Goal: Task Accomplishment & Management: Use online tool/utility

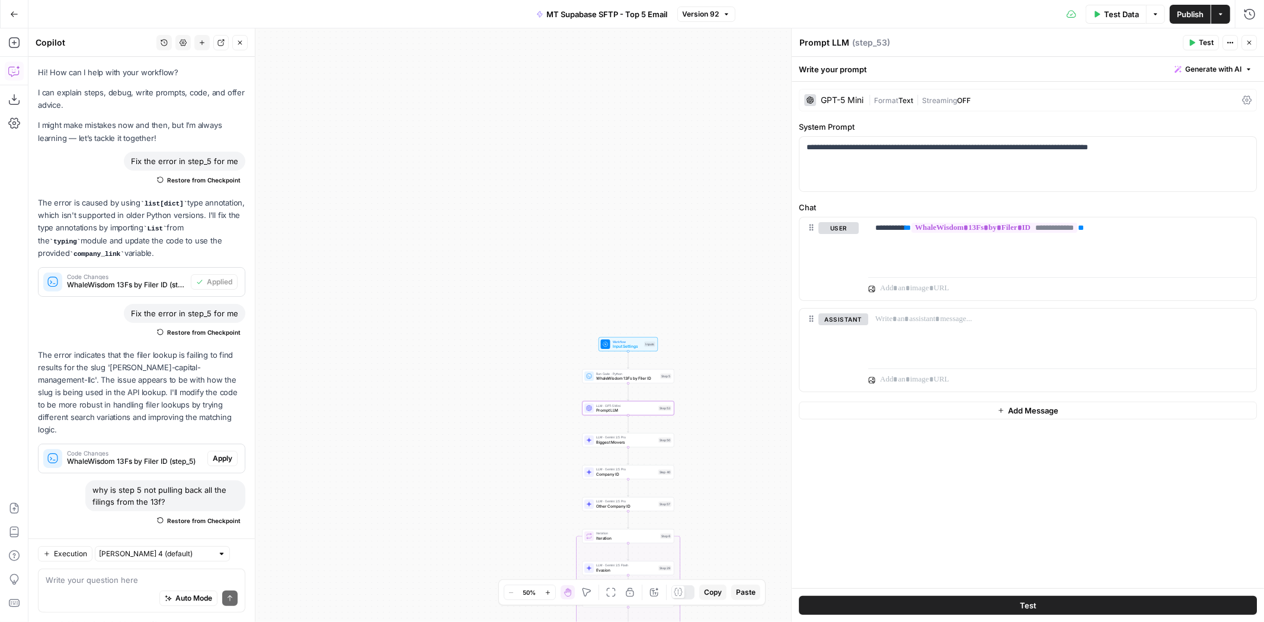
scroll to position [208, 0]
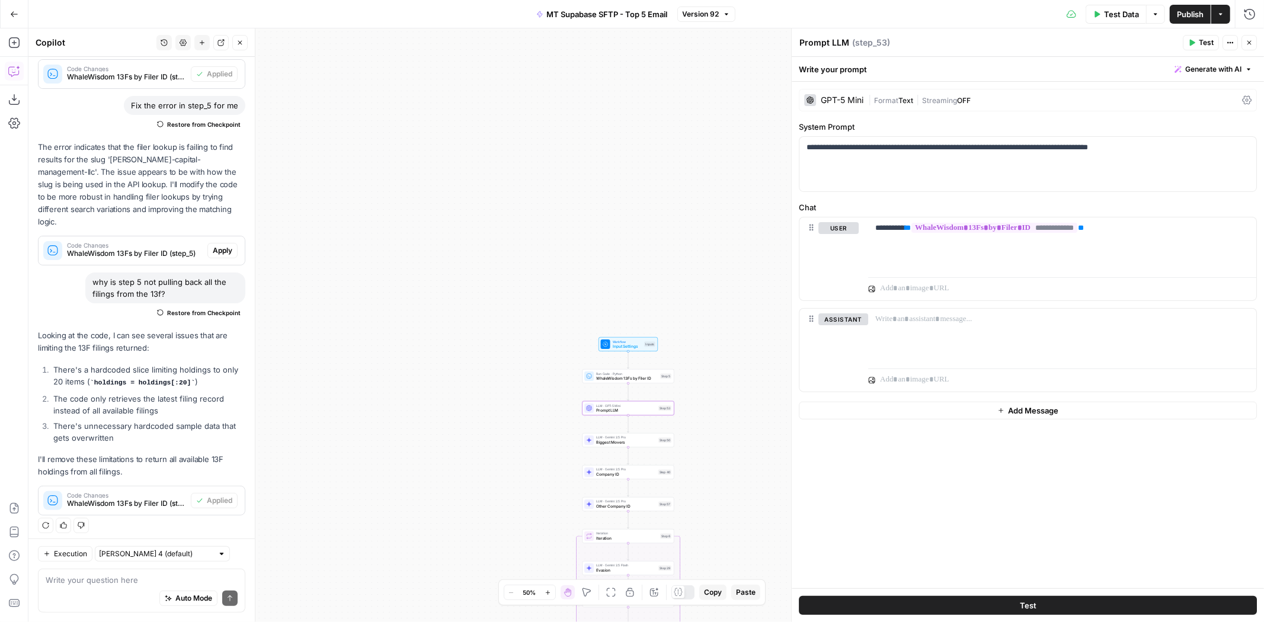
drag, startPoint x: 1251, startPoint y: 41, endPoint x: 1157, endPoint y: 122, distance: 124.4
click at [1253, 40] on icon "button" at bounding box center [1248, 42] width 7 height 7
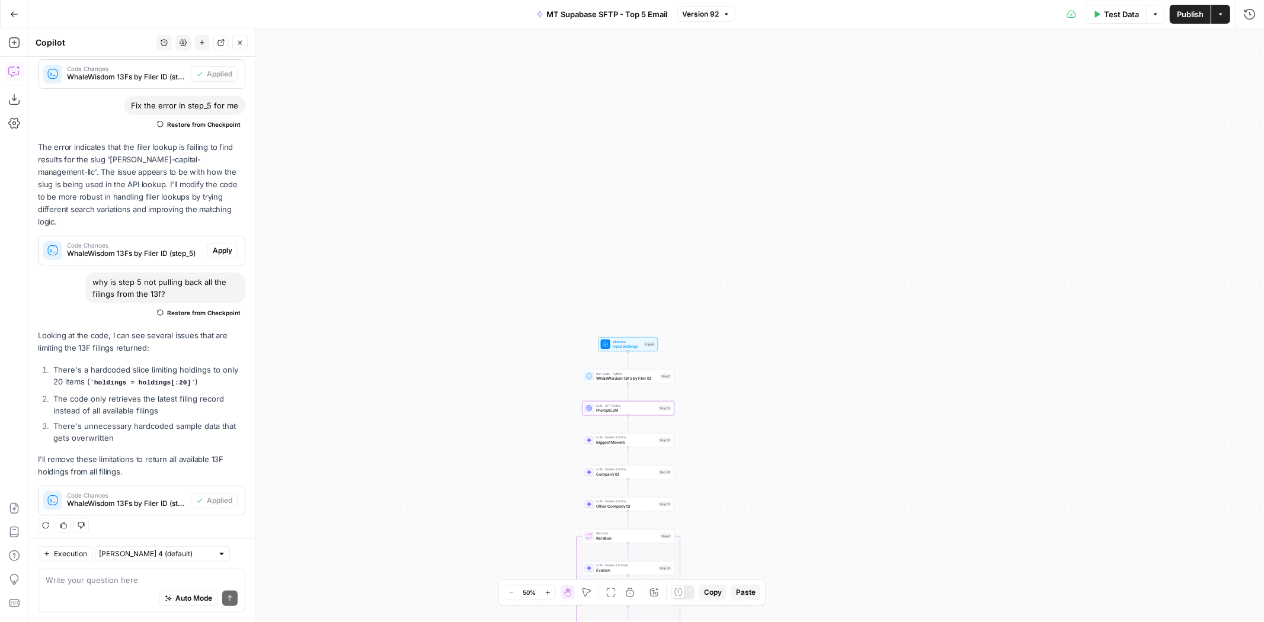
drag, startPoint x: 836, startPoint y: 335, endPoint x: 857, endPoint y: 208, distance: 128.6
click at [857, 208] on div "Workflow Input Settings Inputs Run Code · Python WhaleWisdom 13Fs by Filer ID S…" at bounding box center [645, 325] width 1235 height 594
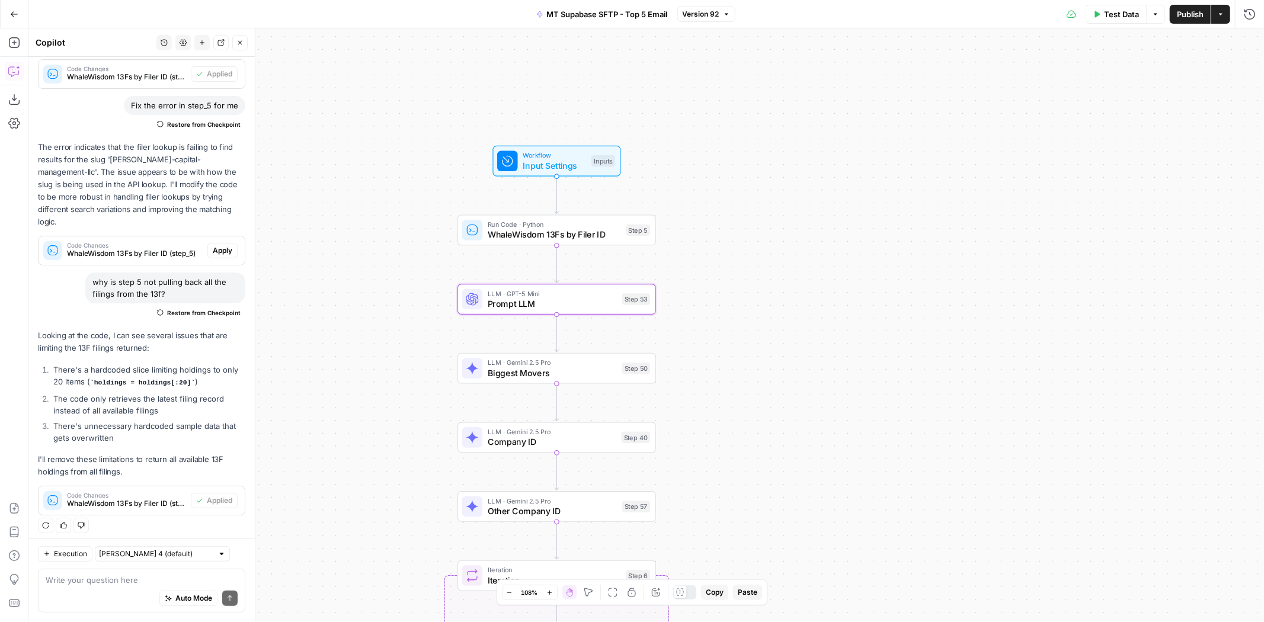
click at [627, 223] on div "Run Code · Python WhaleWisdom 13Fs by Filer ID Step 5" at bounding box center [556, 230] width 188 height 22
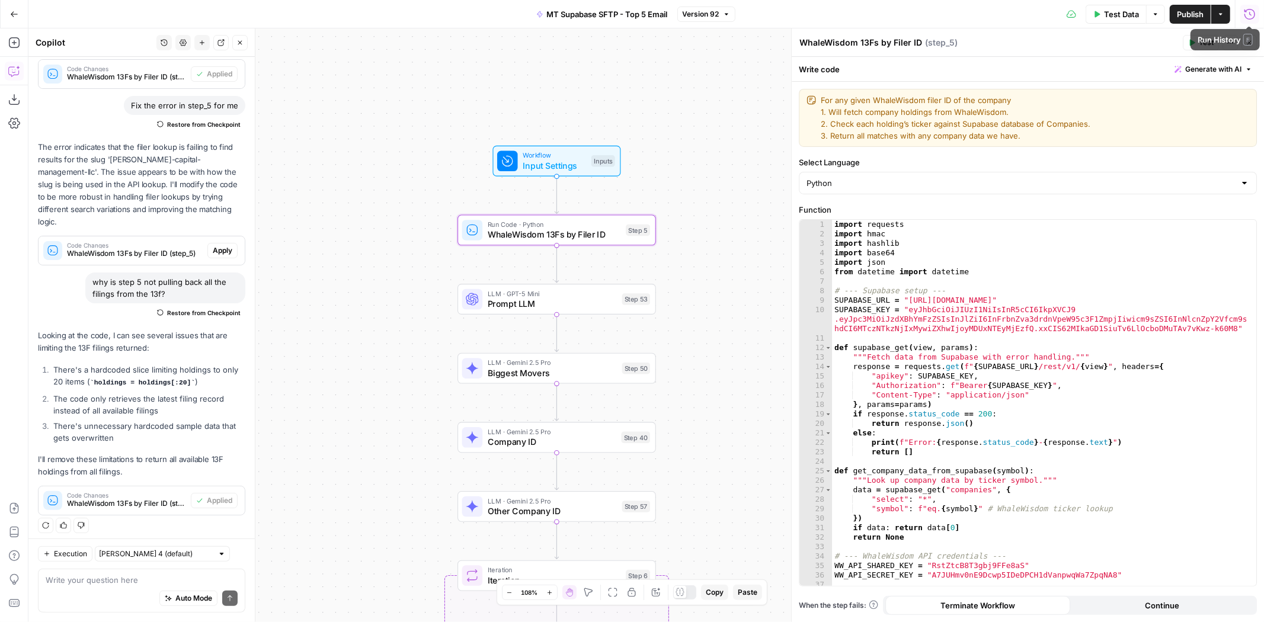
click at [1248, 12] on icon "button" at bounding box center [1250, 14] width 12 height 12
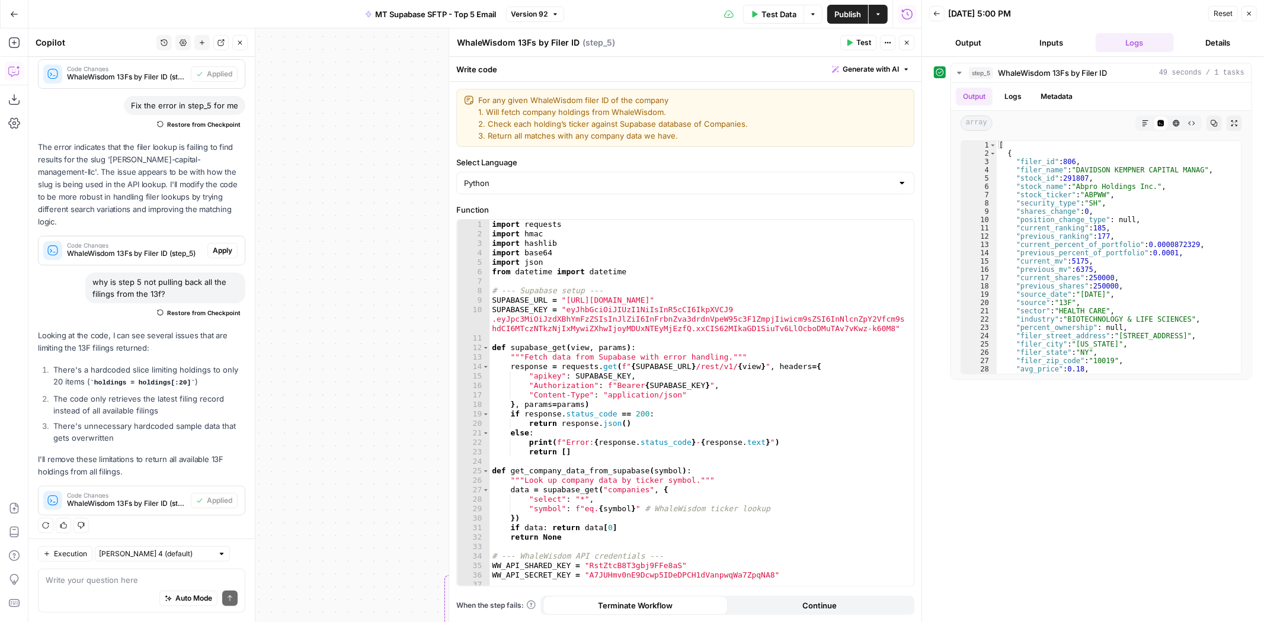
click at [1243, 12] on button "Close" at bounding box center [1248, 13] width 15 height 15
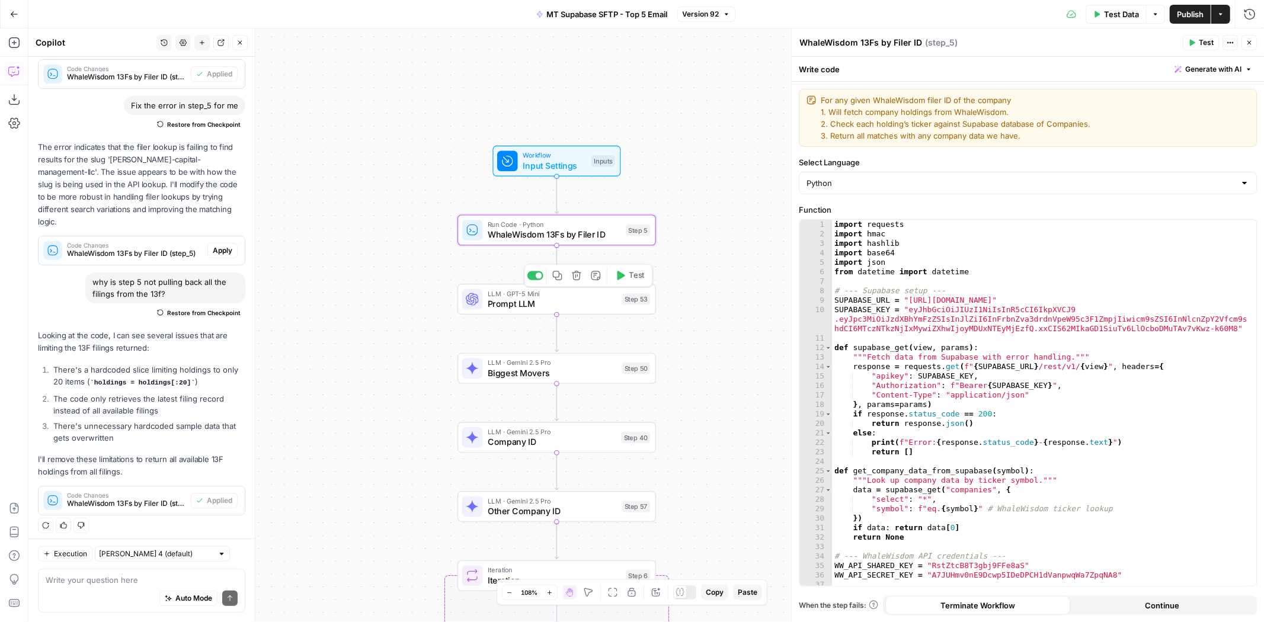
click at [626, 280] on button "Test" at bounding box center [630, 275] width 40 height 17
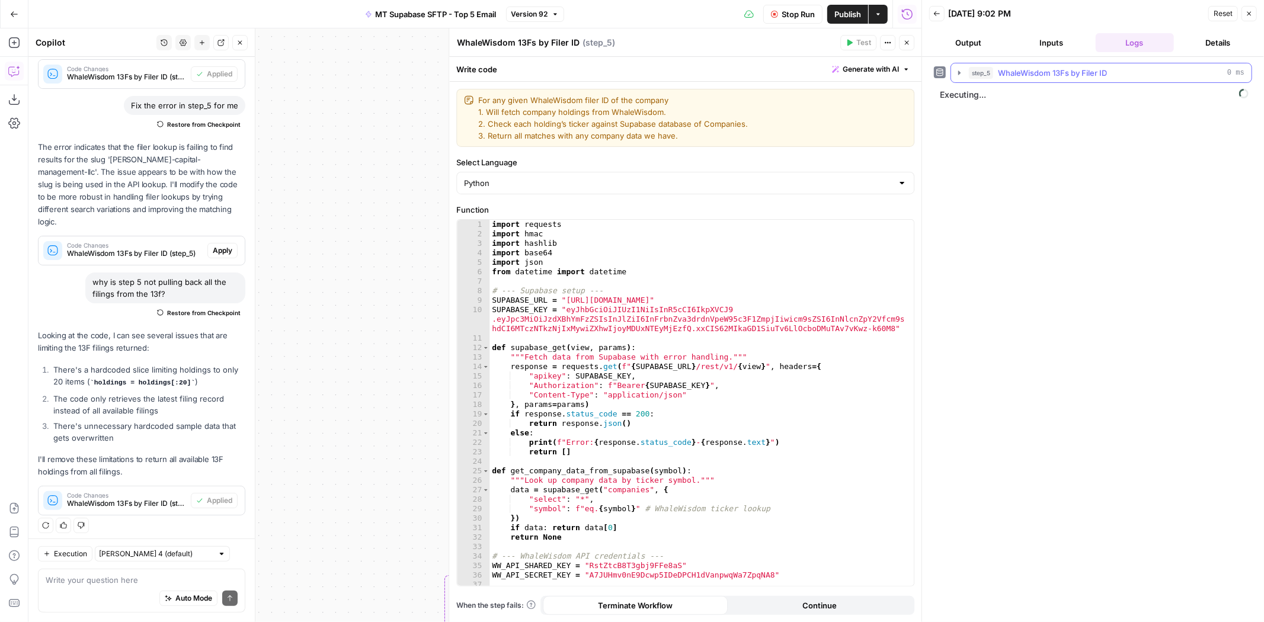
click at [1077, 68] on span "WhaleWisdom 13Fs by Filer ID" at bounding box center [1052, 73] width 109 height 12
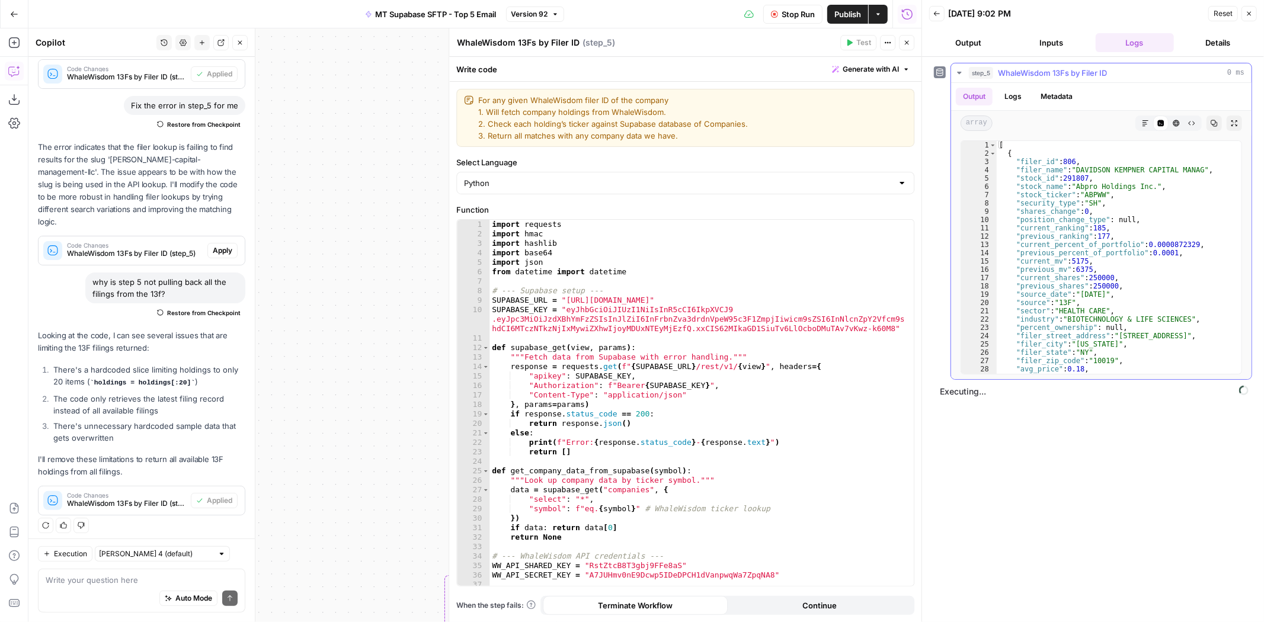
click at [1077, 68] on span "WhaleWisdom 13Fs by Filer ID" at bounding box center [1052, 73] width 109 height 12
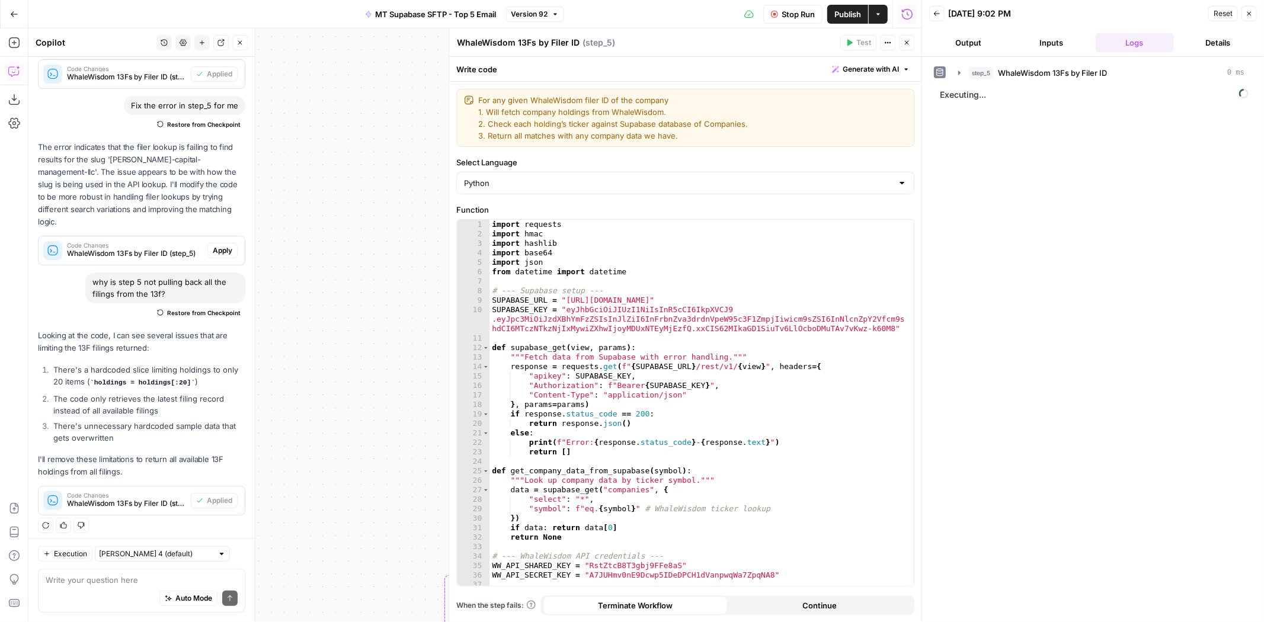
scroll to position [208, 0]
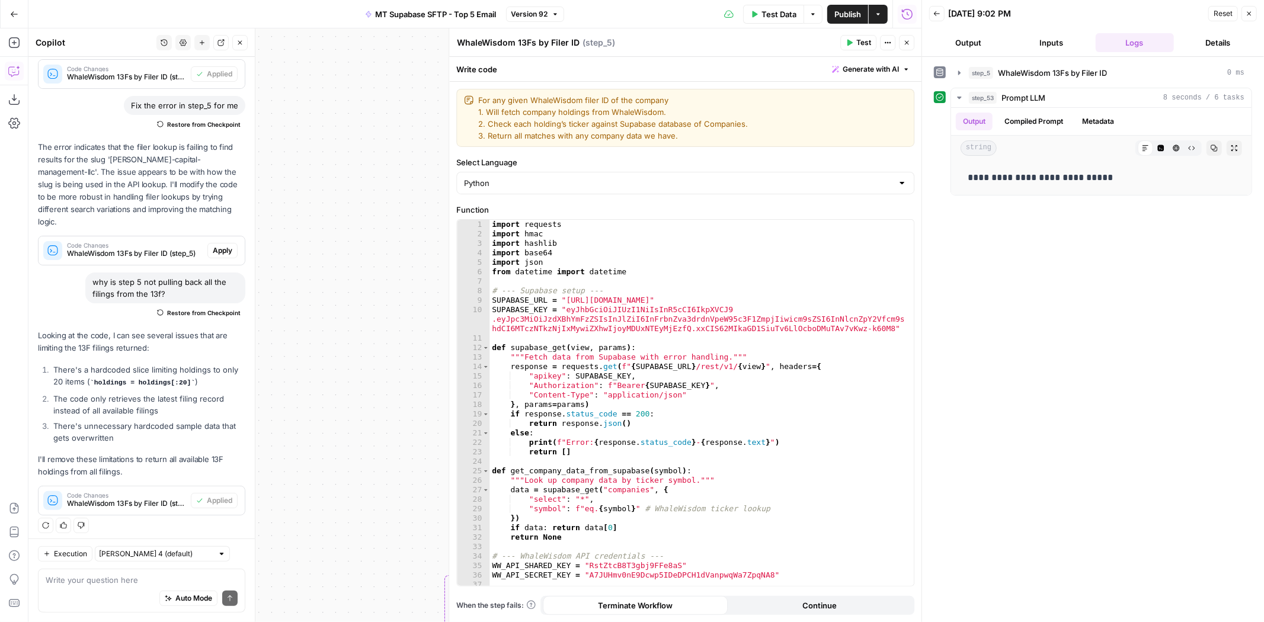
click at [908, 40] on icon "button" at bounding box center [906, 42] width 7 height 7
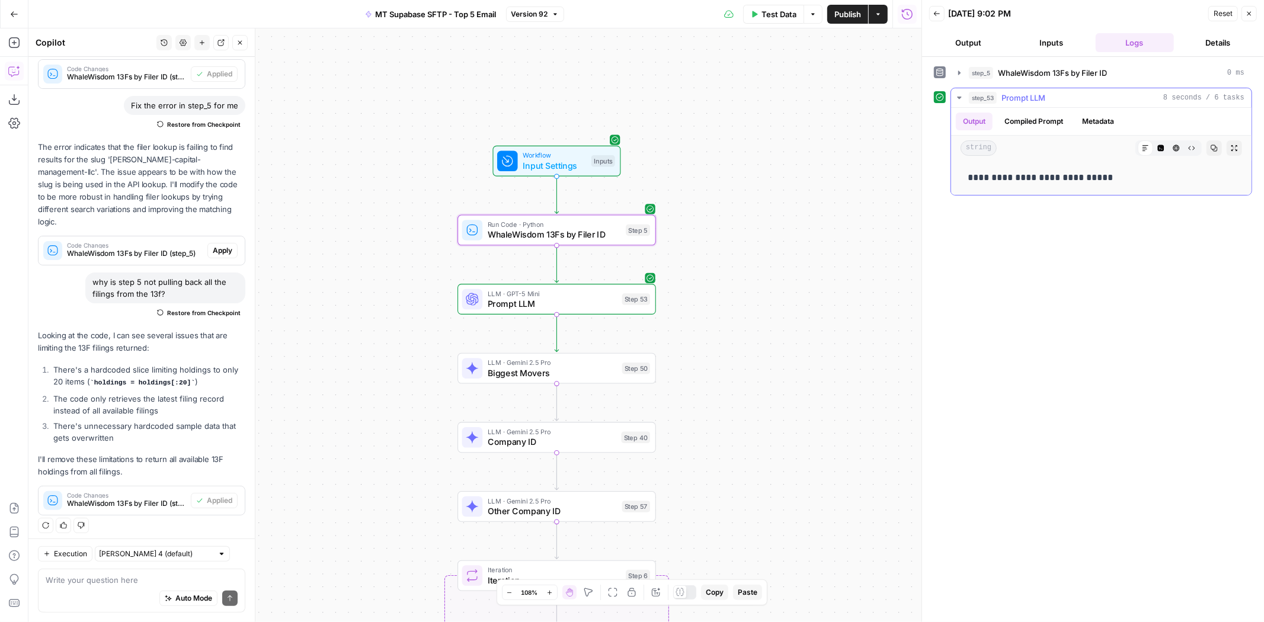
click at [1122, 73] on div "step_5 WhaleWisdom 13Fs by Filer ID 0 ms" at bounding box center [1107, 73] width 276 height 12
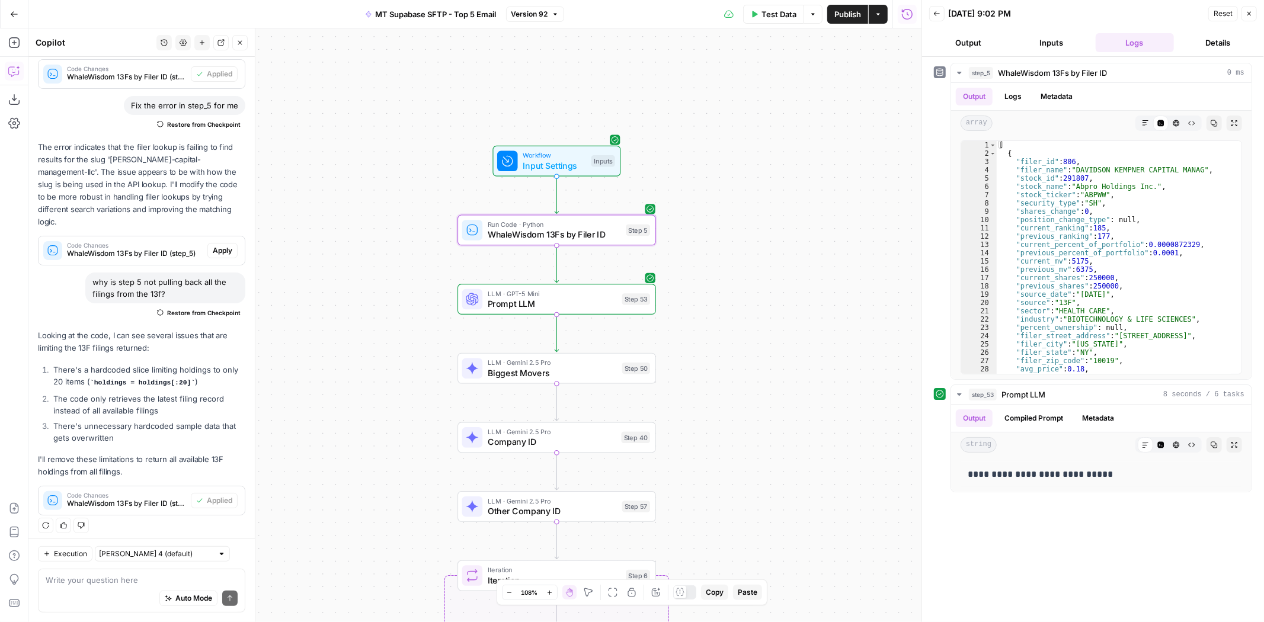
click at [1252, 14] on icon "button" at bounding box center [1248, 13] width 7 height 7
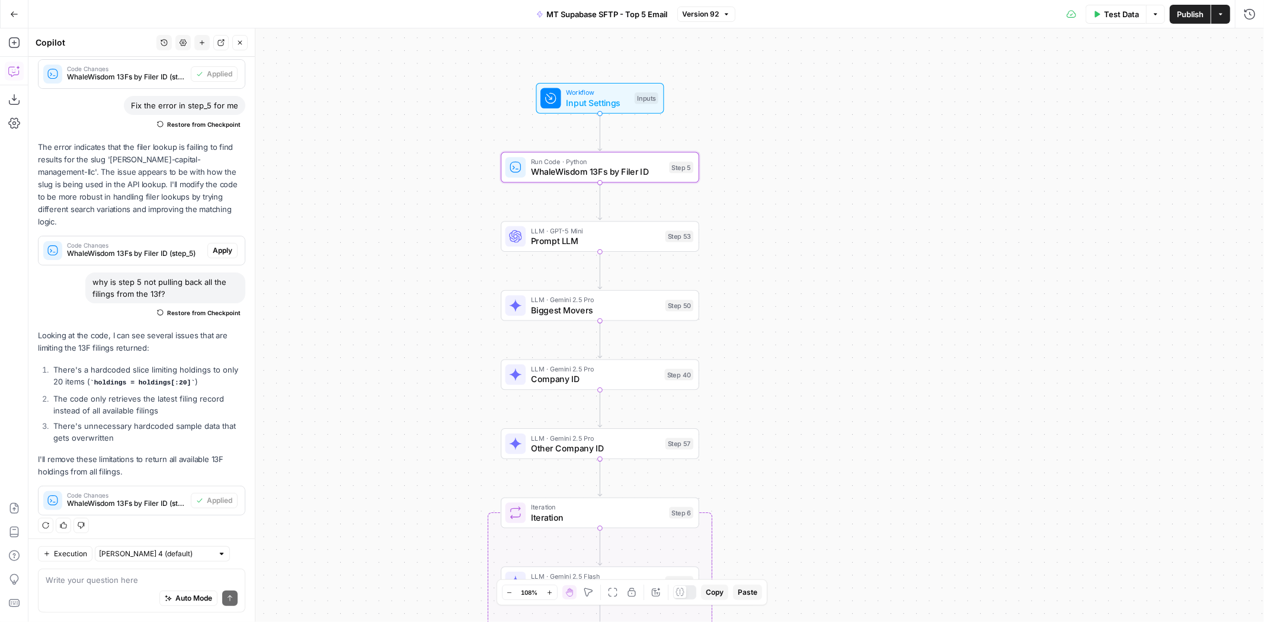
drag, startPoint x: 841, startPoint y: 284, endPoint x: 869, endPoint y: 235, distance: 56.5
click at [869, 235] on div "Workflow Input Settings Inputs Run Code · Python WhaleWisdom 13Fs by Filer ID S…" at bounding box center [645, 325] width 1235 height 594
click at [610, 306] on span "Biggest Movers" at bounding box center [595, 310] width 129 height 13
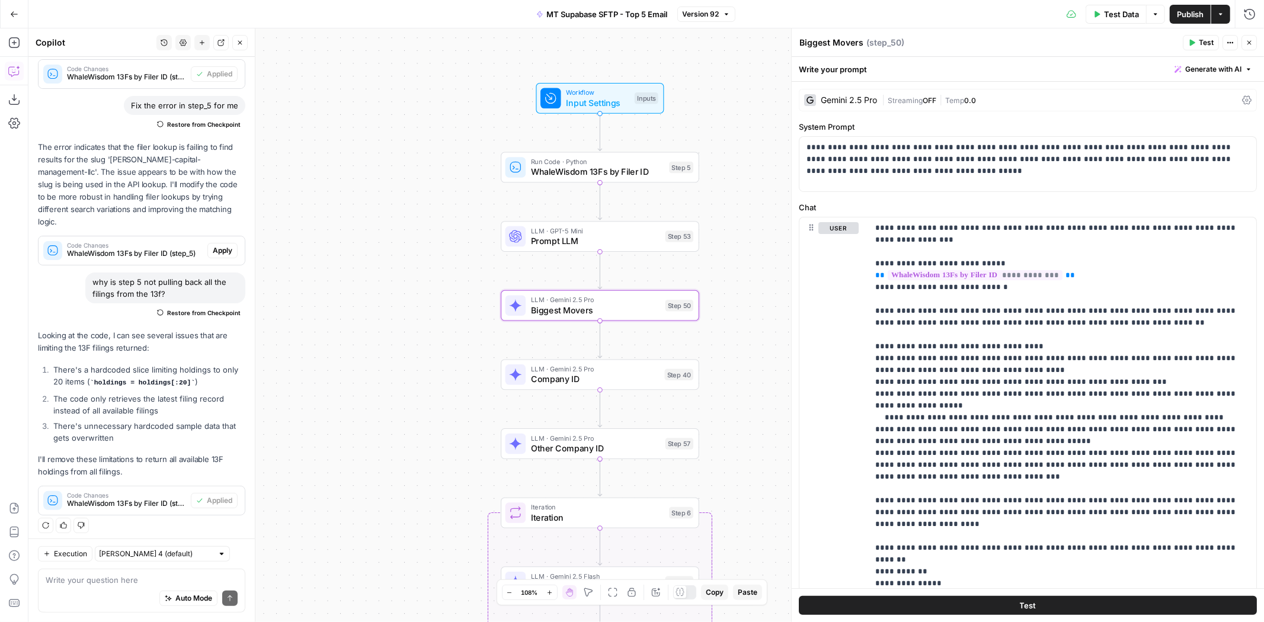
click at [1007, 607] on button "Test" at bounding box center [1028, 605] width 458 height 19
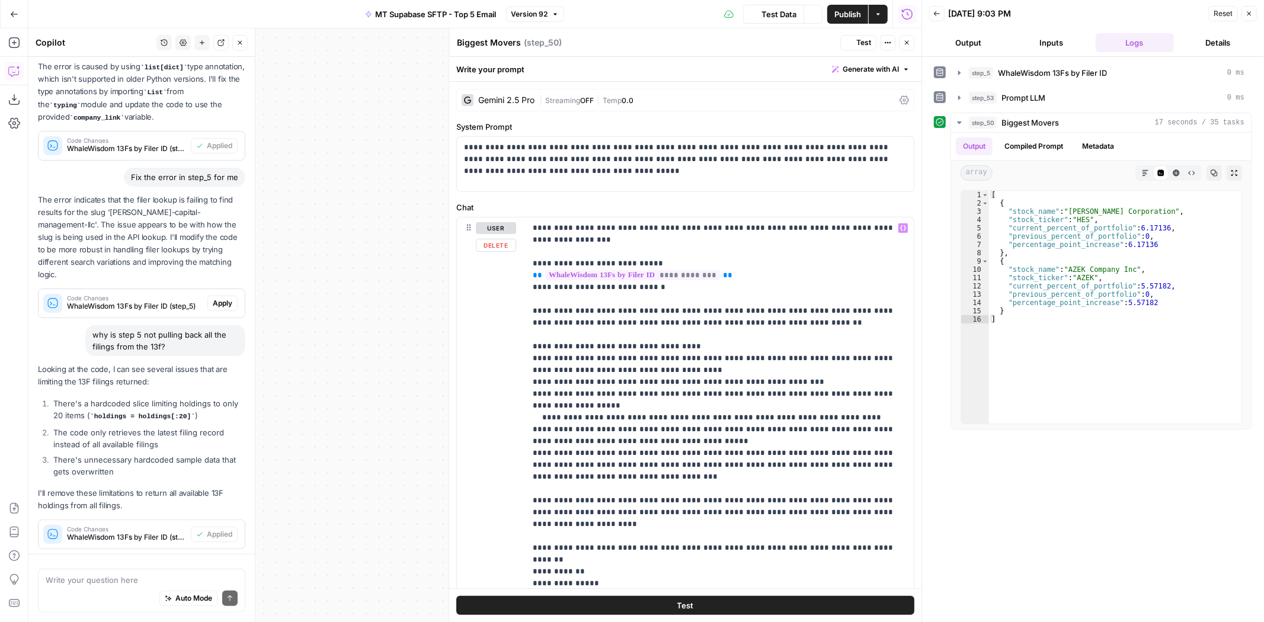
scroll to position [208, 0]
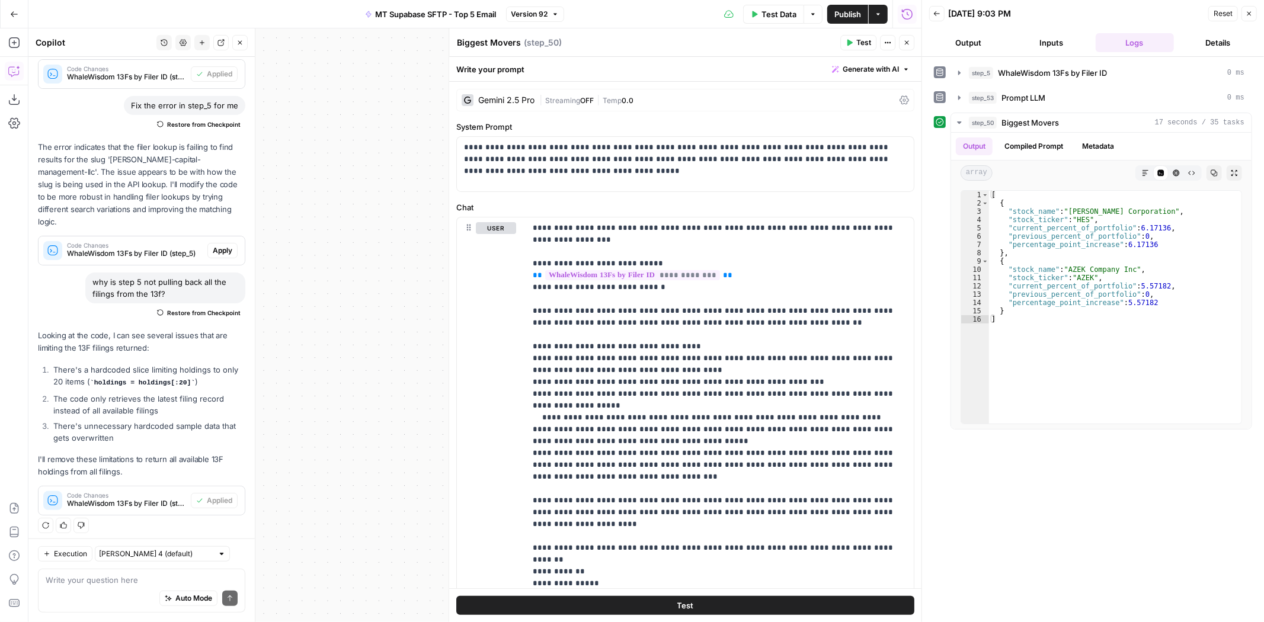
click at [911, 42] on button "Close" at bounding box center [906, 42] width 15 height 15
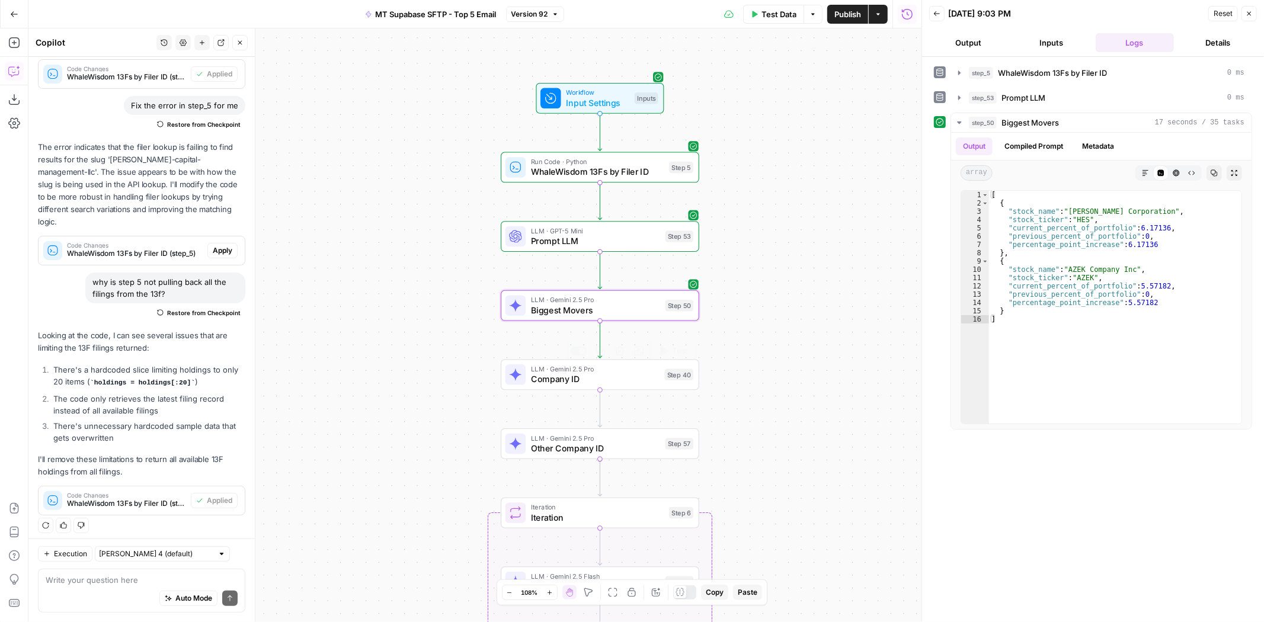
click at [648, 372] on span "LLM · Gemini 2.5 Pro" at bounding box center [595, 369] width 129 height 10
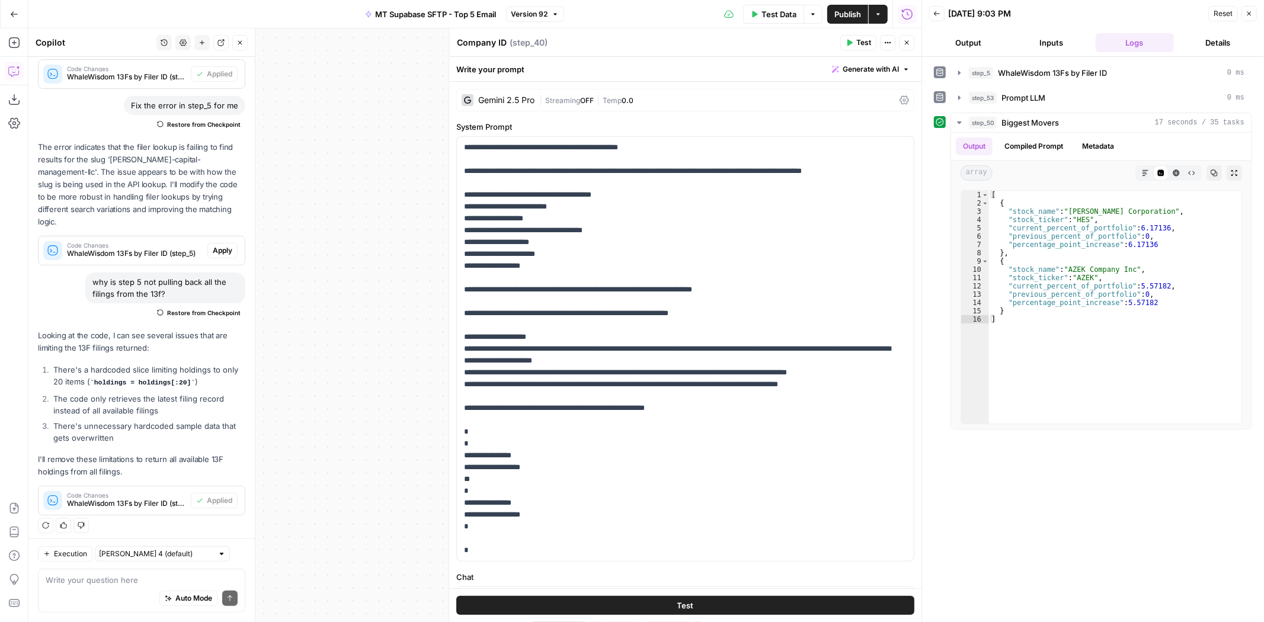
click at [869, 41] on span "Test" at bounding box center [863, 42] width 15 height 11
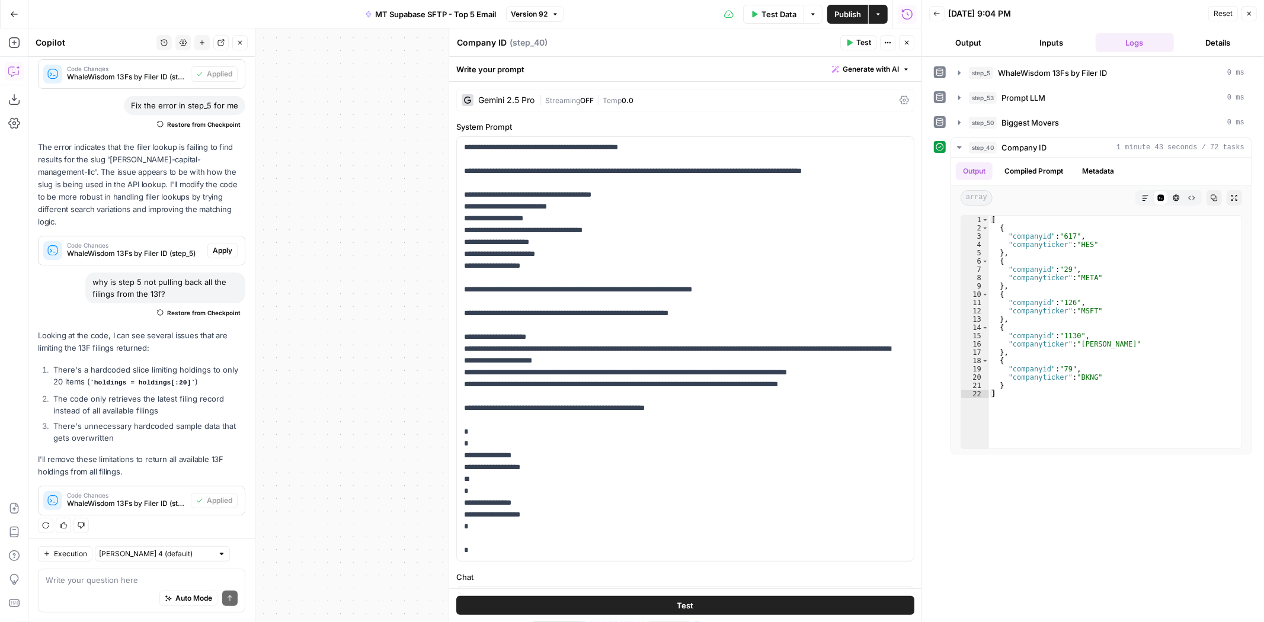
click at [909, 39] on icon "button" at bounding box center [906, 42] width 7 height 7
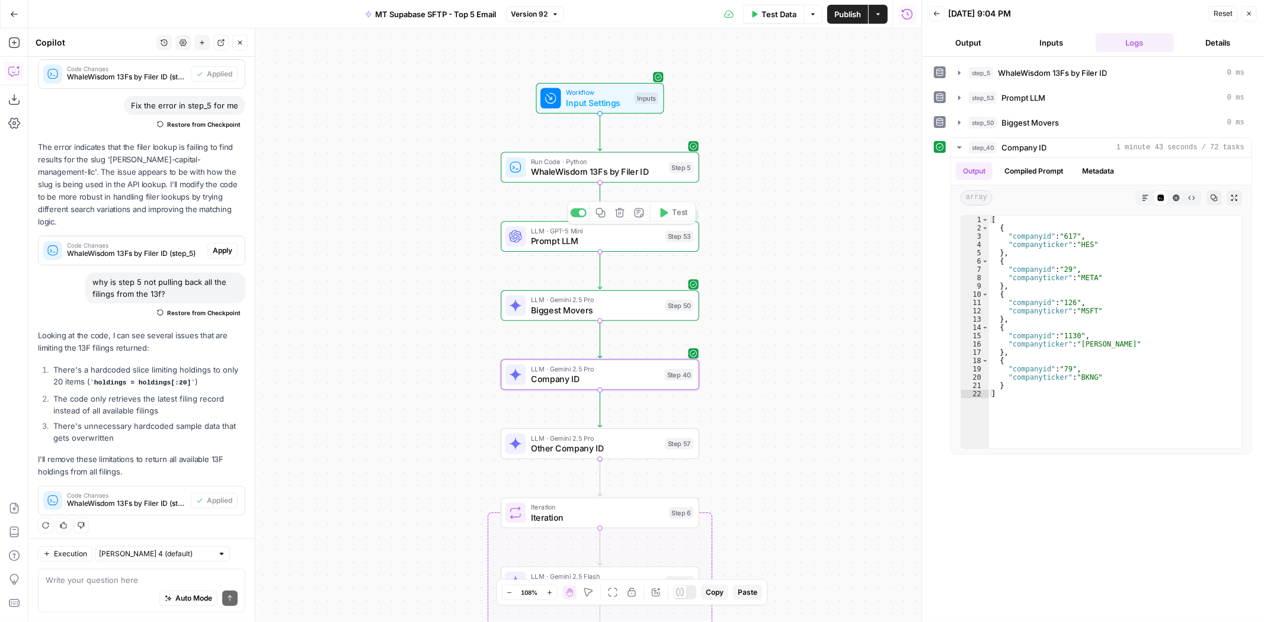
click at [623, 302] on span "LLM · Gemini 2.5 Pro" at bounding box center [595, 299] width 129 height 10
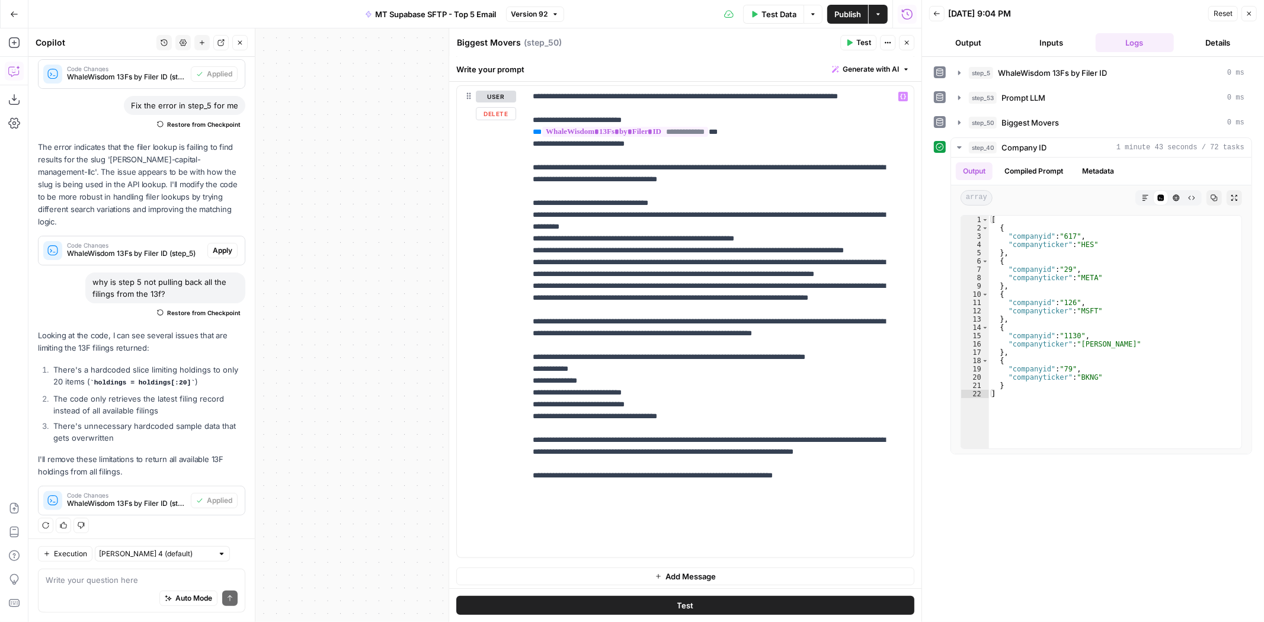
scroll to position [134, 0]
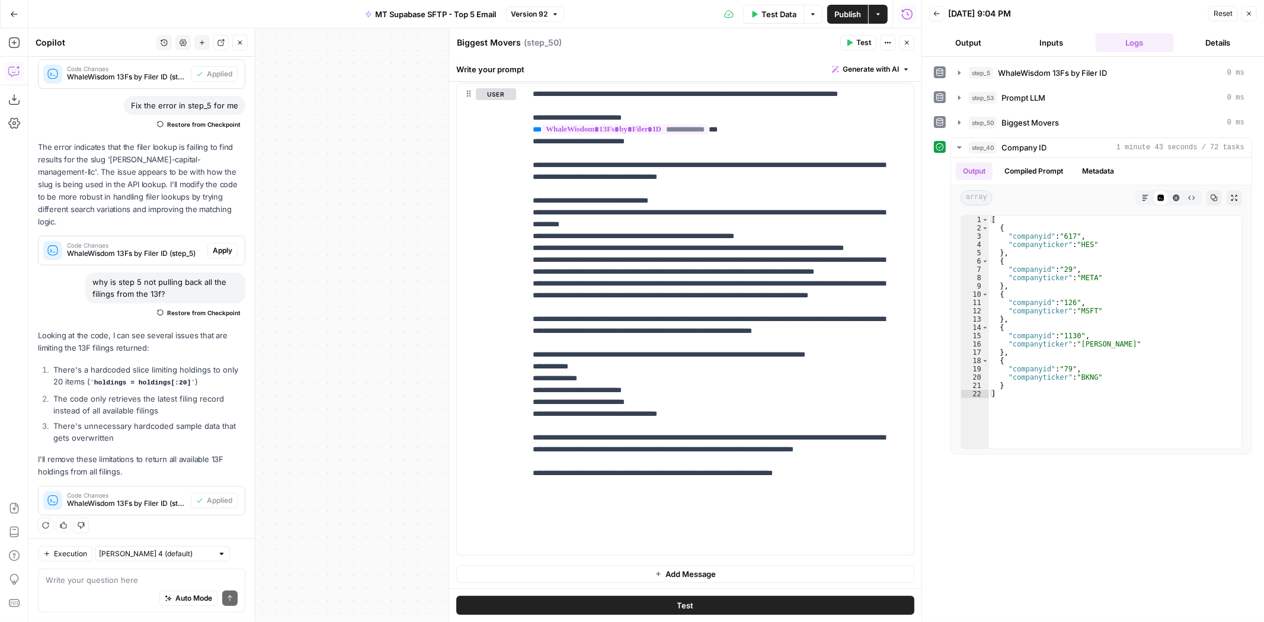
click at [905, 39] on button "Close" at bounding box center [906, 42] width 15 height 15
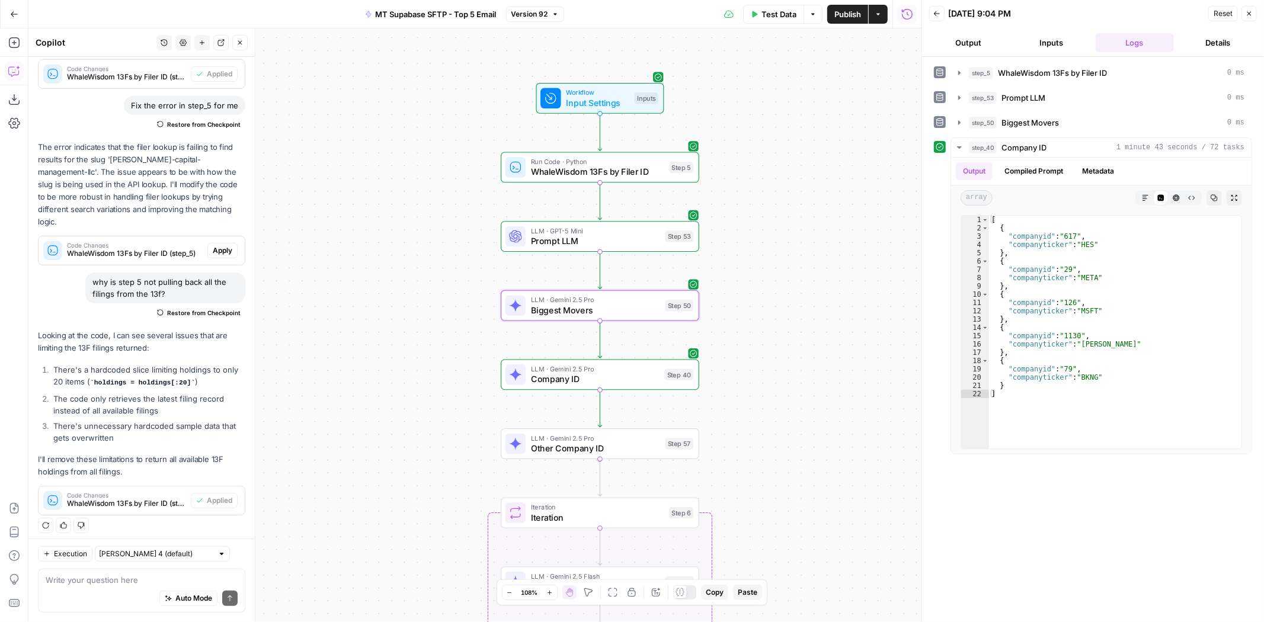
click at [626, 370] on span "LLM · Gemini 2.5 Pro" at bounding box center [595, 369] width 129 height 10
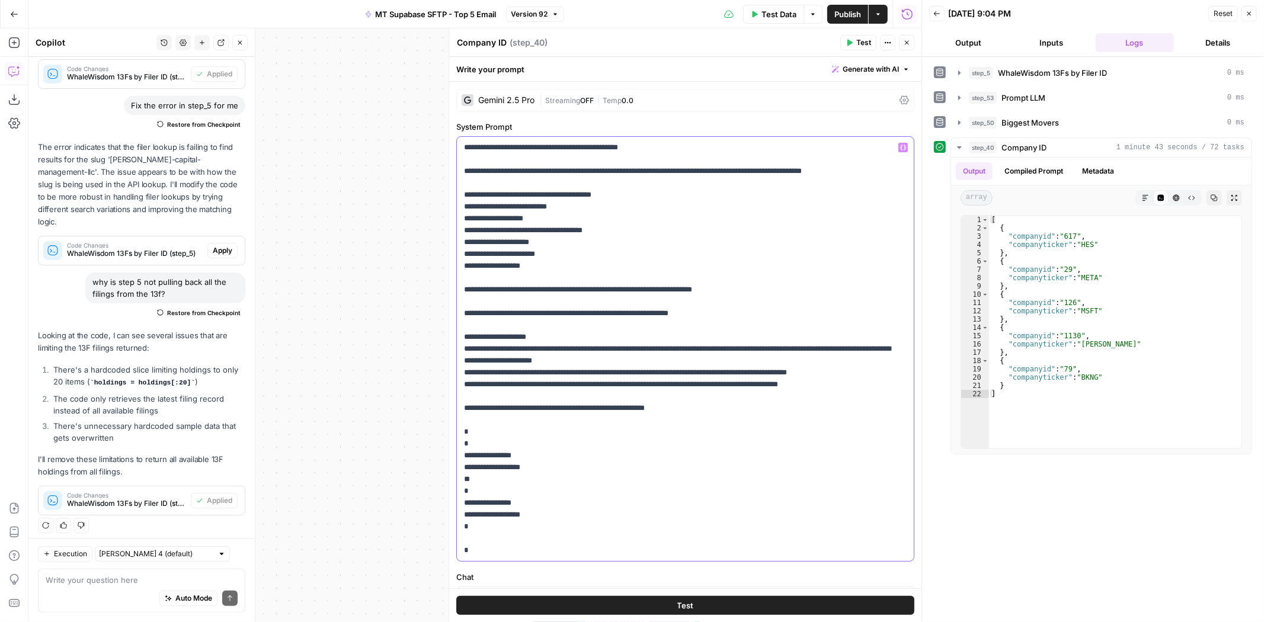
click at [642, 369] on p "**********" at bounding box center [681, 349] width 434 height 415
drag, startPoint x: 520, startPoint y: 374, endPoint x: 510, endPoint y: 370, distance: 10.9
click at [510, 370] on p "**********" at bounding box center [681, 349] width 434 height 415
click at [644, 368] on p "**********" at bounding box center [681, 349] width 434 height 415
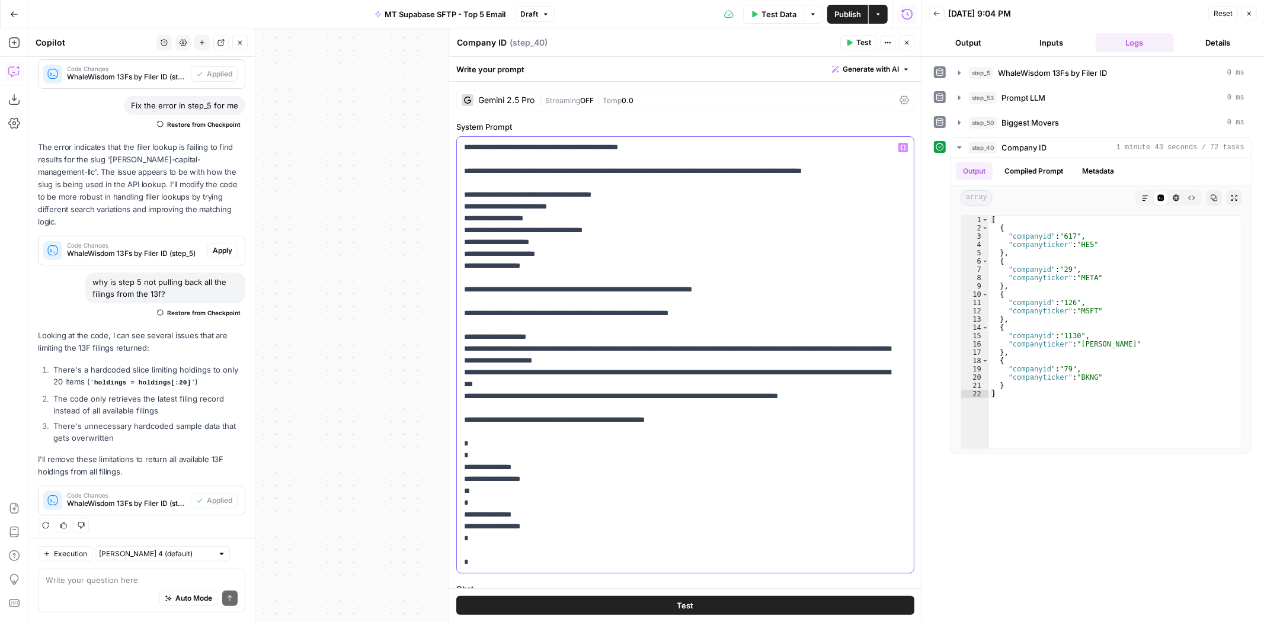
click at [592, 385] on p "**********" at bounding box center [681, 355] width 434 height 427
click at [785, 8] on span "Test Data" at bounding box center [778, 14] width 35 height 12
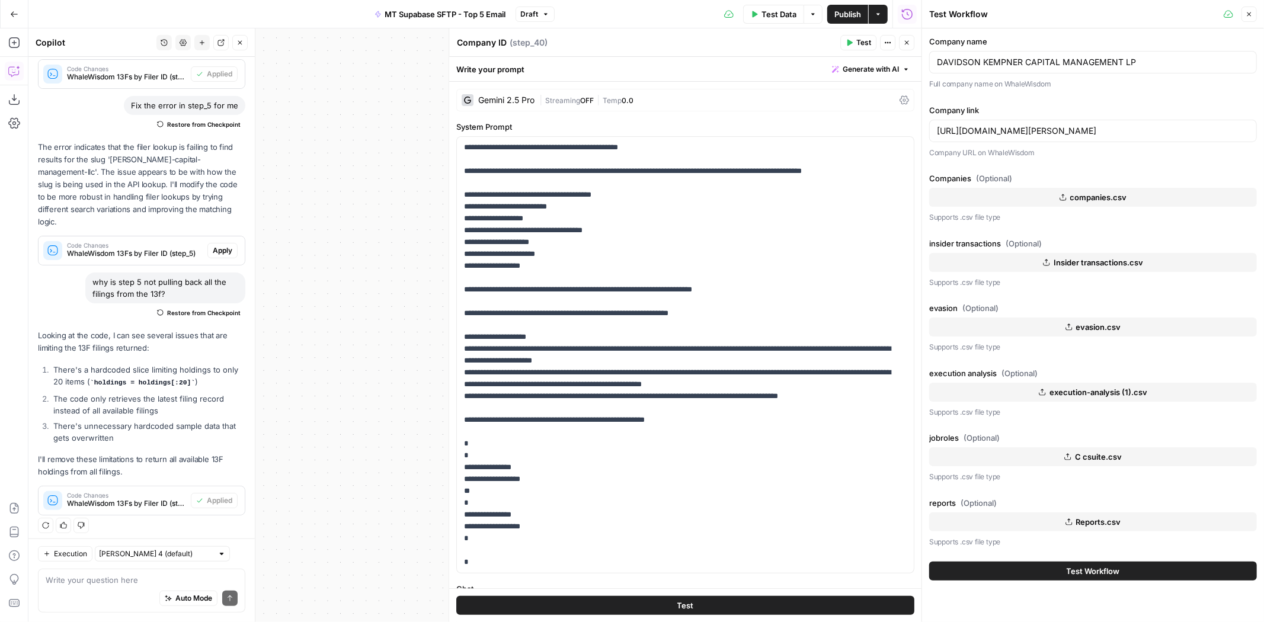
click at [1077, 200] on span "companies.csv" at bounding box center [1098, 197] width 57 height 12
click at [1091, 573] on span "Test Workflow" at bounding box center [1093, 571] width 53 height 12
click at [1125, 570] on button "Test Workflow" at bounding box center [1093, 571] width 328 height 19
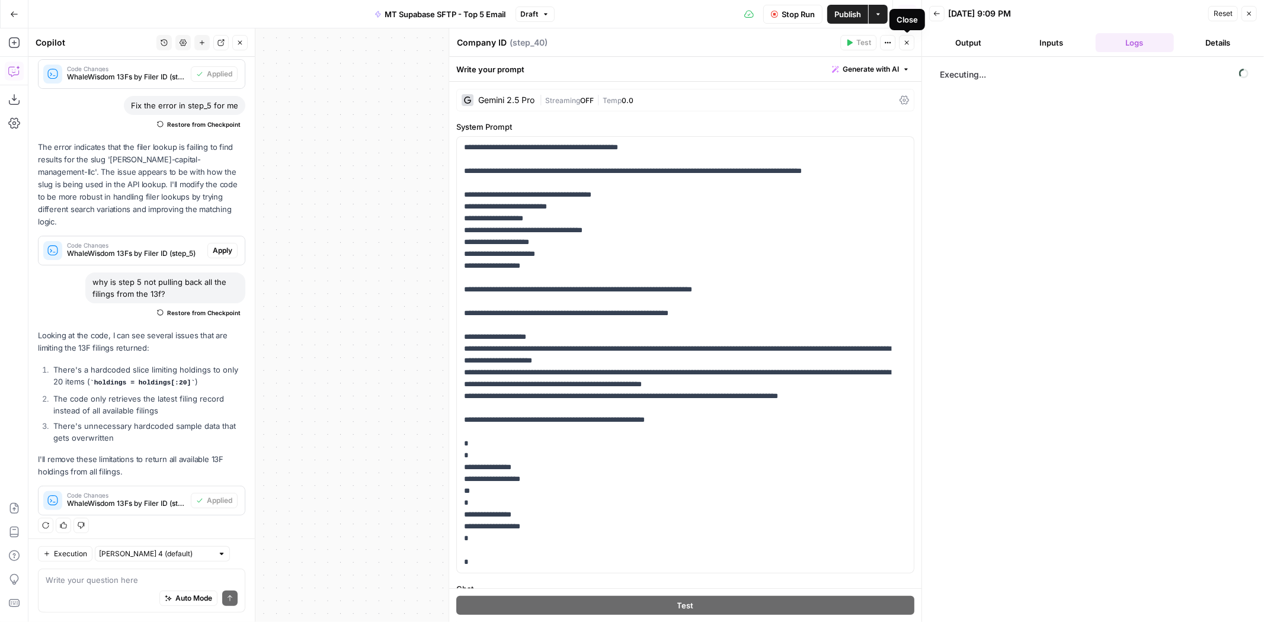
click at [905, 41] on icon "button" at bounding box center [907, 43] width 4 height 4
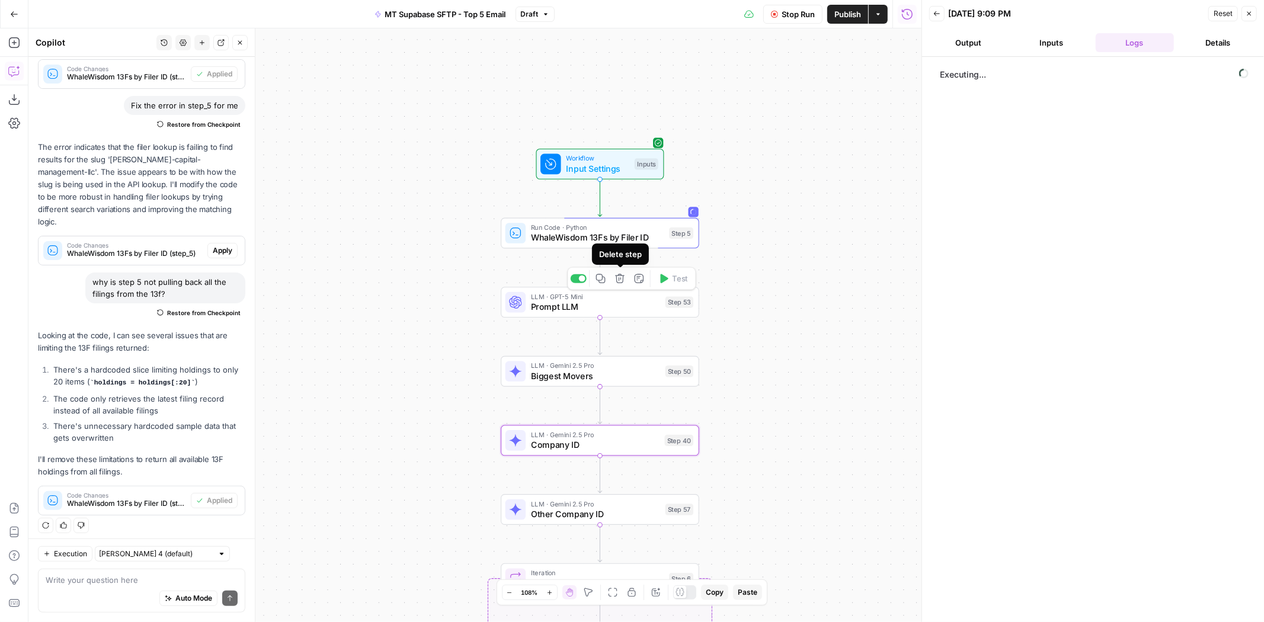
click at [616, 312] on span "Prompt LLM" at bounding box center [595, 306] width 129 height 13
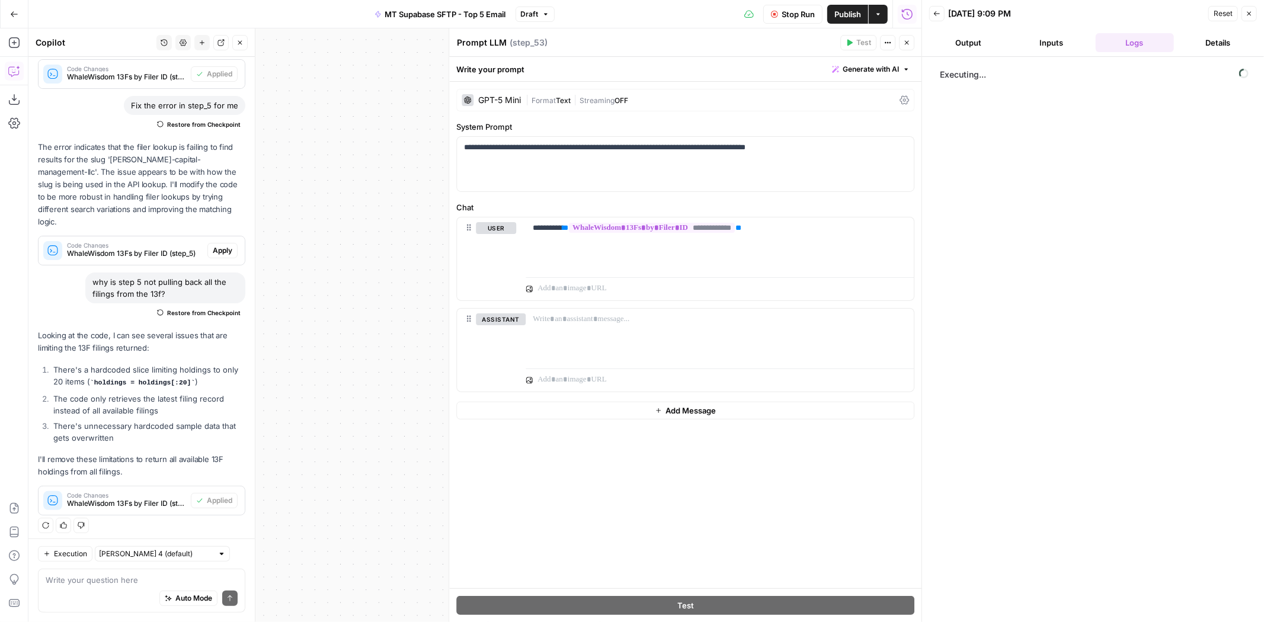
click at [905, 36] on button "Close" at bounding box center [906, 42] width 15 height 15
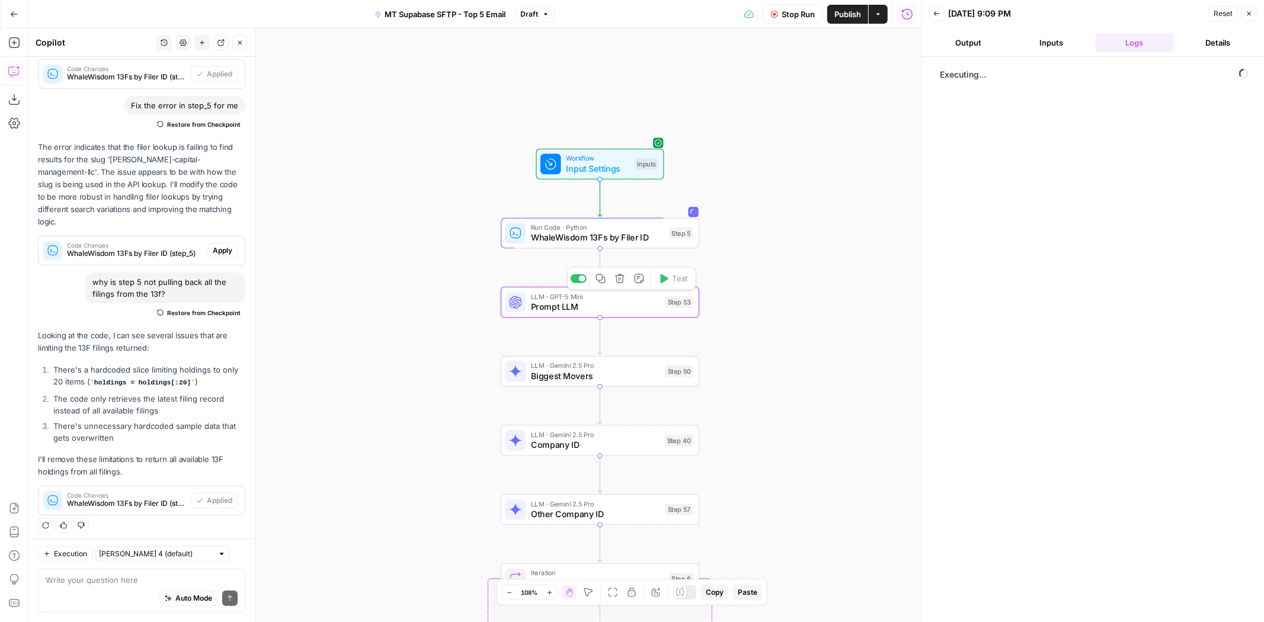
click at [625, 294] on span "LLM · GPT-5 Mini" at bounding box center [595, 297] width 129 height 10
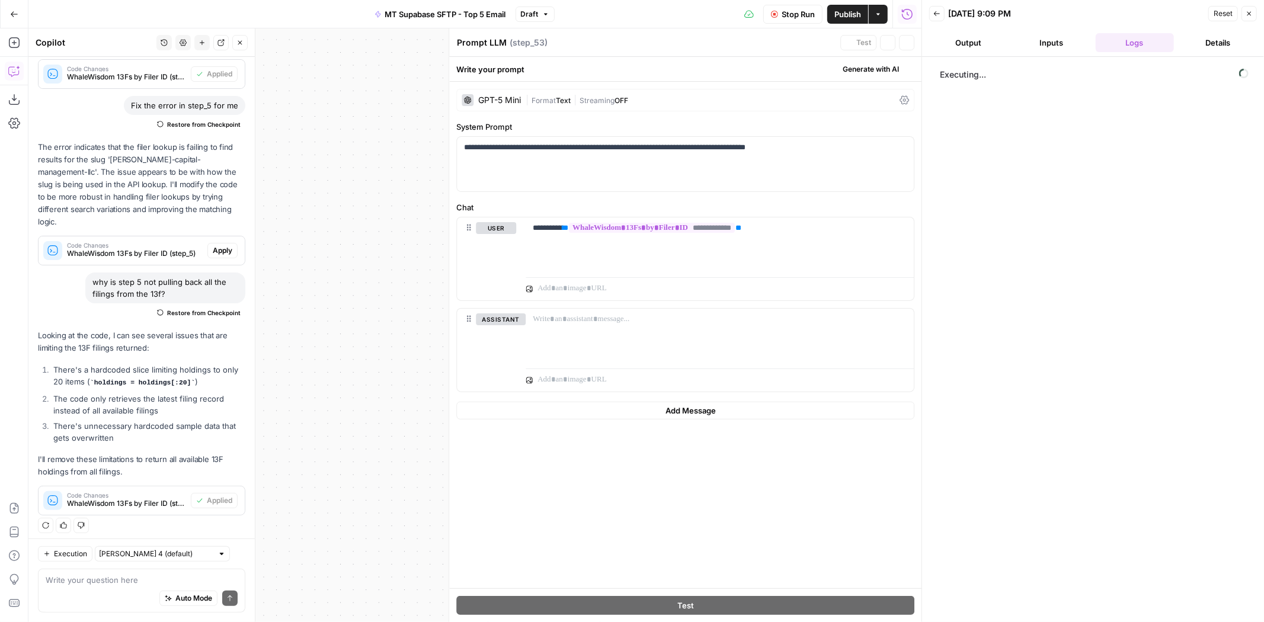
click at [911, 39] on button "Close" at bounding box center [906, 42] width 15 height 15
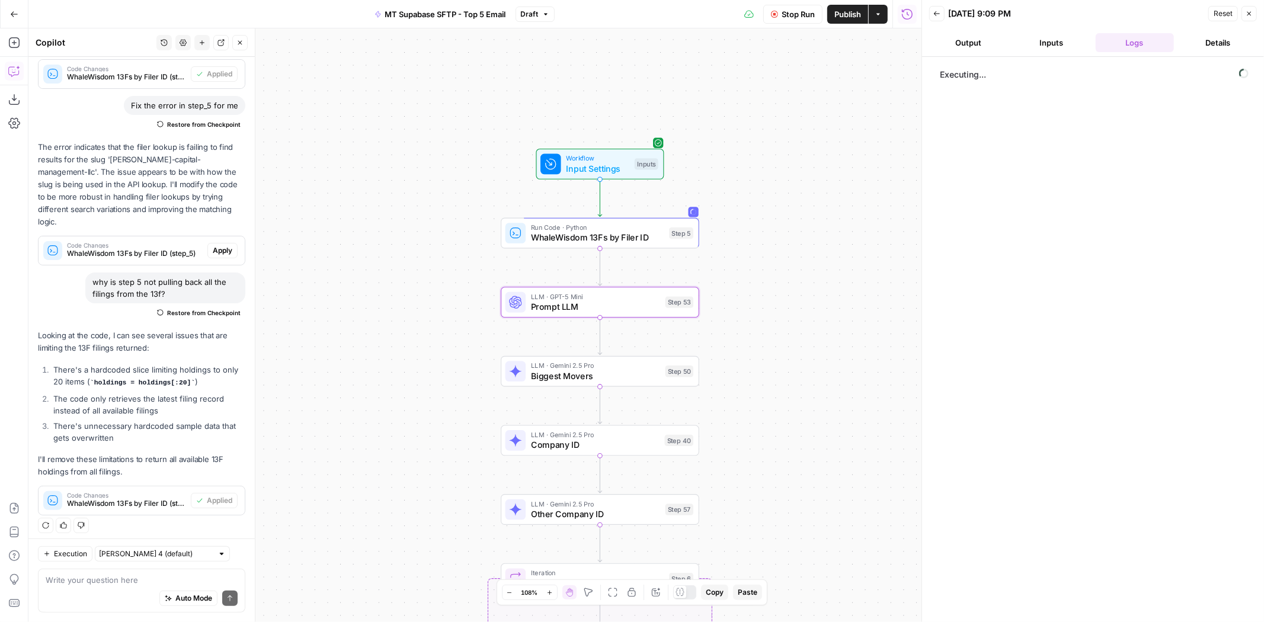
click at [642, 300] on span "Prompt LLM" at bounding box center [595, 306] width 129 height 13
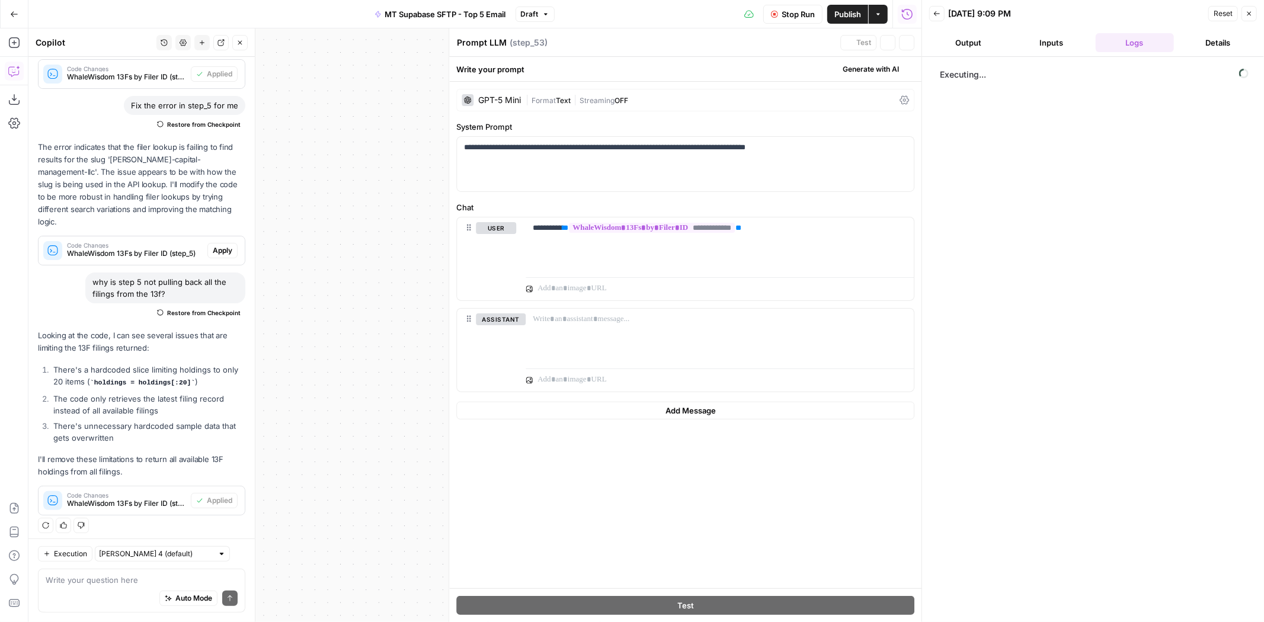
click at [908, 40] on icon "button" at bounding box center [906, 42] width 7 height 7
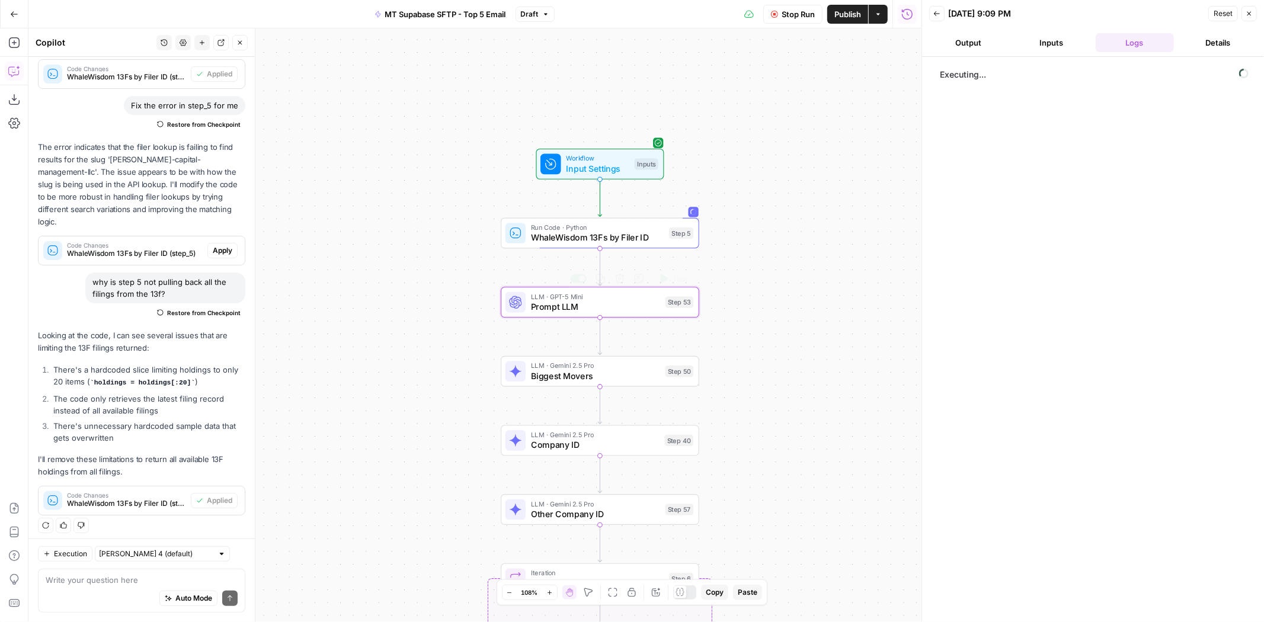
click at [596, 292] on span "LLM · GPT-5 Mini" at bounding box center [595, 297] width 129 height 10
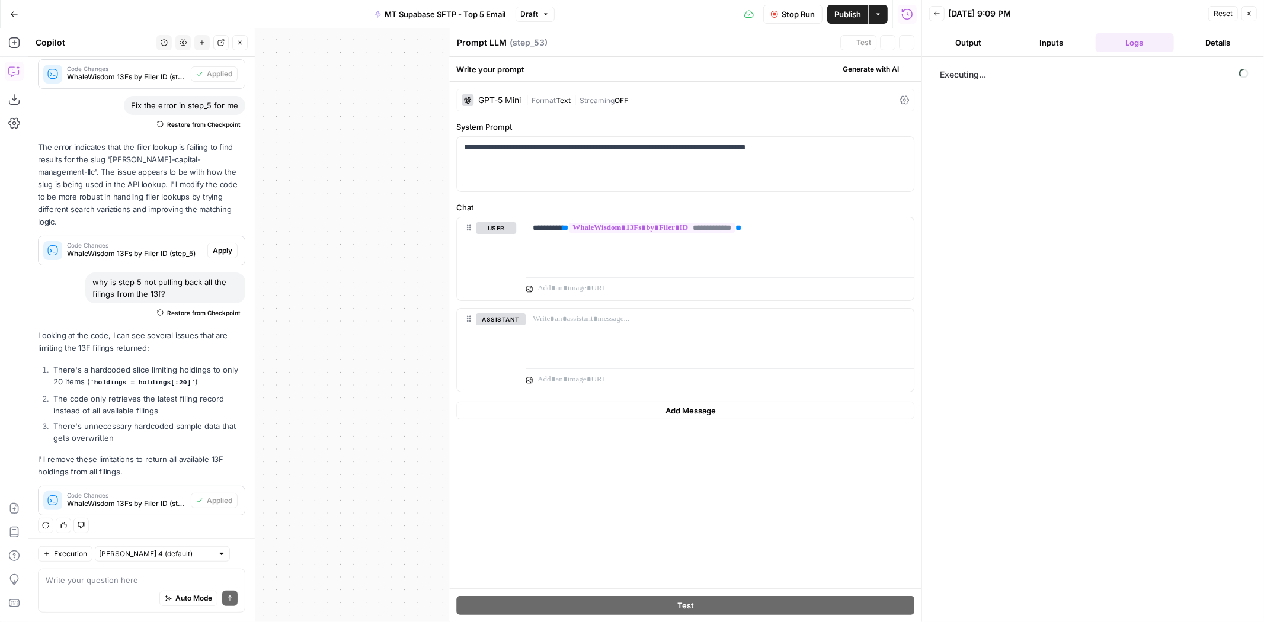
click at [907, 44] on icon "button" at bounding box center [906, 42] width 7 height 7
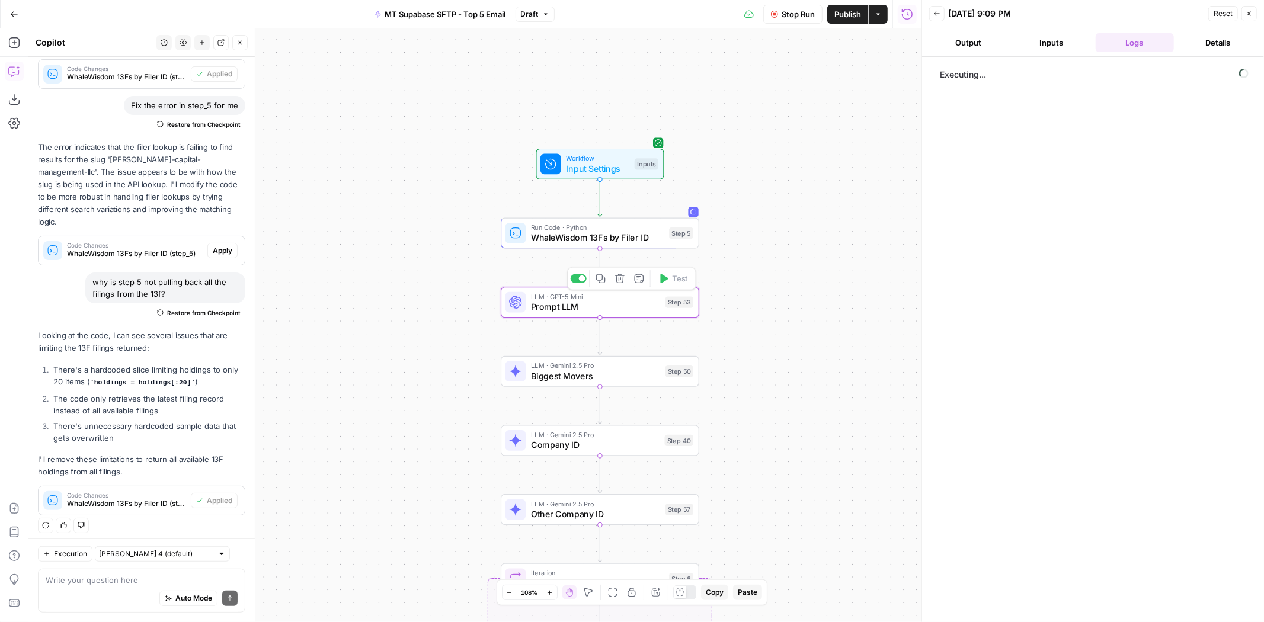
click at [618, 276] on icon "button" at bounding box center [619, 278] width 9 height 9
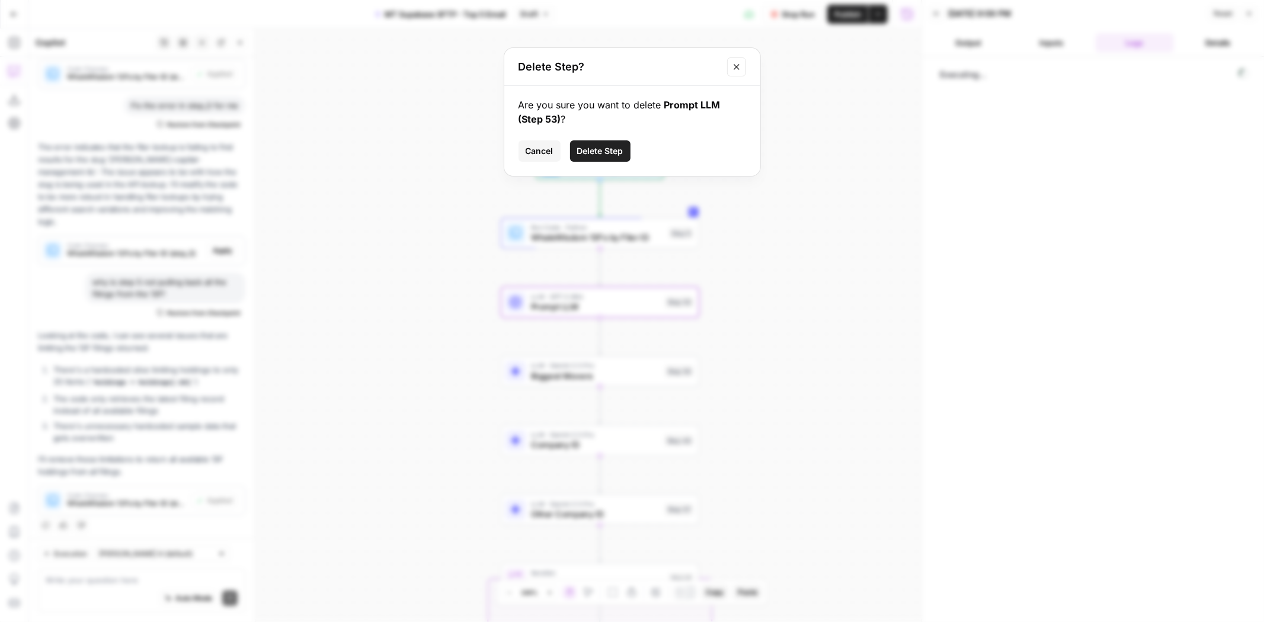
drag, startPoint x: 605, startPoint y: 146, endPoint x: 641, endPoint y: 164, distance: 39.7
click at [606, 146] on span "Delete Step" at bounding box center [600, 151] width 46 height 12
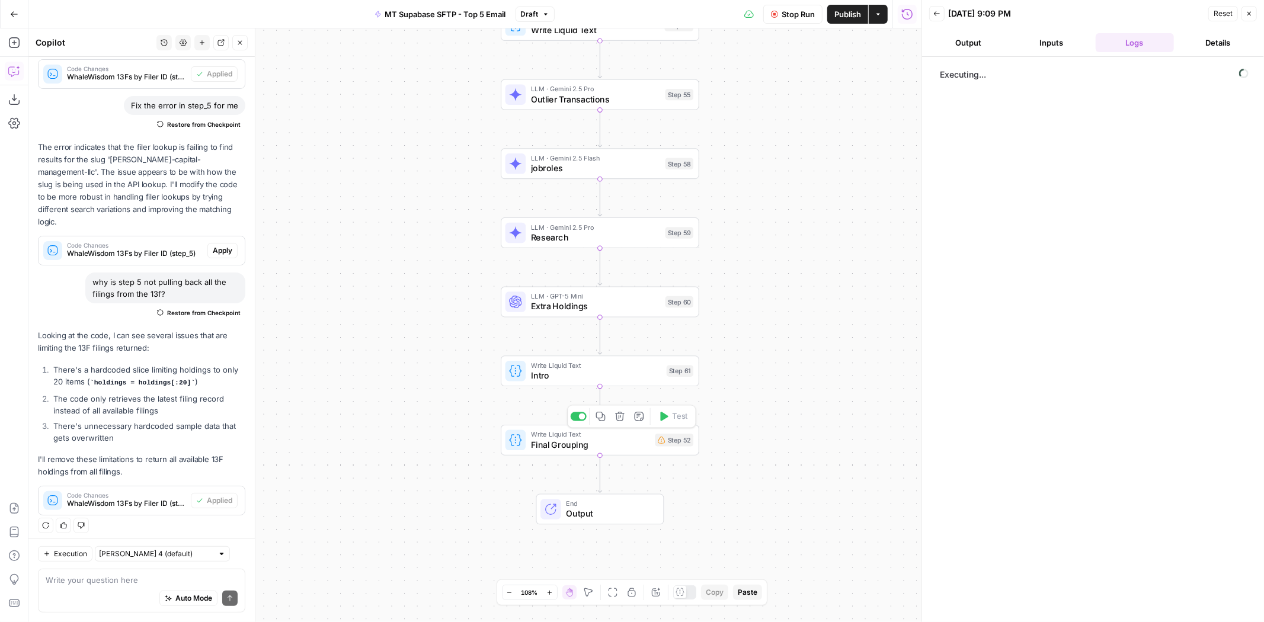
click at [624, 438] on span "Final Grouping" at bounding box center [590, 444] width 119 height 13
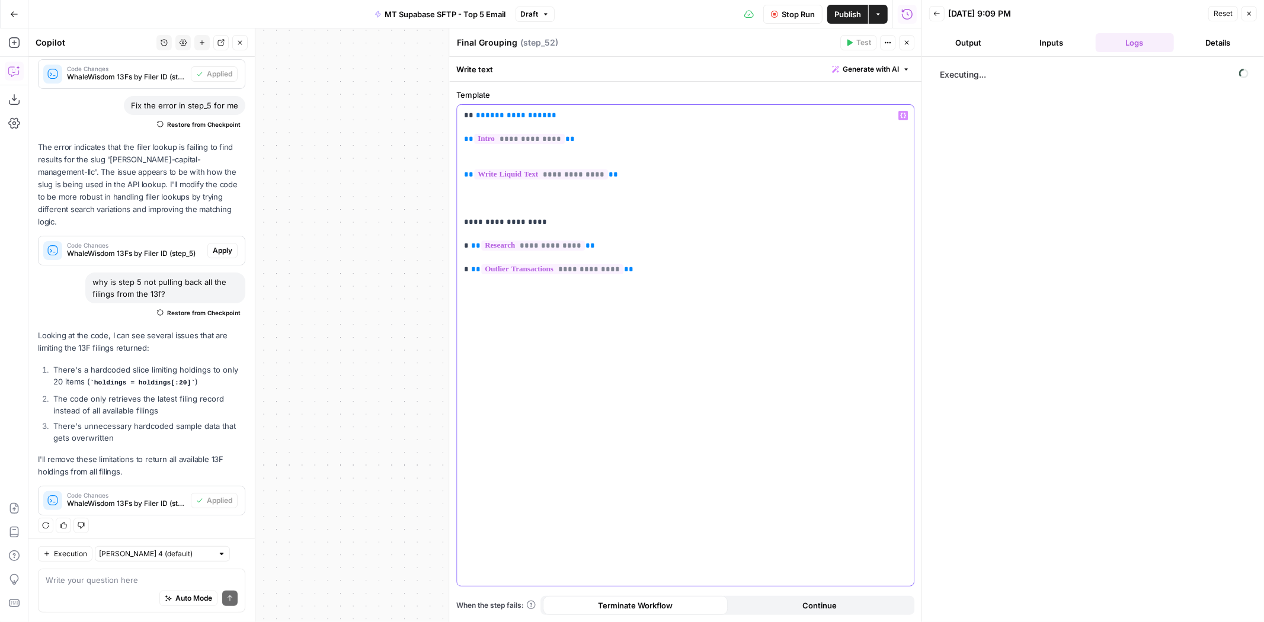
drag, startPoint x: 492, startPoint y: 109, endPoint x: 475, endPoint y: 109, distance: 17.2
click at [475, 110] on p "**********" at bounding box center [685, 193] width 443 height 166
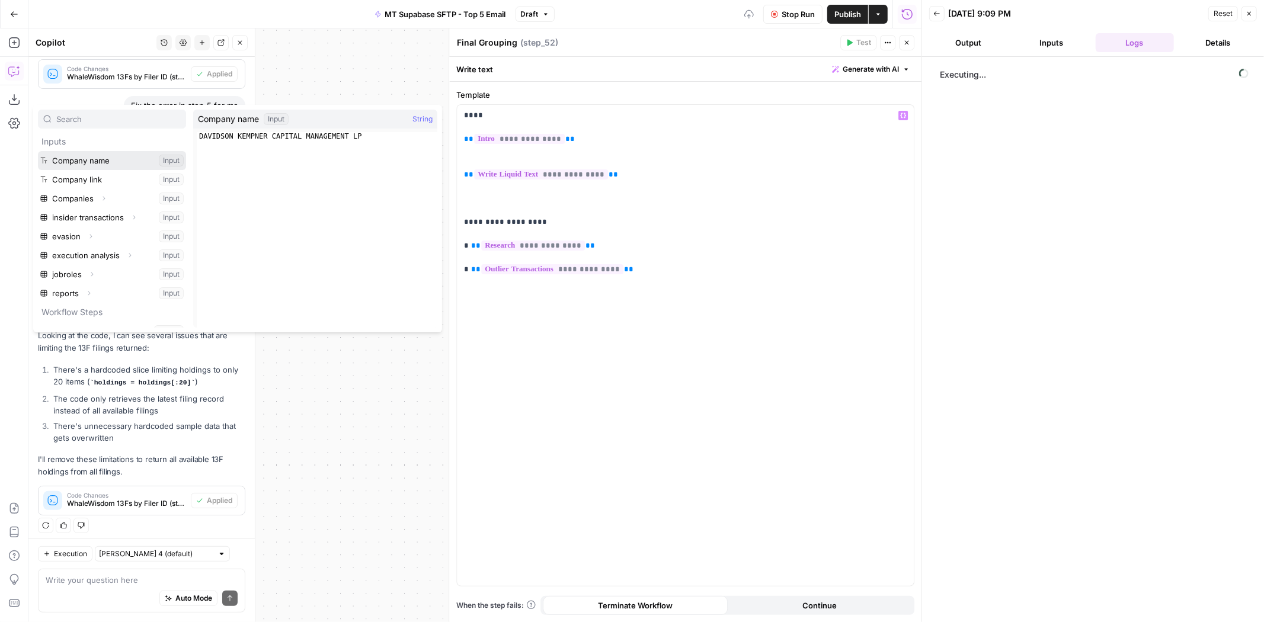
click at [105, 158] on button "Select variable Company name" at bounding box center [112, 160] width 148 height 19
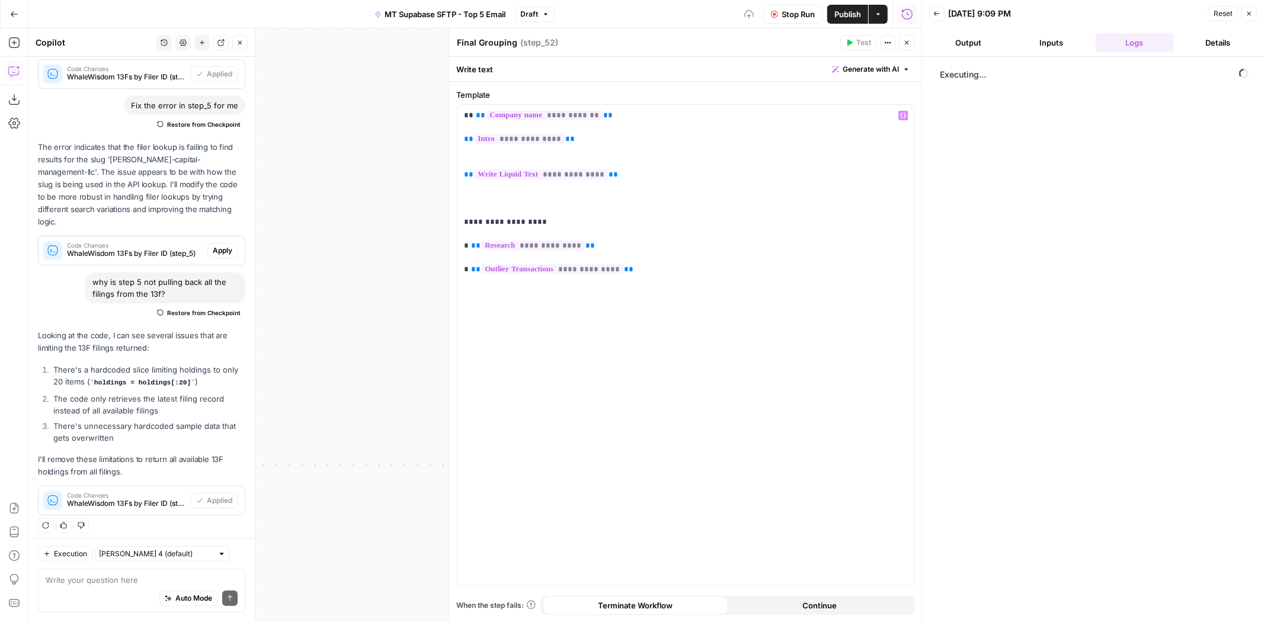
click at [848, 14] on span "Publish" at bounding box center [847, 14] width 27 height 12
click at [905, 46] on icon "button" at bounding box center [906, 42] width 7 height 7
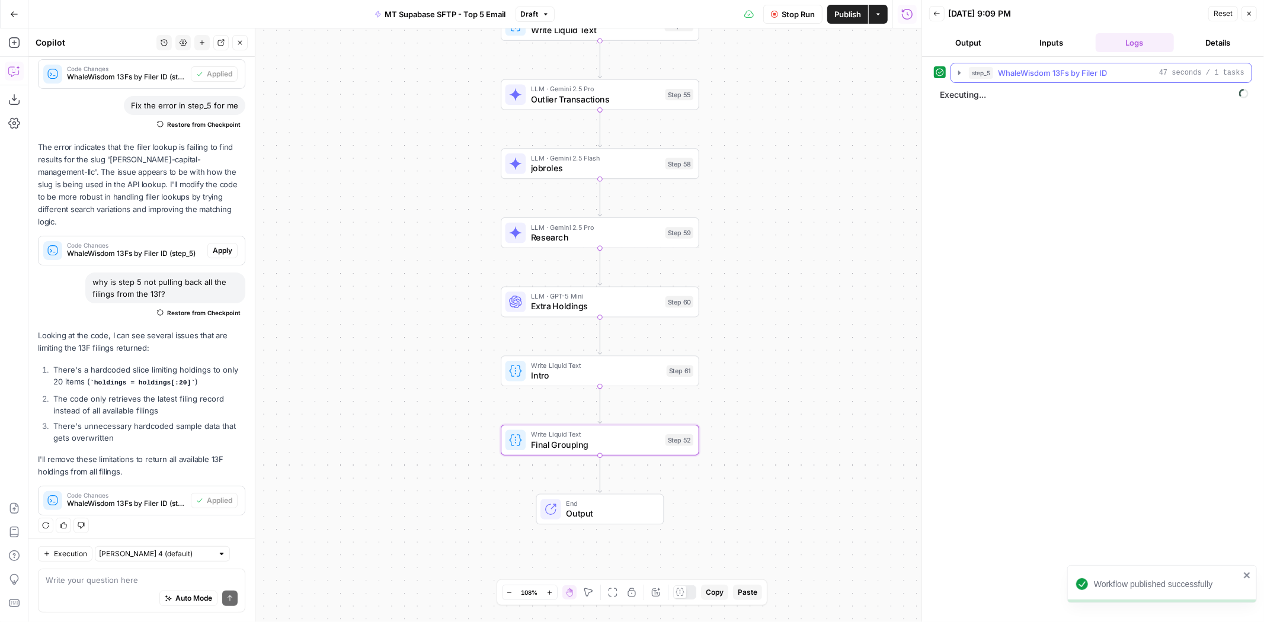
click at [1054, 59] on div "step_5 WhaleWisdom 13Fs by Filer ID 47 seconds / 1 tasks Executing..." at bounding box center [1093, 339] width 342 height 565
click at [1055, 67] on span "WhaleWisdom 13Fs by Filer ID" at bounding box center [1052, 73] width 109 height 12
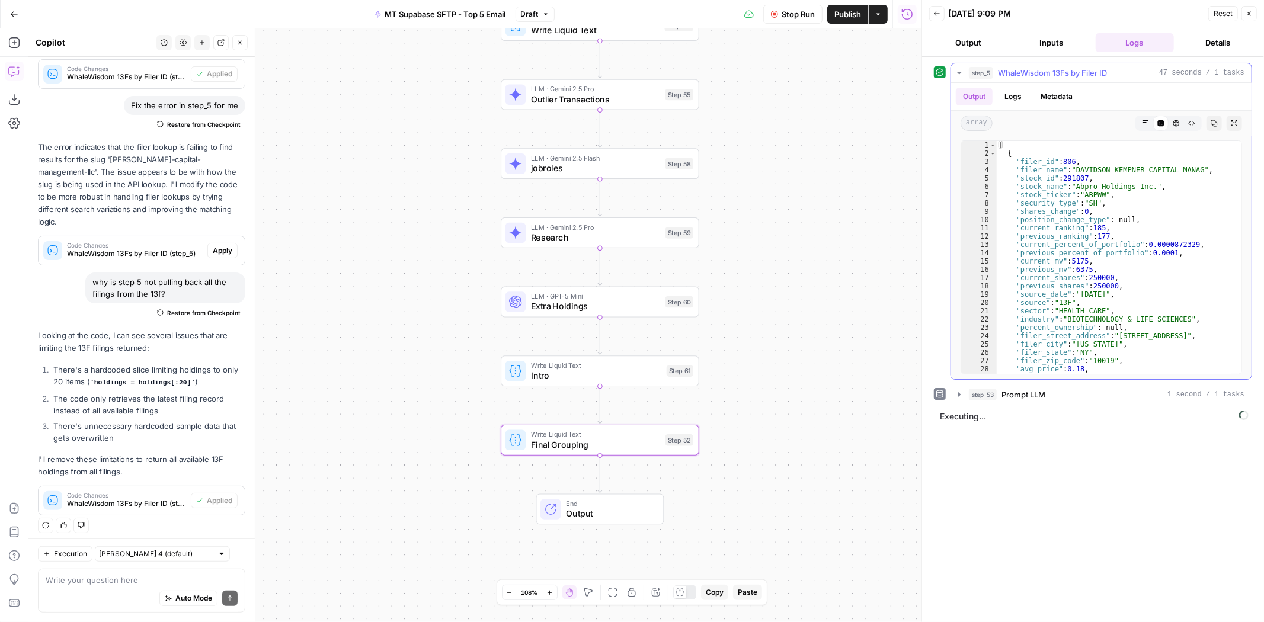
click at [1055, 67] on span "WhaleWisdom 13Fs by Filer ID" at bounding box center [1052, 73] width 109 height 12
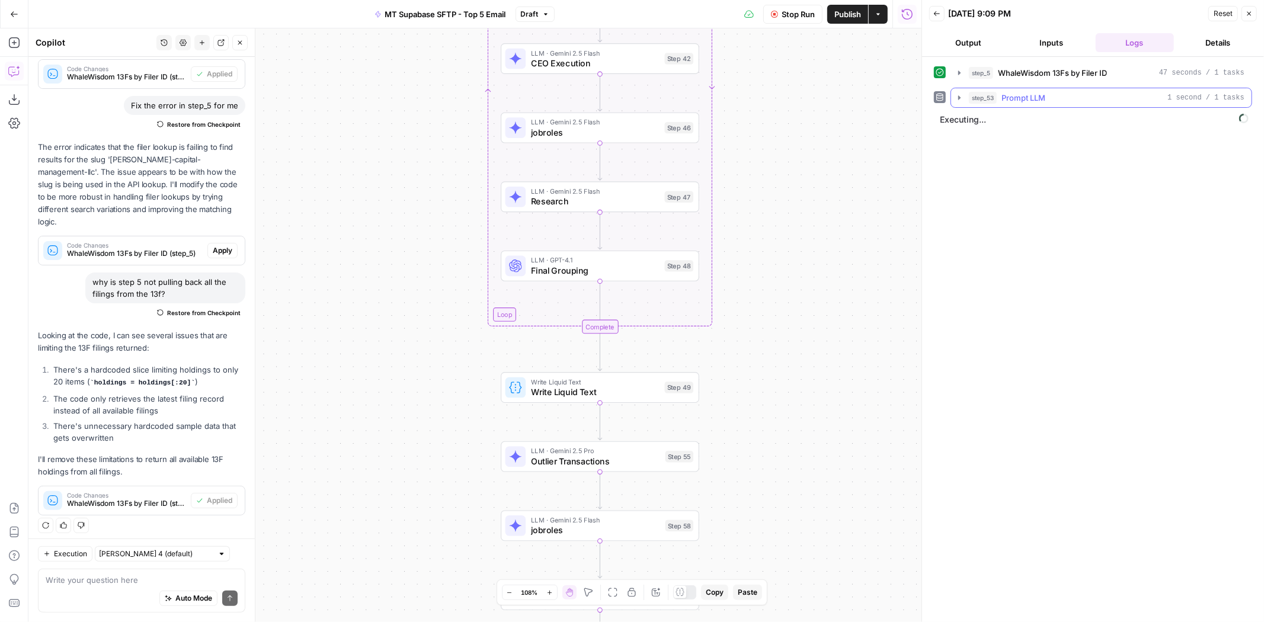
click at [1080, 104] on button "step_53 Prompt LLM 1 second / 1 tasks" at bounding box center [1101, 97] width 300 height 19
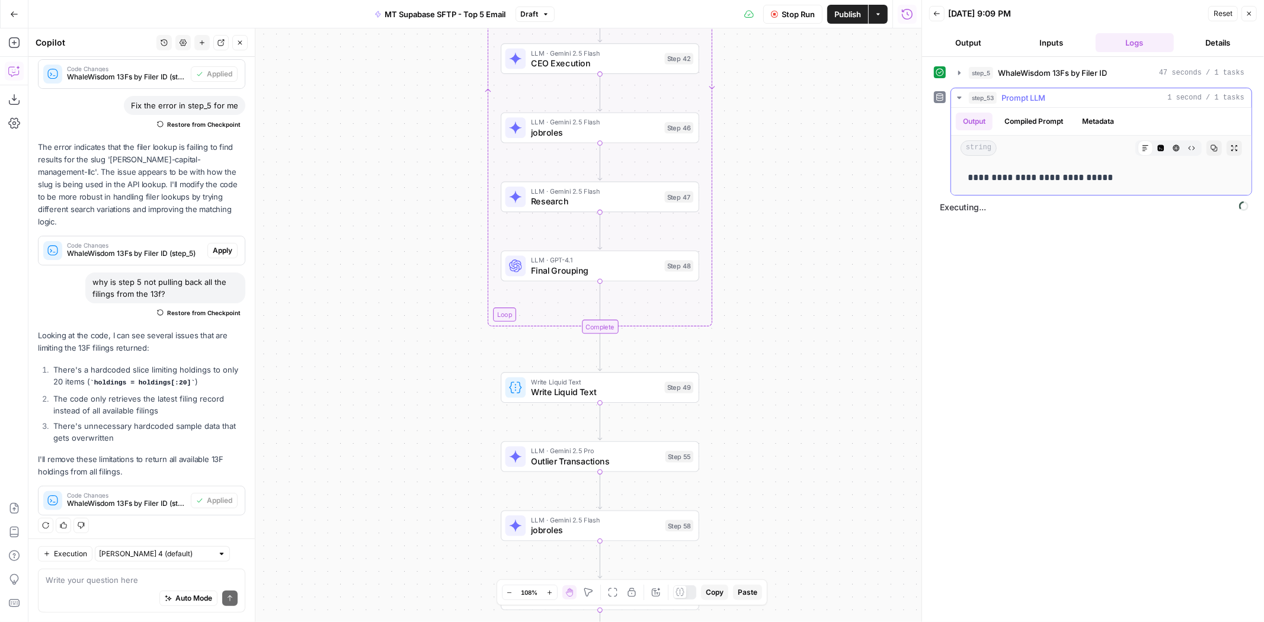
click at [1080, 104] on button "step_53 Prompt LLM 1 second / 1 tasks" at bounding box center [1101, 97] width 300 height 19
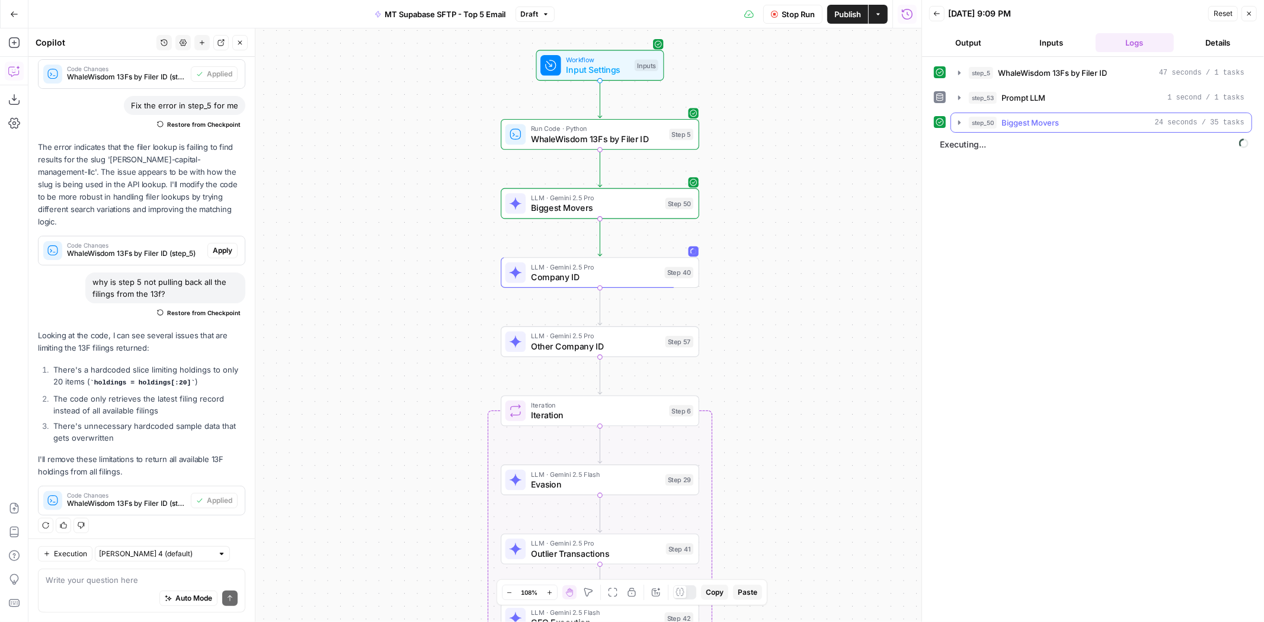
drag, startPoint x: 1000, startPoint y: 120, endPoint x: 1003, endPoint y: 126, distance: 6.4
click at [1003, 126] on div "step_50 Biggest Movers 24 seconds / 35 tasks" at bounding box center [1107, 123] width 276 height 12
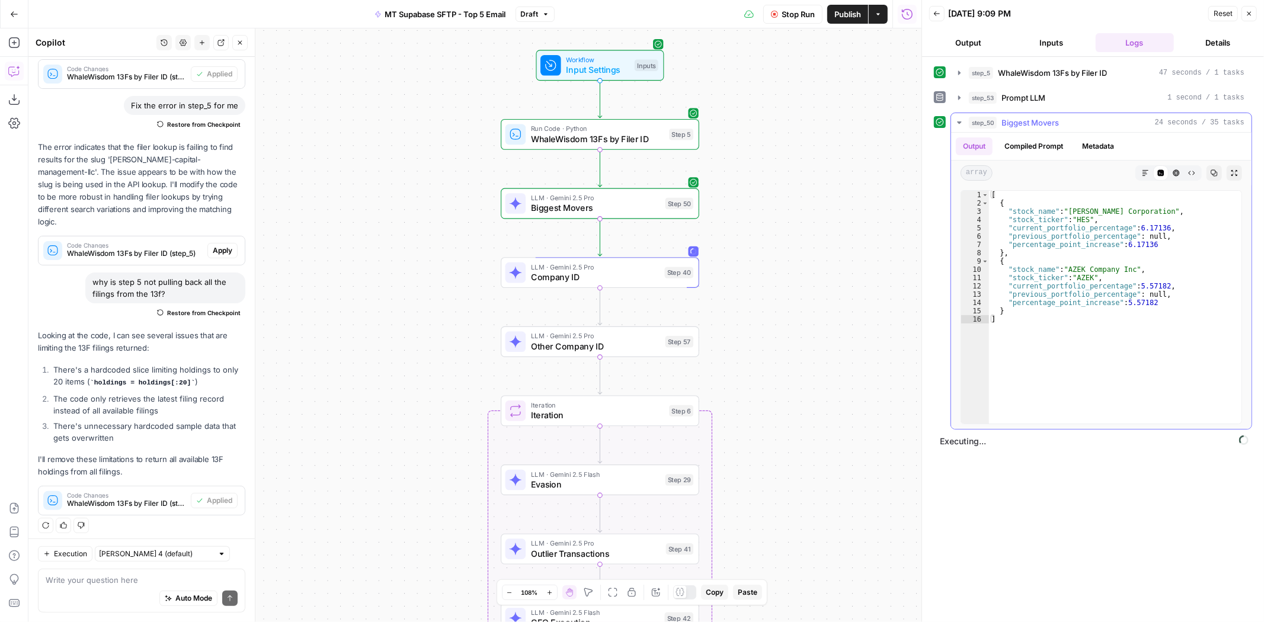
click at [1003, 126] on button "step_50 Biggest Movers 24 seconds / 35 tasks" at bounding box center [1101, 122] width 300 height 19
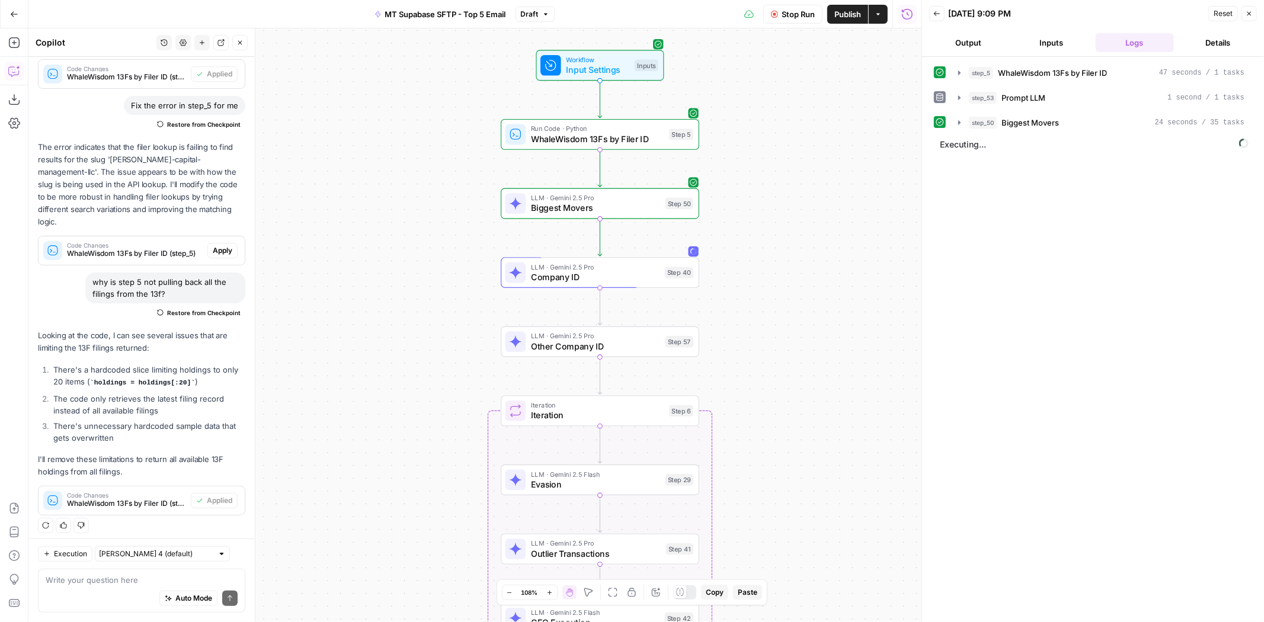
click at [629, 282] on span "Company ID" at bounding box center [595, 277] width 129 height 13
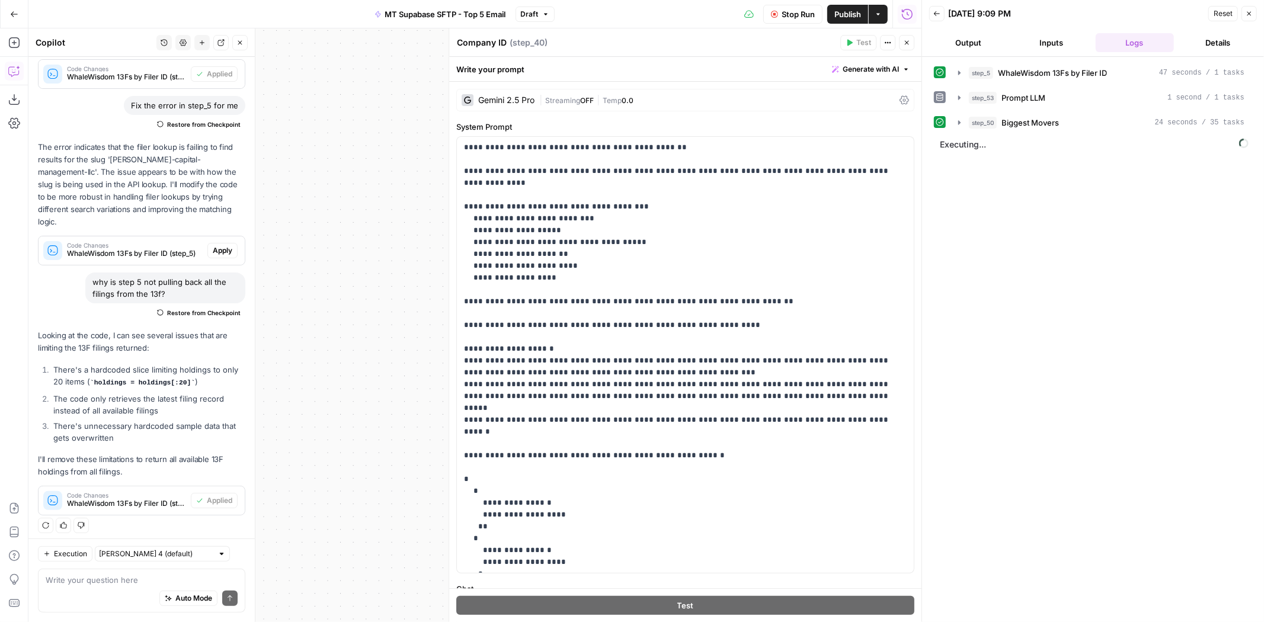
scroll to position [175, 0]
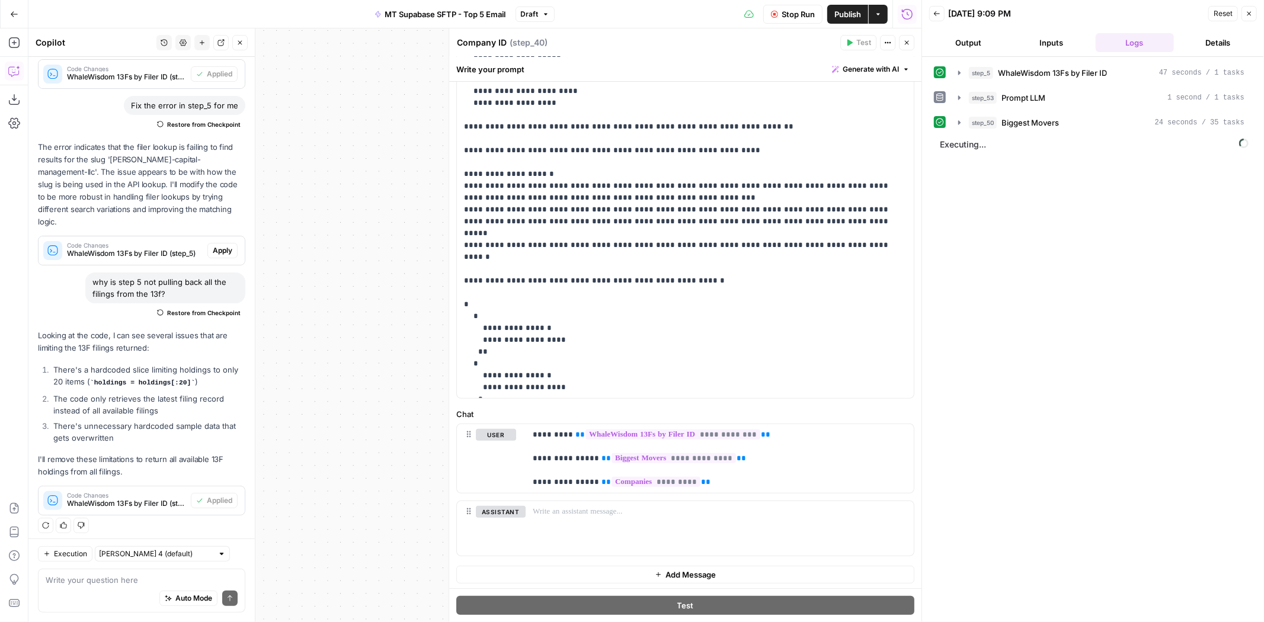
click at [911, 39] on button "Close" at bounding box center [906, 42] width 15 height 15
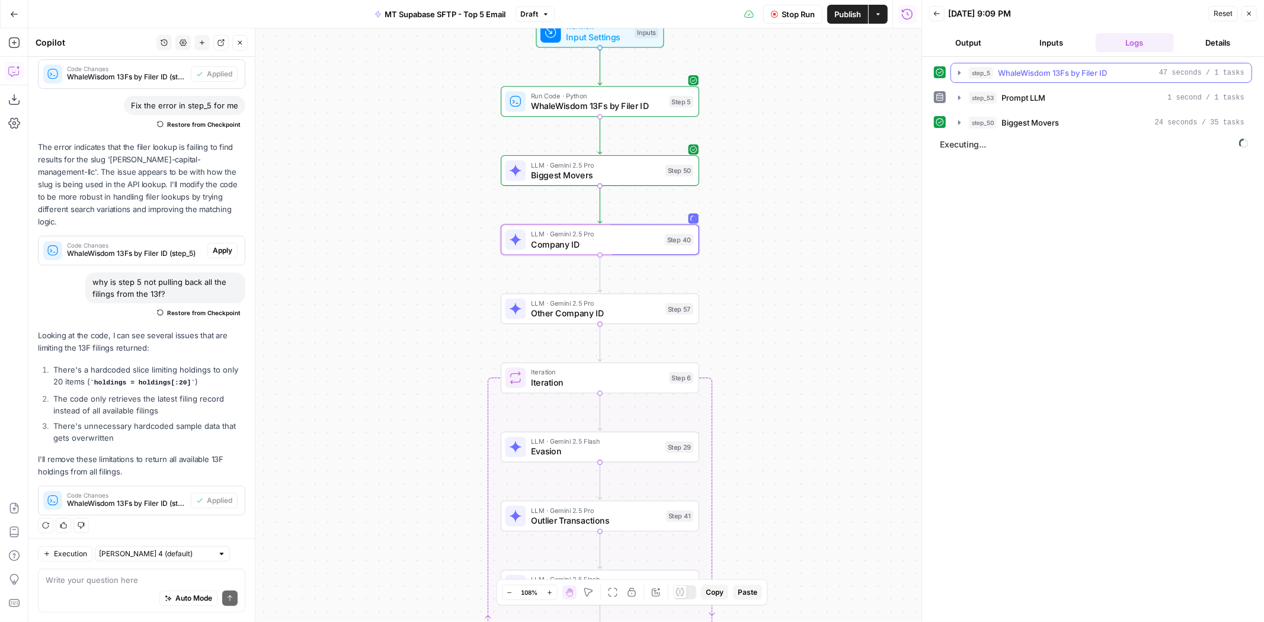
click at [1064, 69] on span "WhaleWisdom 13Fs by Filer ID" at bounding box center [1052, 73] width 109 height 12
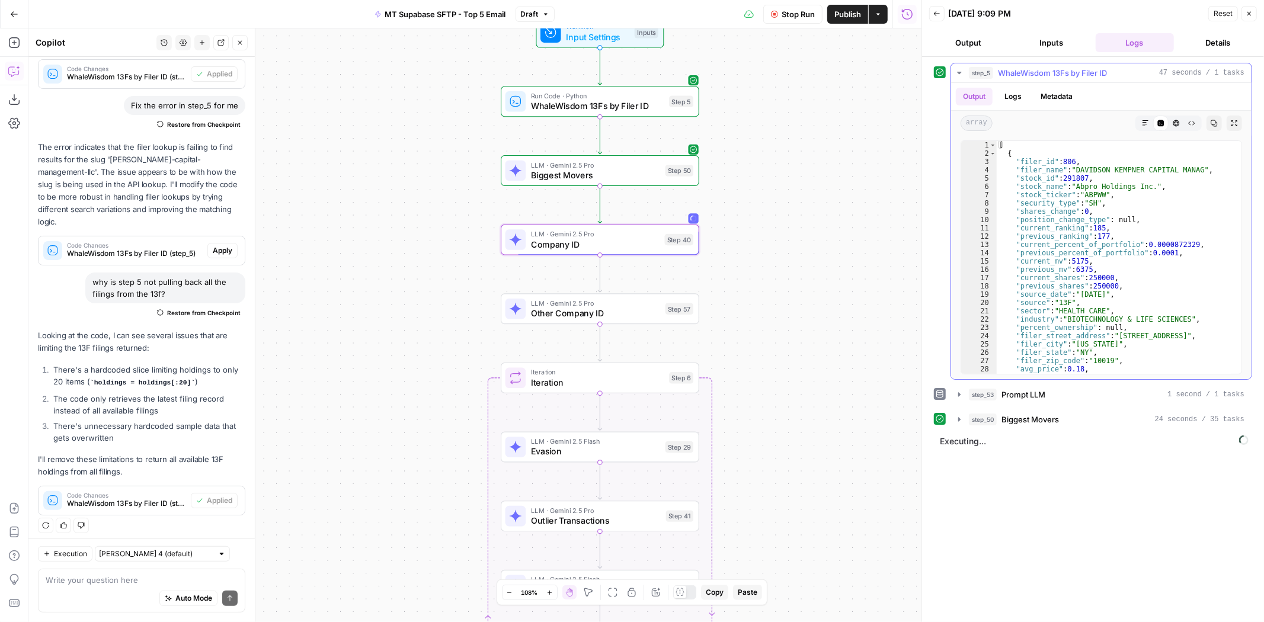
type textarea "**********"
click at [1056, 206] on div "[ { "filer_id" : 806 , "filer_name" : "[PERSON_NAME] [PERSON_NAME] CAPITAL MANA…" at bounding box center [1115, 266] width 236 height 250
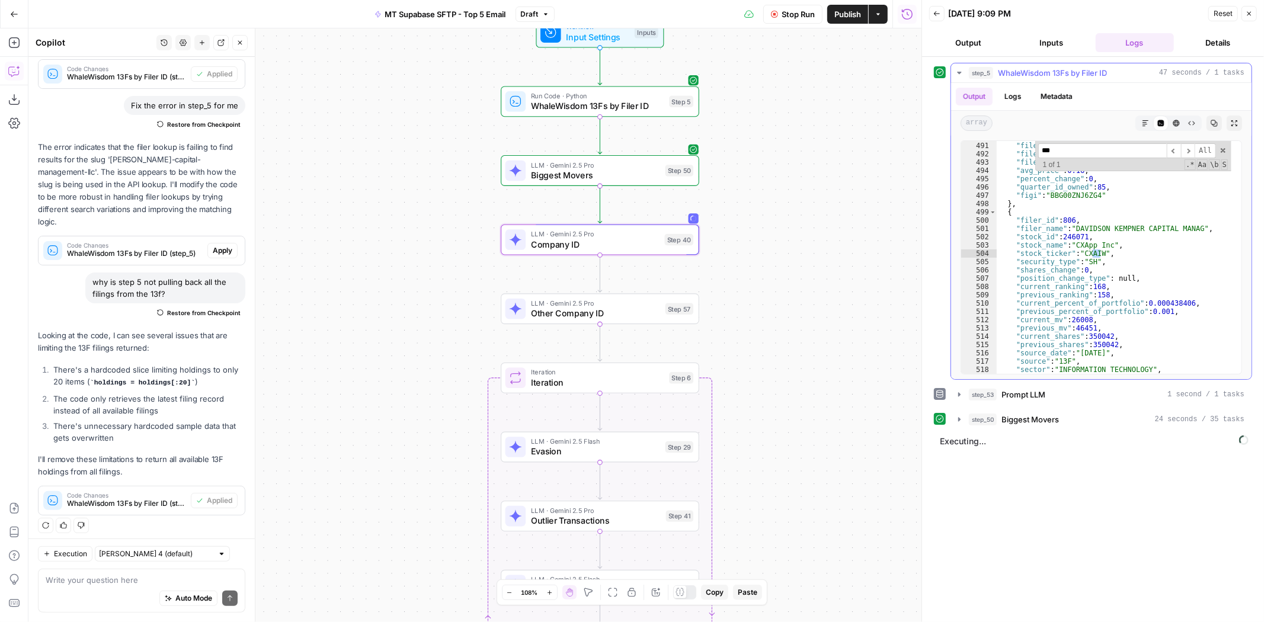
scroll to position [5221, 0]
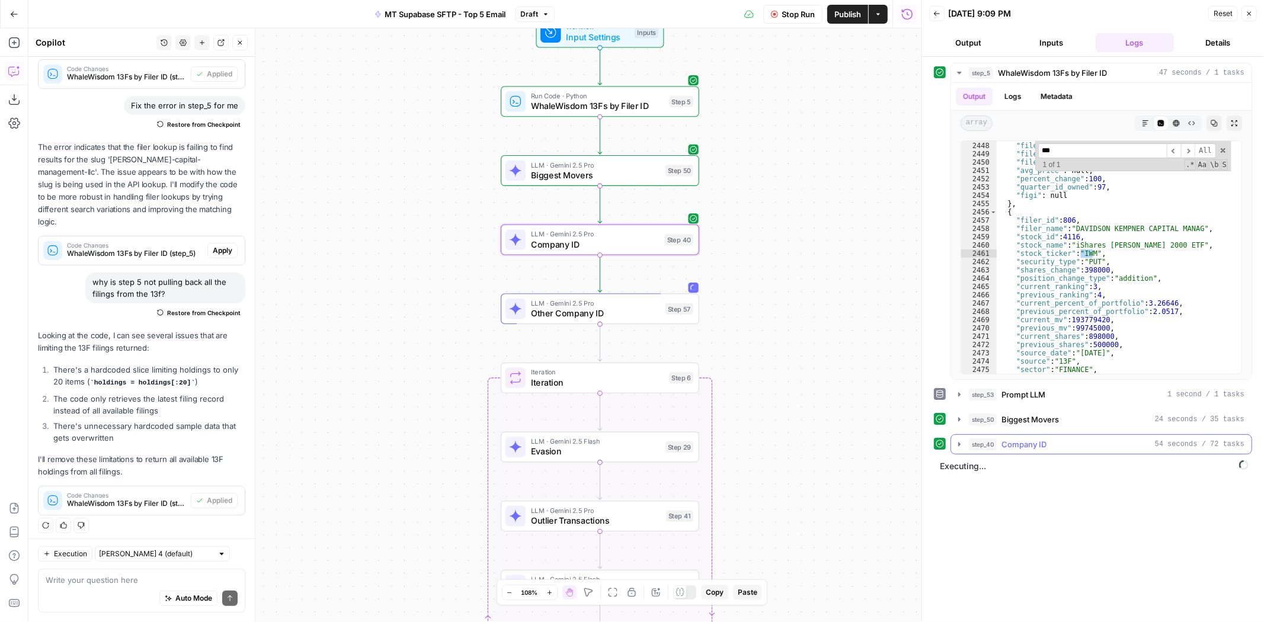
type input "***"
click at [1043, 440] on span "Company ID" at bounding box center [1023, 444] width 45 height 12
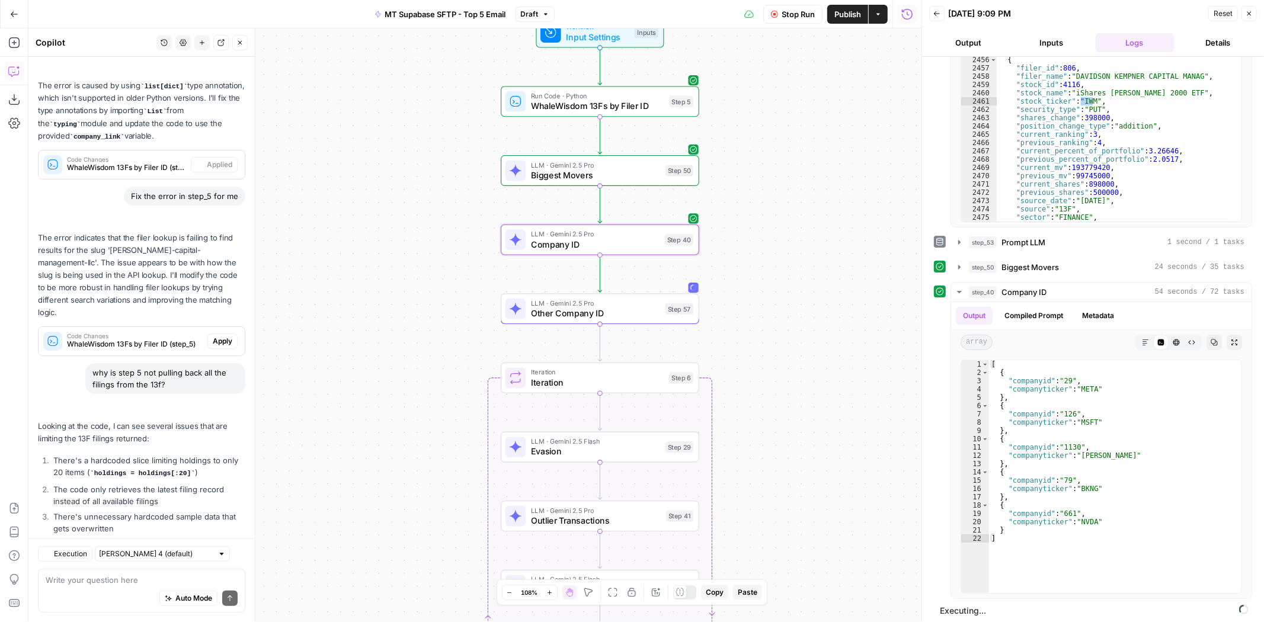
scroll to position [208, 0]
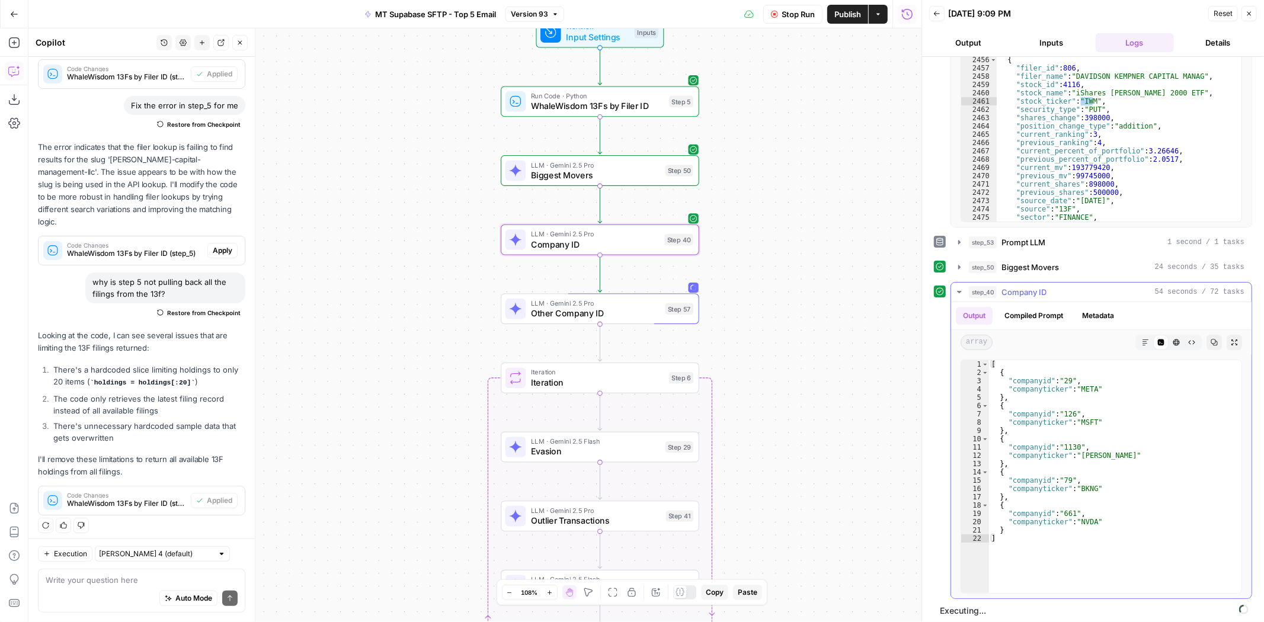
click at [1048, 289] on div "step_40 Company ID 54 seconds / 72 tasks" at bounding box center [1107, 292] width 276 height 12
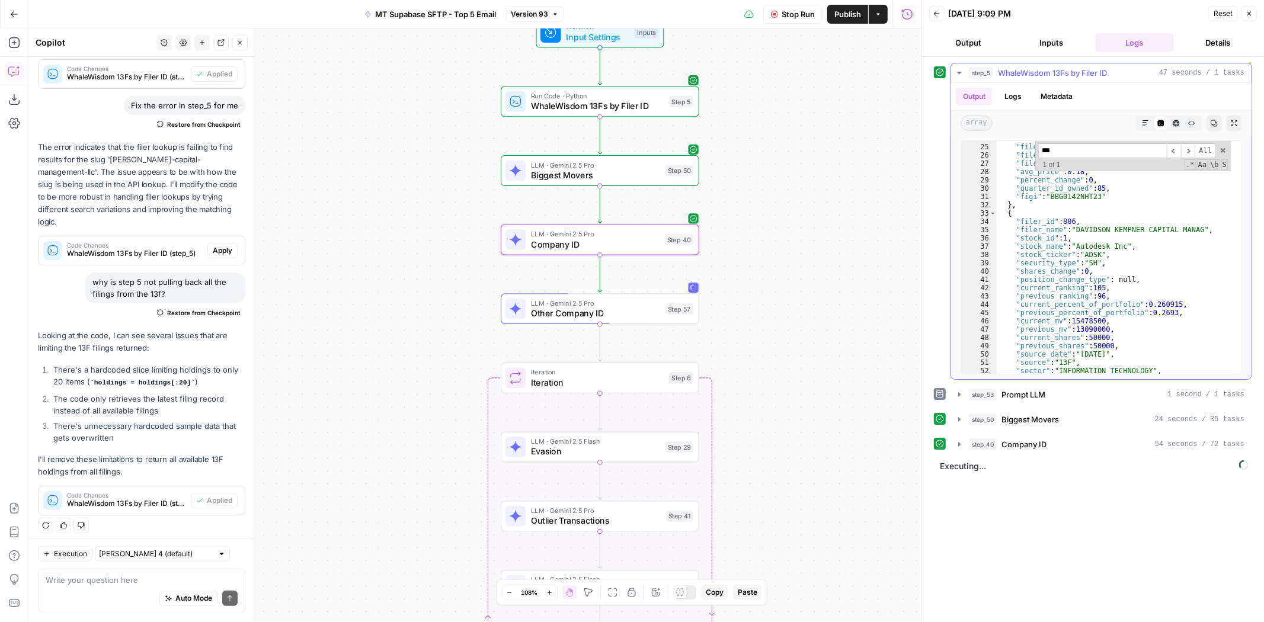
scroll to position [50, 0]
type textarea "**********"
click at [1175, 274] on div ""filer_street_address" : "[STREET_ADDRESS]" , "filer_city" : "[US_STATE]" , "fi…" at bounding box center [1115, 260] width 236 height 250
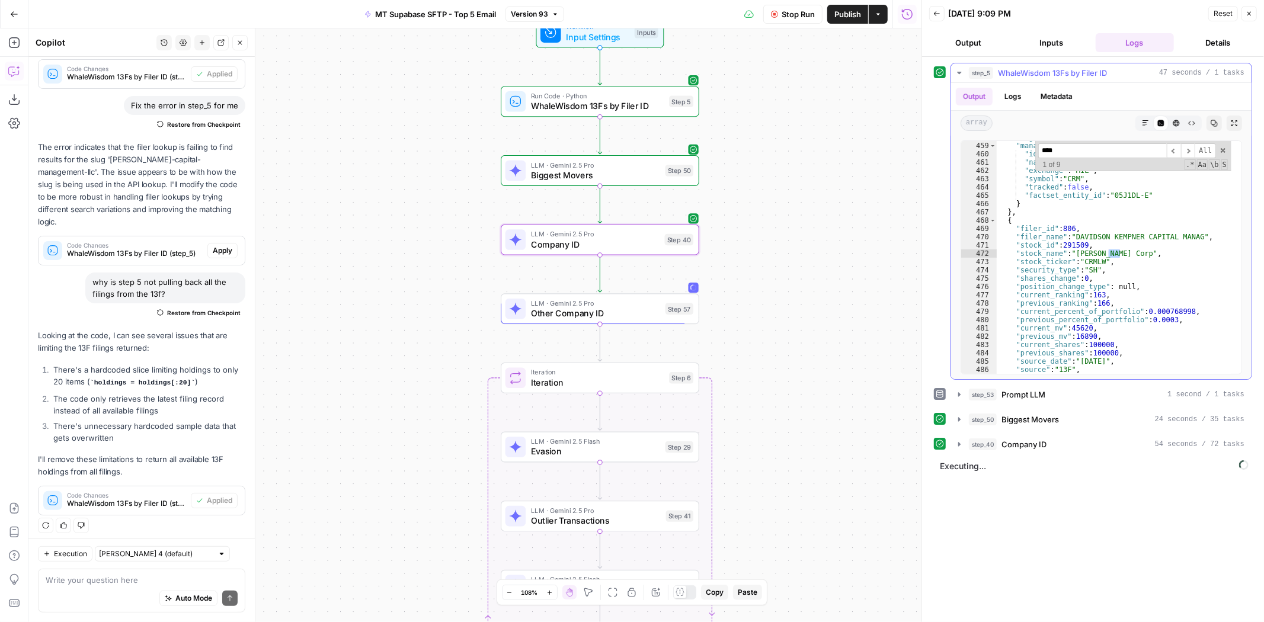
scroll to position [976, 0]
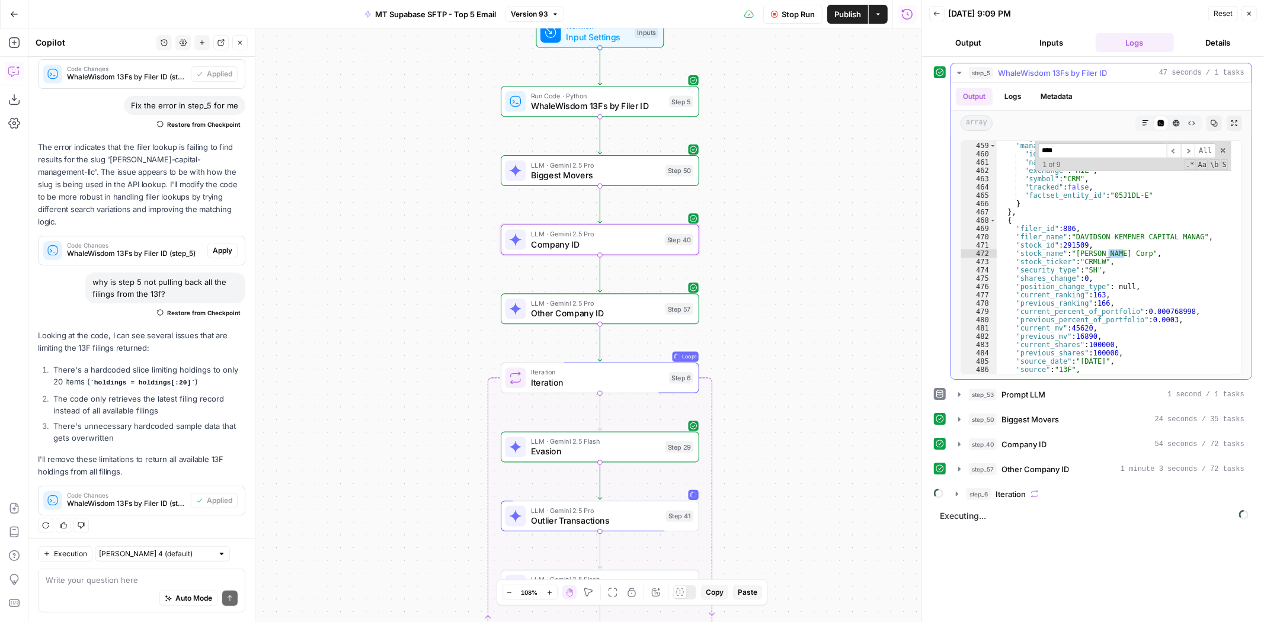
click at [1082, 156] on div "**** ​ ​ All Replace All + 1 of 9 .* Aa \b S" at bounding box center [1133, 156] width 196 height 30
click at [1083, 155] on div "**** ​ ​ All Replace All + 1 of 9 .* Aa \b S" at bounding box center [1133, 156] width 196 height 30
click at [1084, 153] on input "****" at bounding box center [1102, 150] width 129 height 15
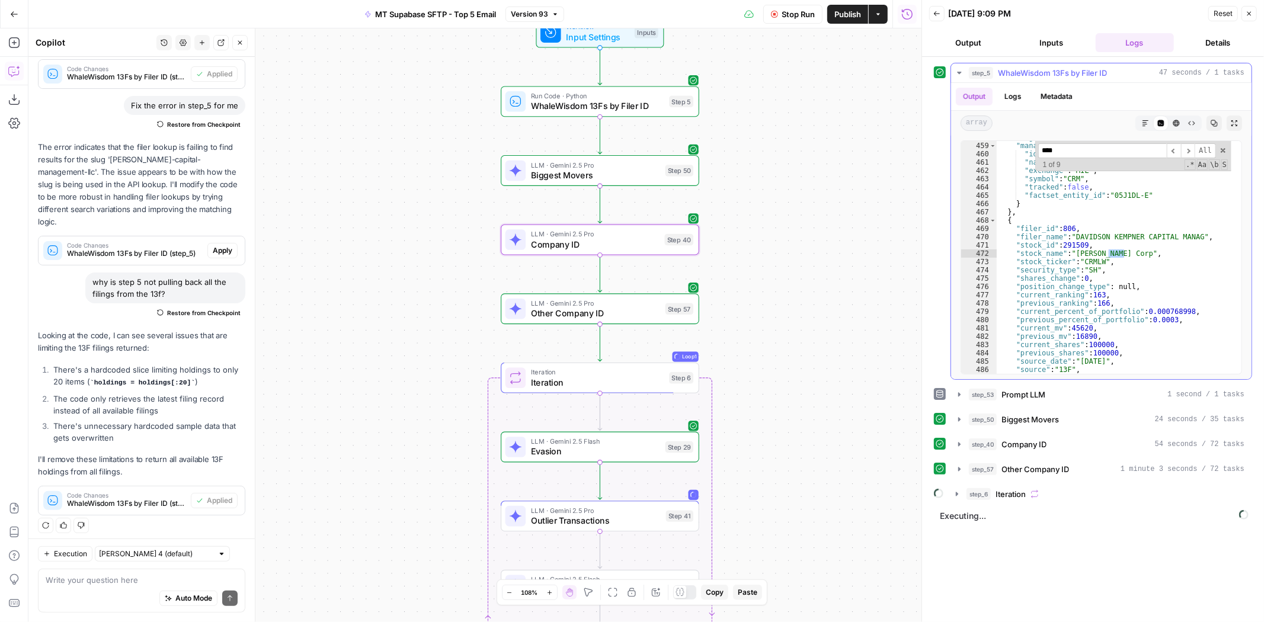
type input "*"
type input "****"
click at [1110, 258] on div ""percent_ownership" : null , "filer_street_address" : "[STREET_ADDRESS]" , "fil…" at bounding box center [1115, 258] width 236 height 250
type textarea "**********"
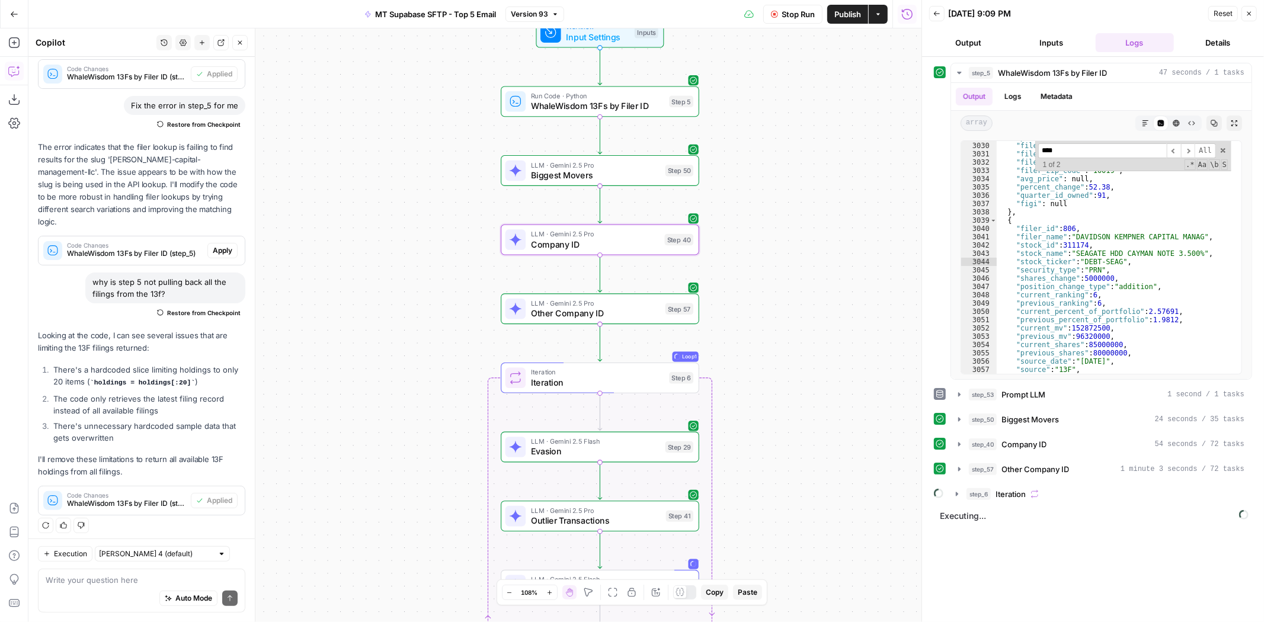
click at [790, 18] on span "Stop Run" at bounding box center [798, 14] width 33 height 12
click at [1036, 457] on div "**********" at bounding box center [1093, 283] width 318 height 441
click at [1039, 463] on span "Other Company ID" at bounding box center [1035, 469] width 68 height 12
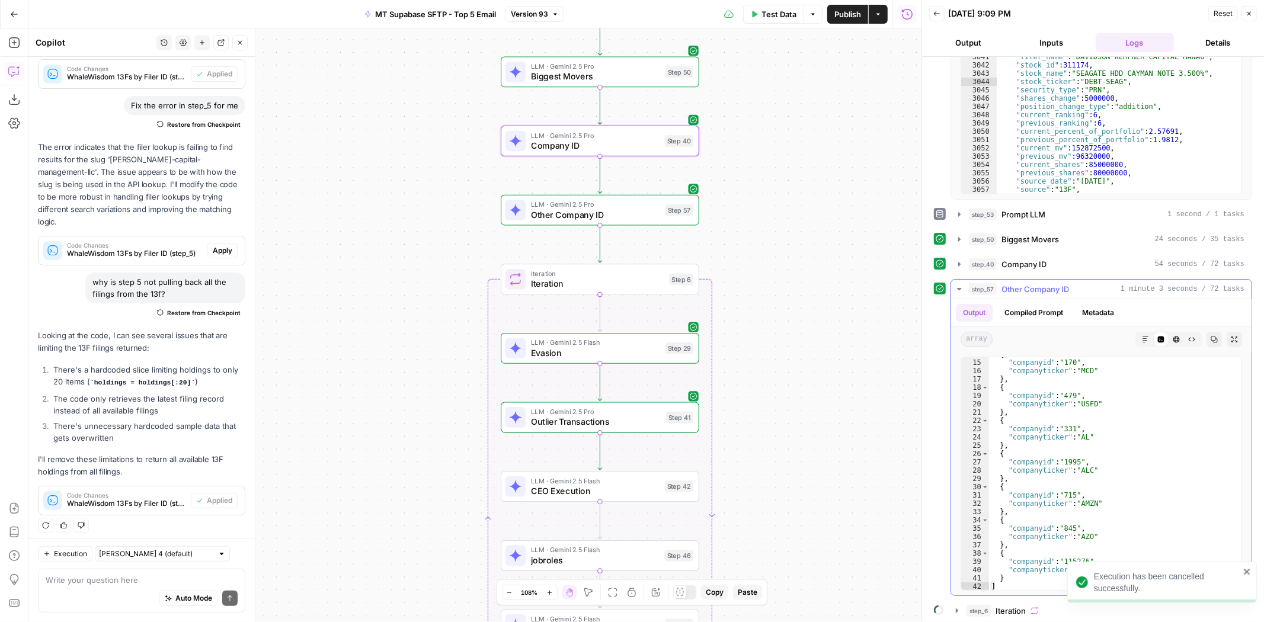
scroll to position [0, 0]
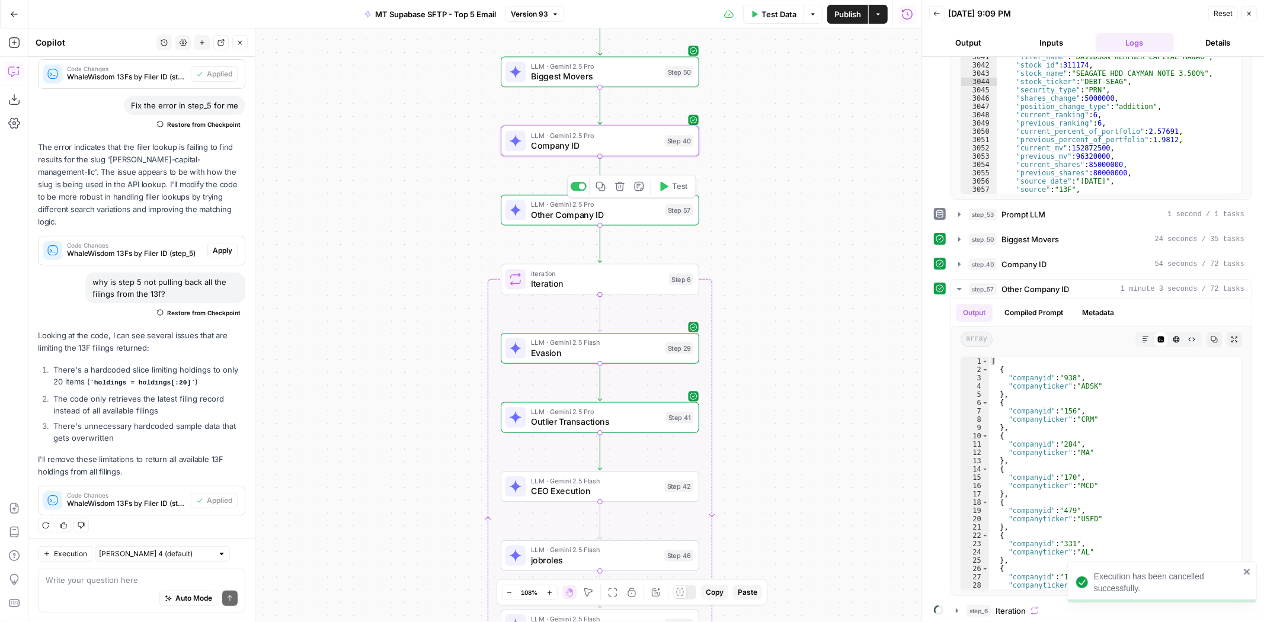
click at [596, 204] on span "LLM · Gemini 2.5 Pro" at bounding box center [595, 204] width 129 height 10
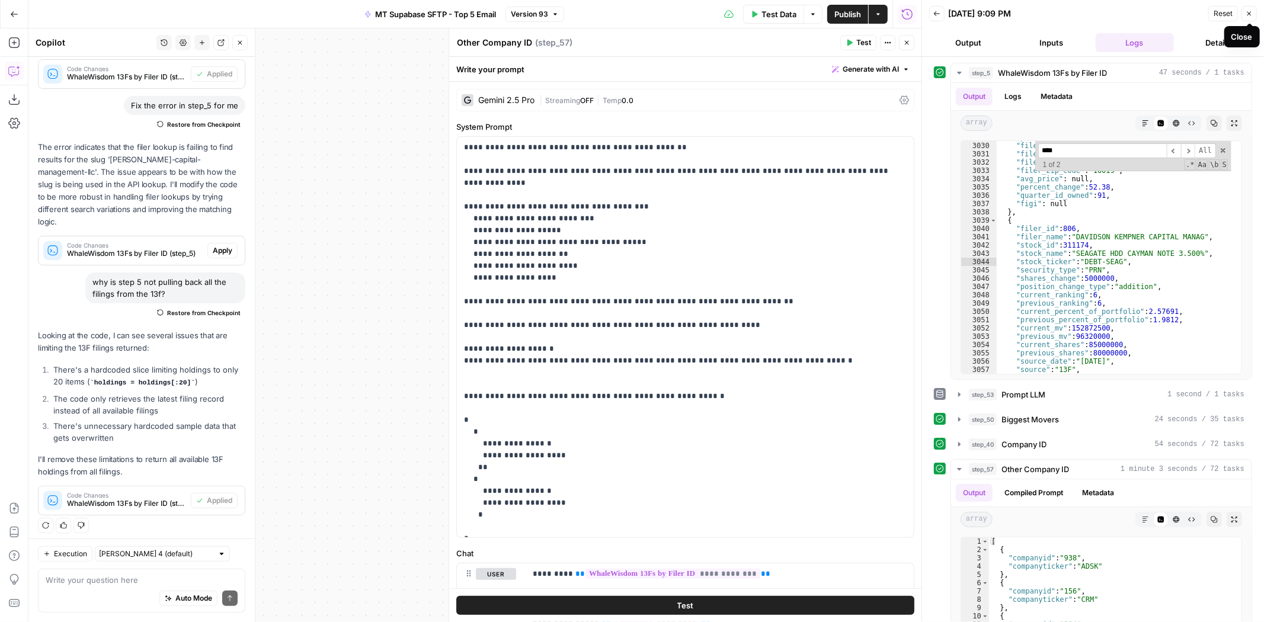
click at [1254, 15] on button "Close" at bounding box center [1248, 13] width 15 height 15
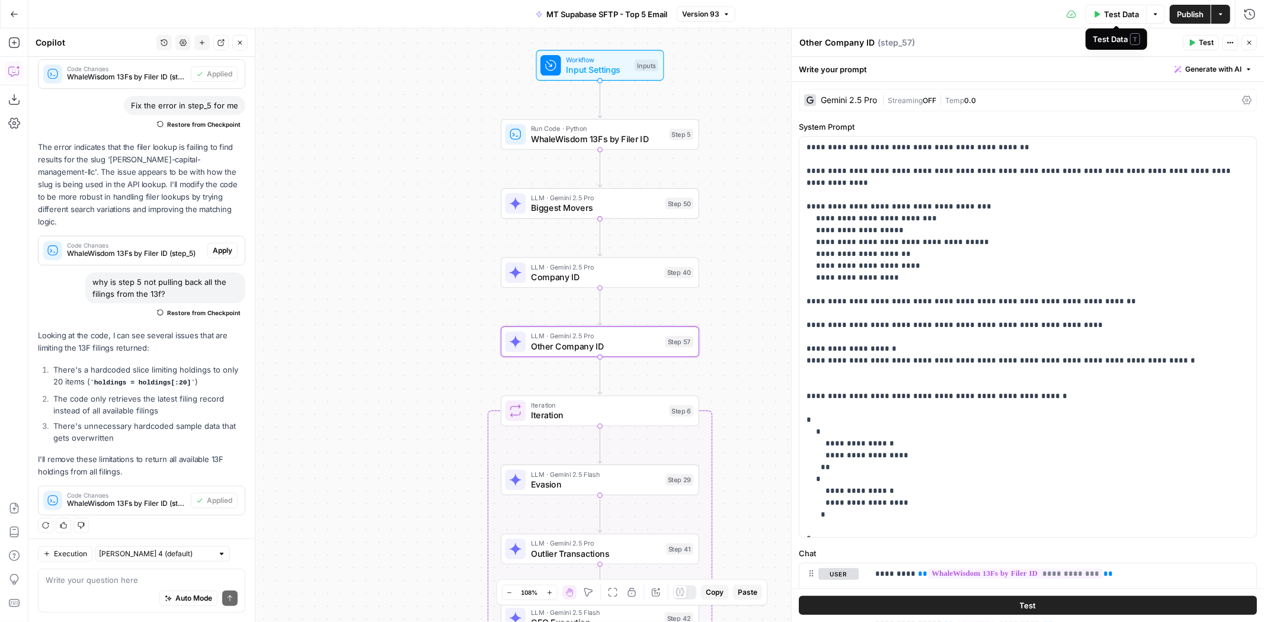
click at [1121, 9] on span "Test Data" at bounding box center [1121, 14] width 35 height 12
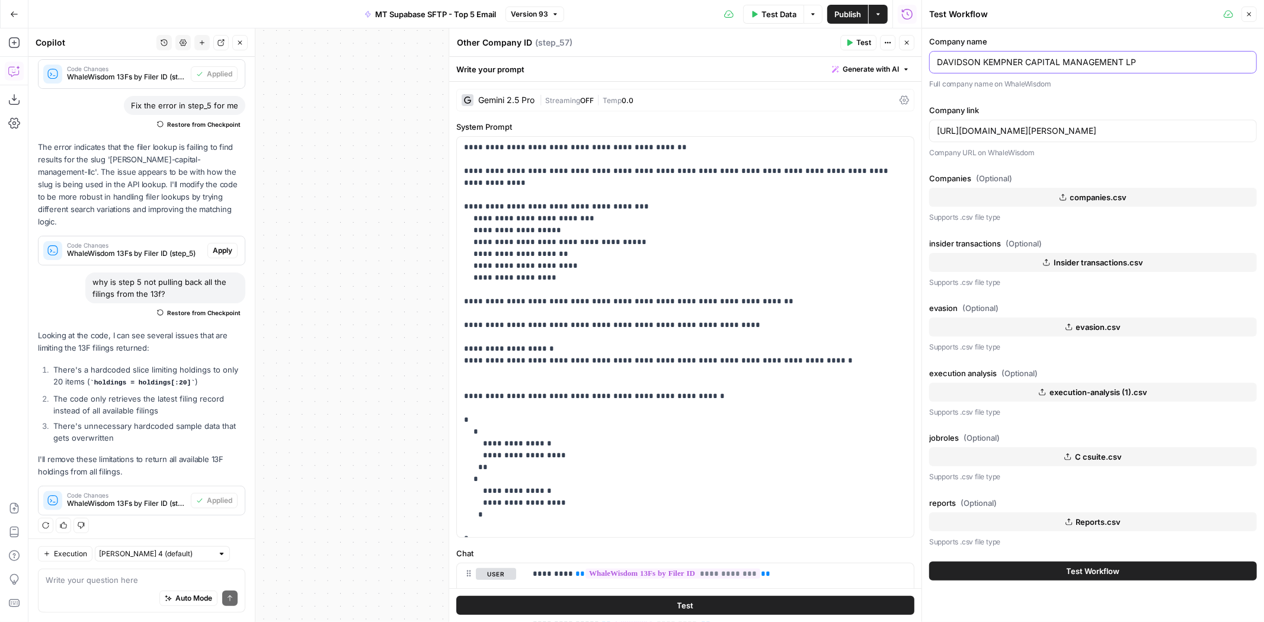
click at [1076, 59] on input "DAVIDSON KEMPNER CAPITAL MANAGEMENT LP" at bounding box center [1093, 62] width 312 height 12
paste input "CANDLESTICK"
type input "CANDLESTICK CAPITAL MANAGEMENT LP"
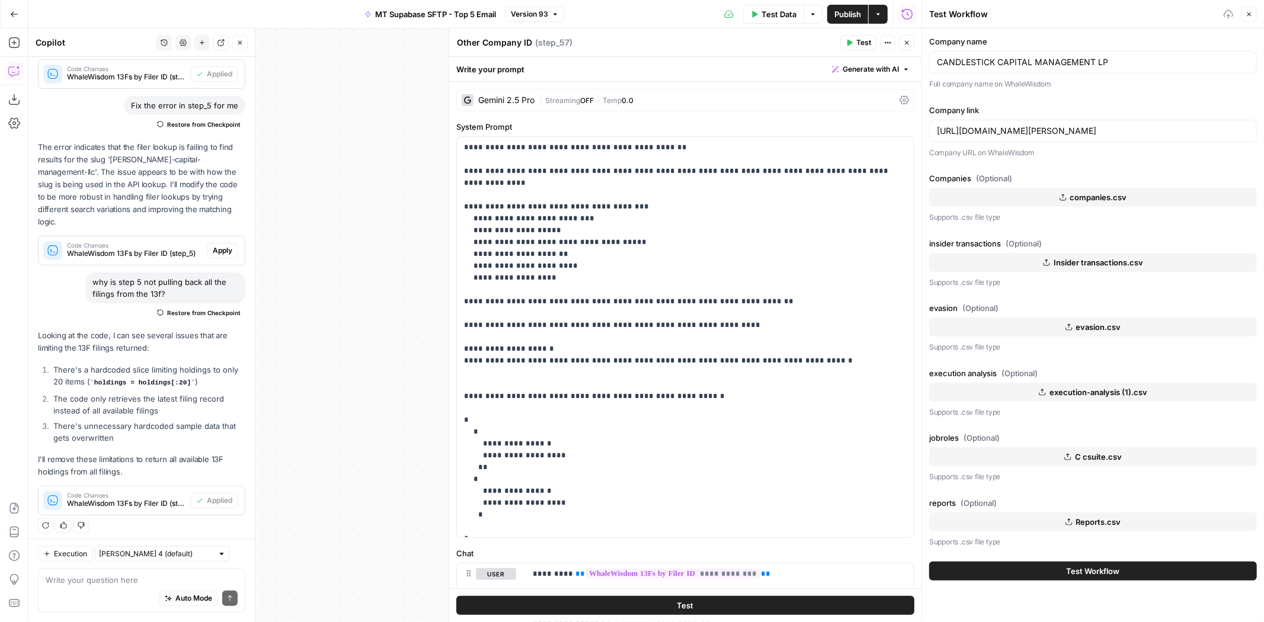
click at [1010, 123] on div "[URL][DOMAIN_NAME][PERSON_NAME]" at bounding box center [1093, 131] width 328 height 23
click at [1013, 129] on input "[URL][DOMAIN_NAME][PERSON_NAME]" at bounding box center [1093, 131] width 312 height 12
paste input "candlestick-capital-management-lp"
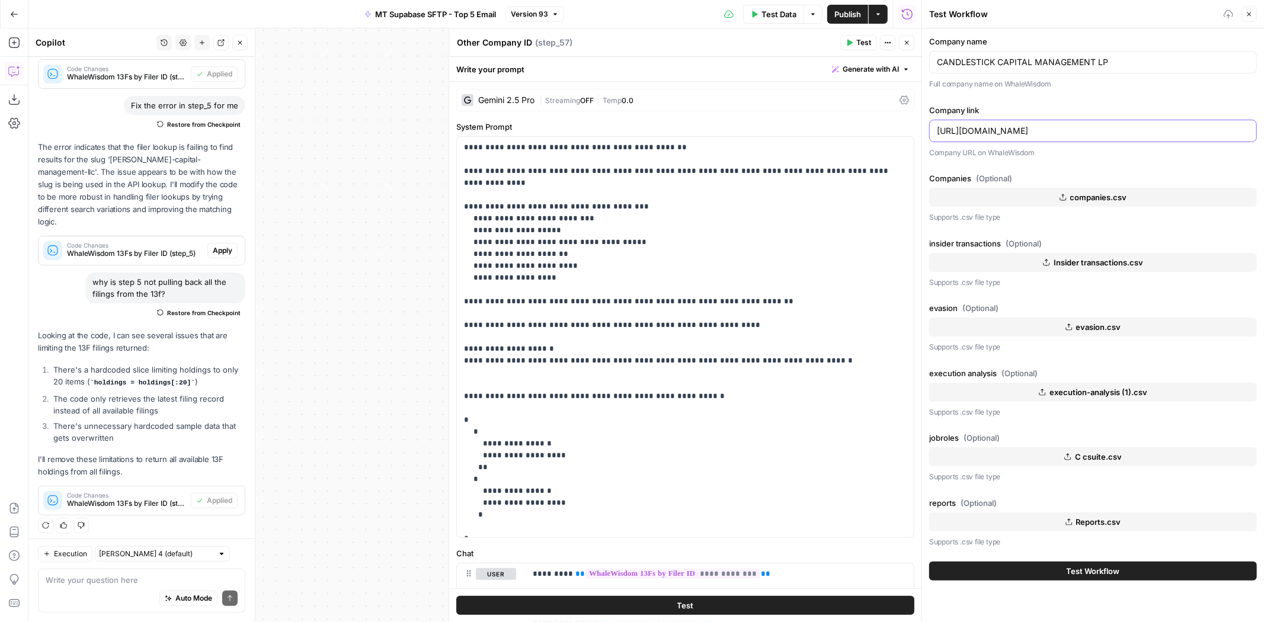
type input "[URL][DOMAIN_NAME]"
click at [1102, 572] on span "Test Workflow" at bounding box center [1093, 571] width 53 height 12
click at [1115, 577] on button "Test Workflow" at bounding box center [1093, 571] width 328 height 19
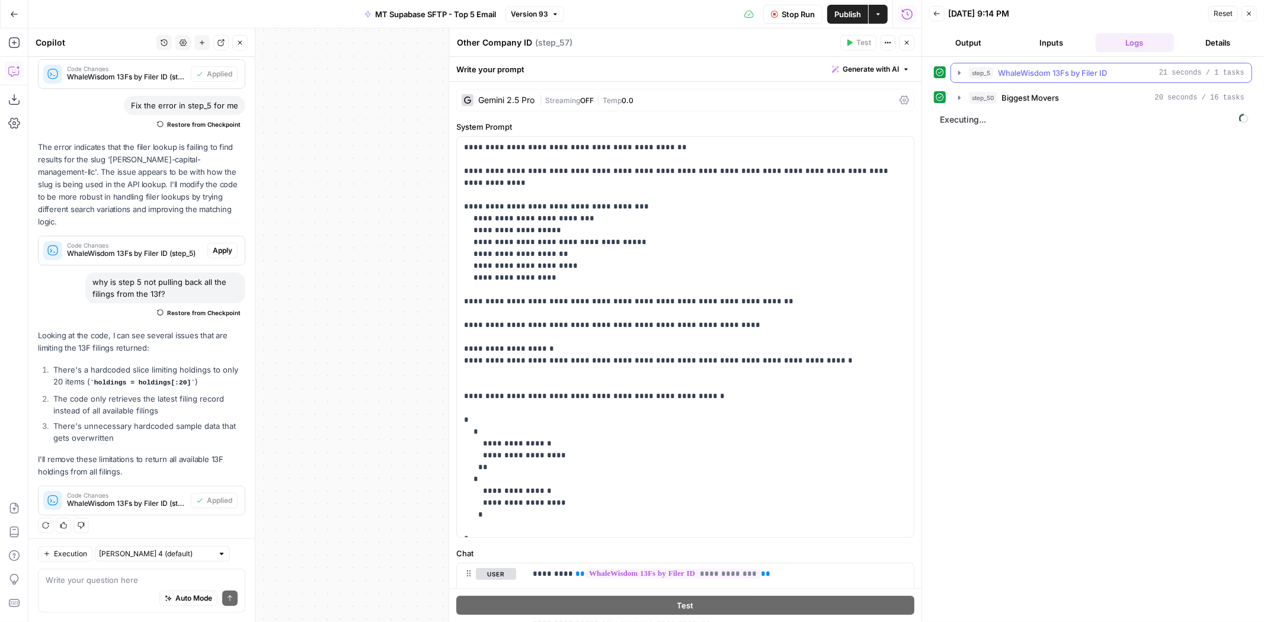
click at [1073, 67] on span "WhaleWisdom 13Fs by Filer ID" at bounding box center [1052, 73] width 109 height 12
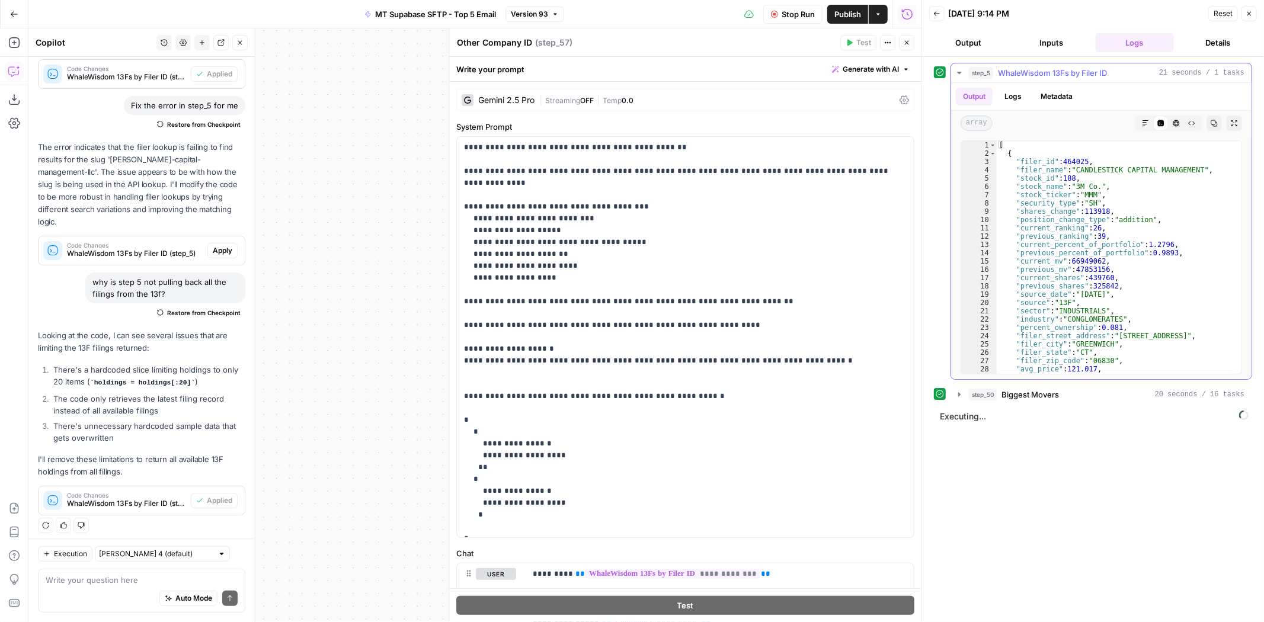
click at [1073, 67] on span "WhaleWisdom 13Fs by Filer ID" at bounding box center [1052, 73] width 109 height 12
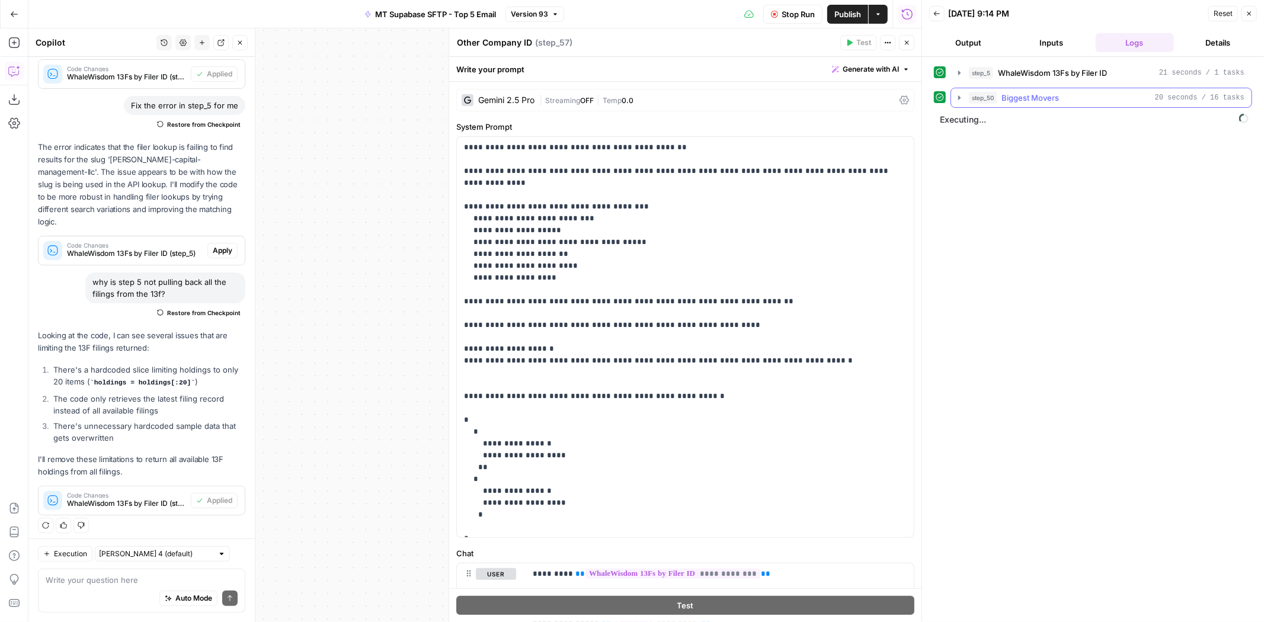
click at [1051, 101] on span "Biggest Movers" at bounding box center [1029, 98] width 57 height 12
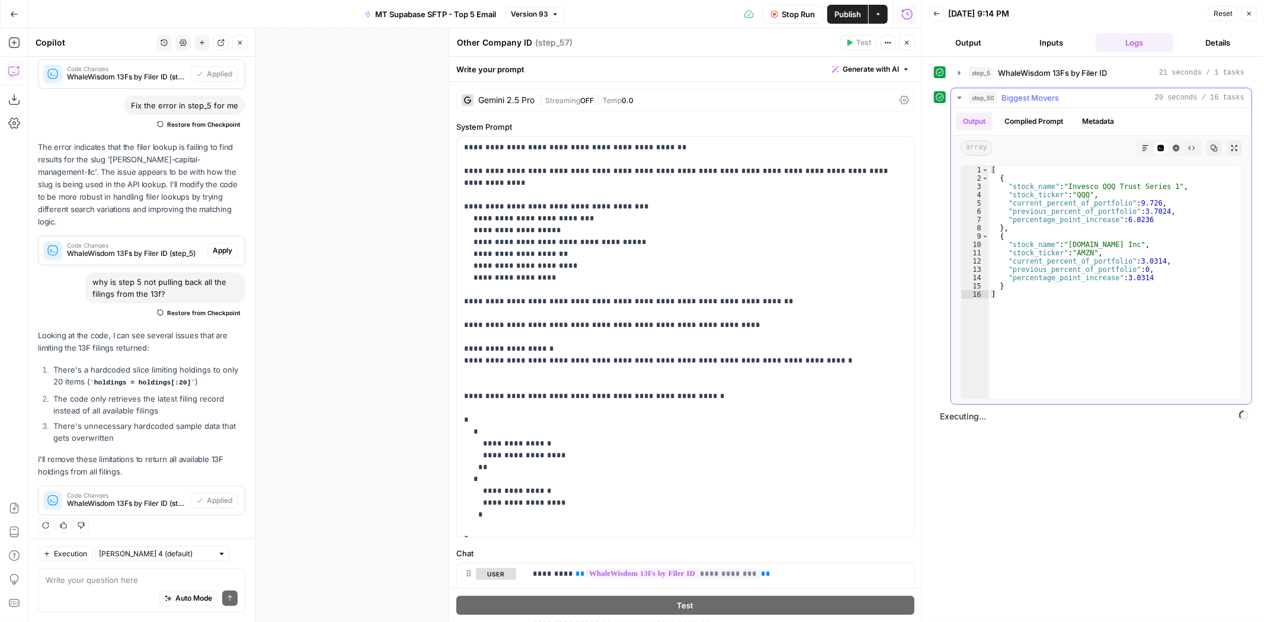
click at [1055, 94] on span "Biggest Movers" at bounding box center [1029, 98] width 57 height 12
click at [1063, 75] on span "WhaleWisdom 13Fs by Filer ID" at bounding box center [1052, 73] width 109 height 12
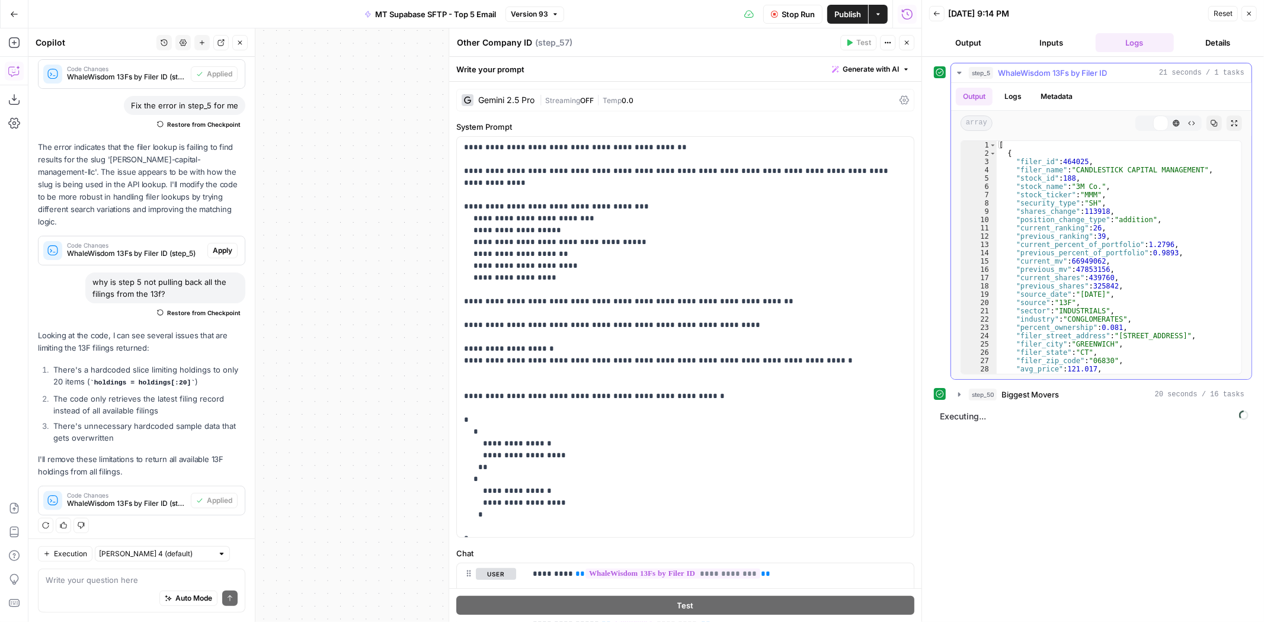
click at [1083, 155] on div "[ { "filer_id" : 464025 , "filer_name" : "CANDLESTICK CAPITAL MANAGEMENT" , "st…" at bounding box center [1115, 266] width 236 height 250
type textarea "*"
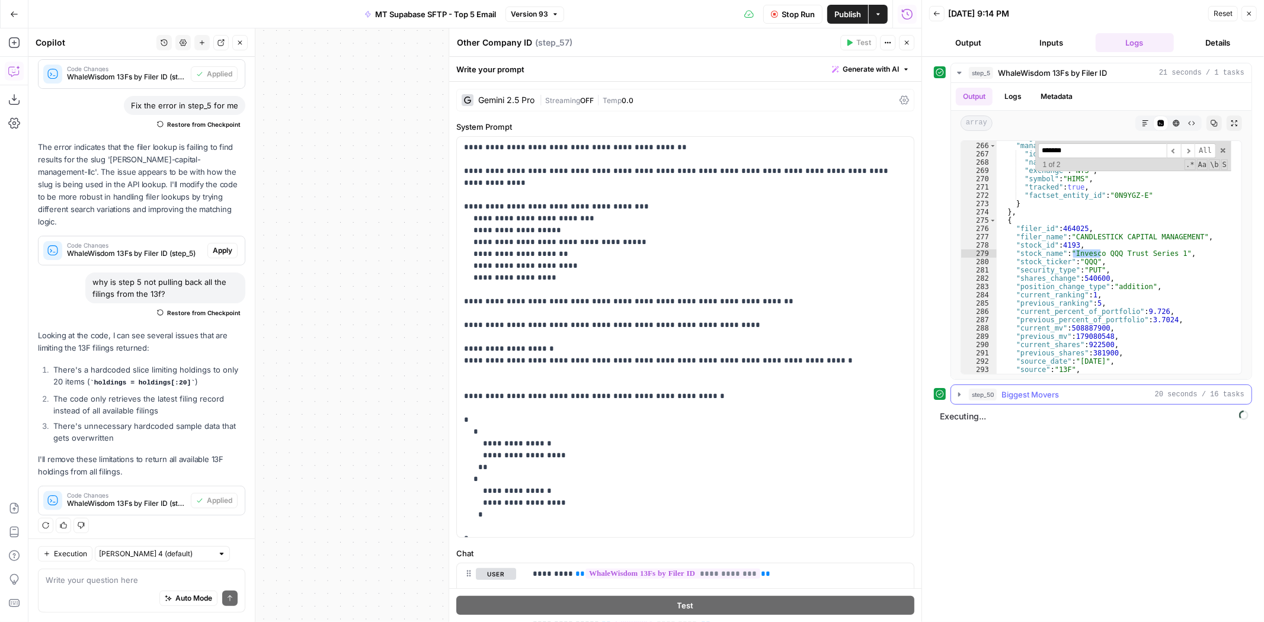
type input "*******"
click at [1011, 389] on span "Biggest Movers" at bounding box center [1029, 395] width 57 height 12
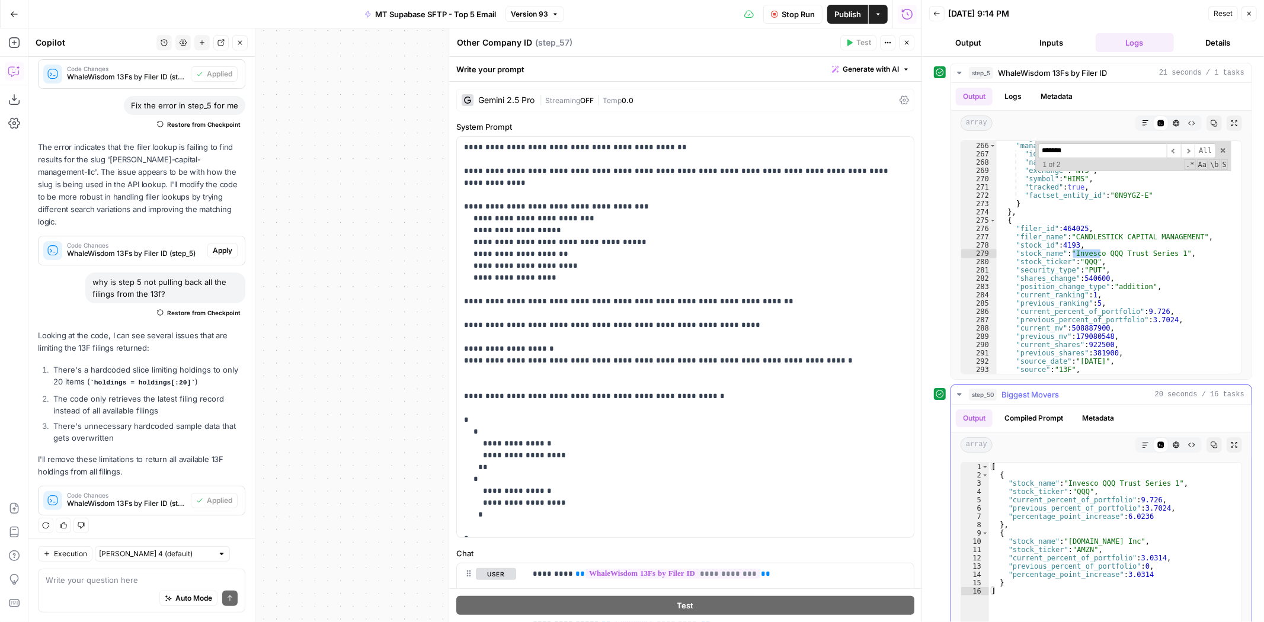
scroll to position [104, 0]
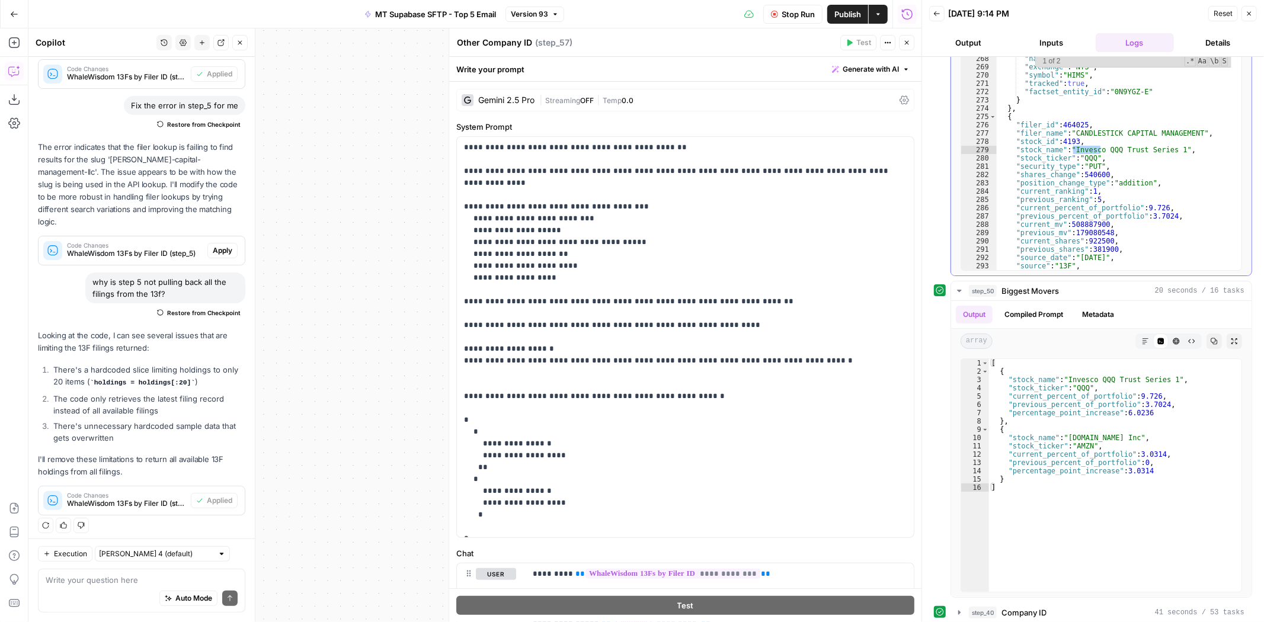
click at [1054, 286] on span "Biggest Movers" at bounding box center [1029, 291] width 57 height 12
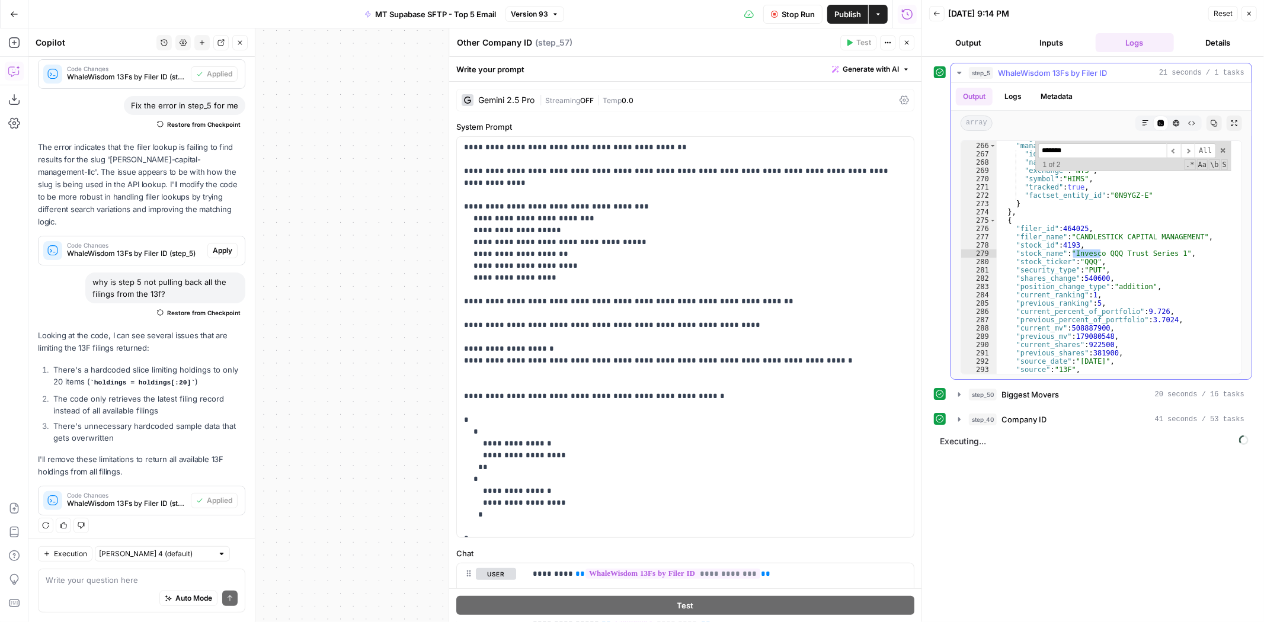
scroll to position [0, 0]
click at [1045, 415] on span "Company ID" at bounding box center [1023, 420] width 45 height 12
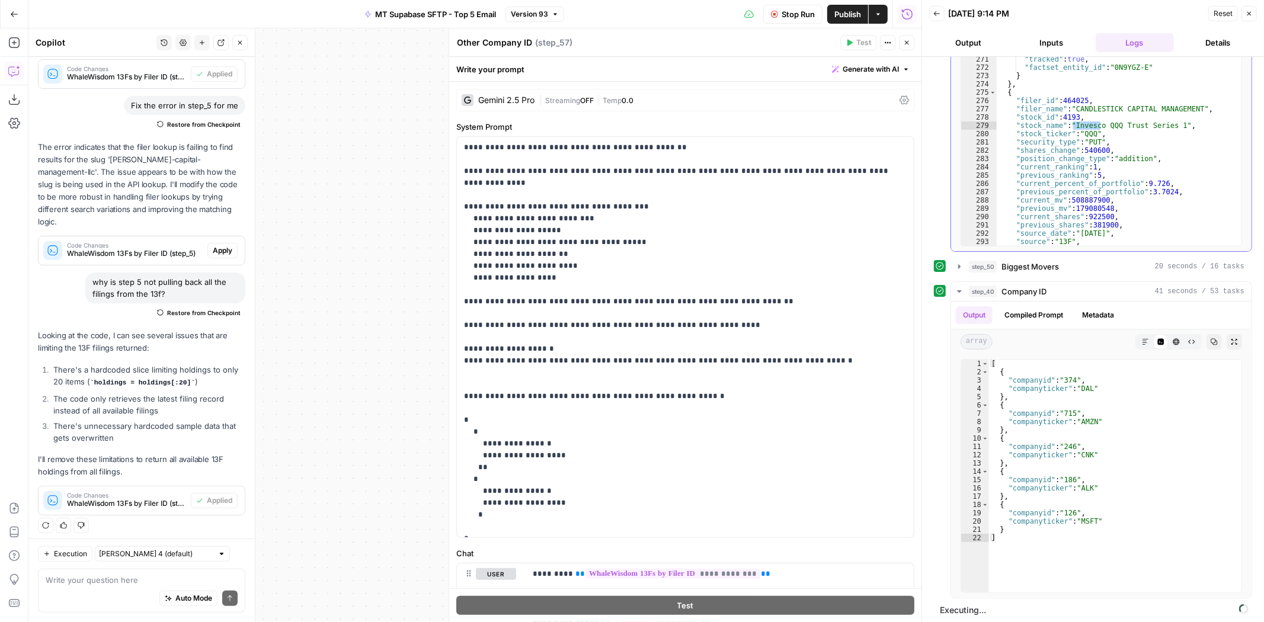
scroll to position [1235, 0]
click at [904, 41] on icon "button" at bounding box center [906, 42] width 7 height 7
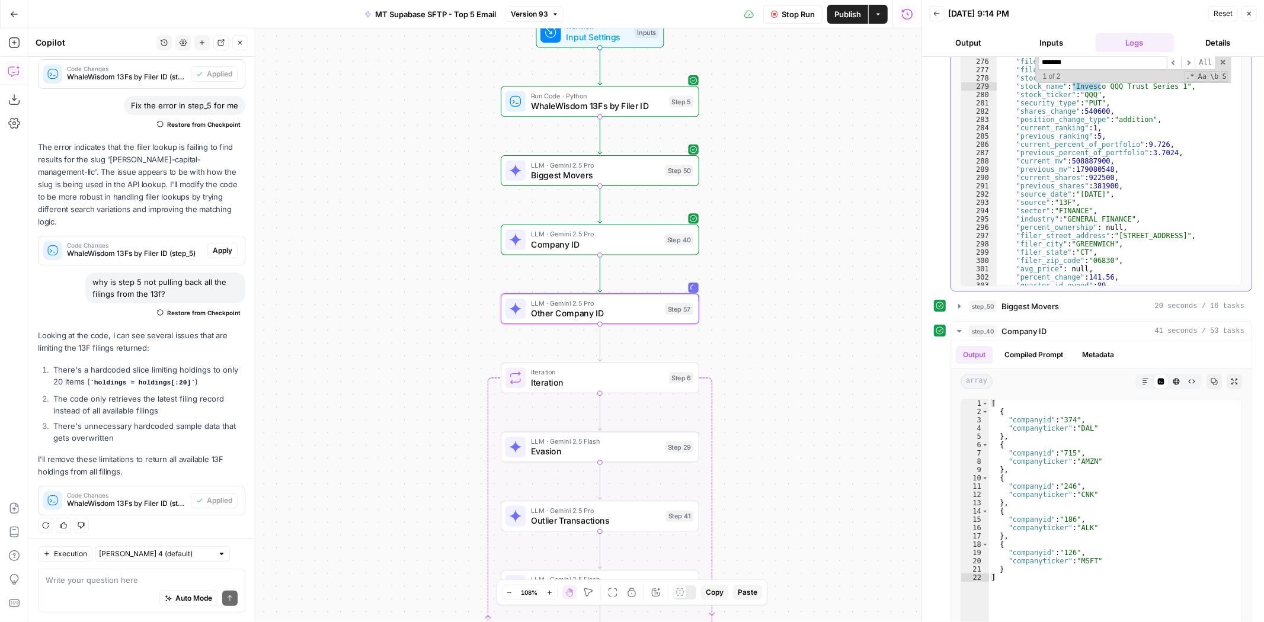
scroll to position [128, 0]
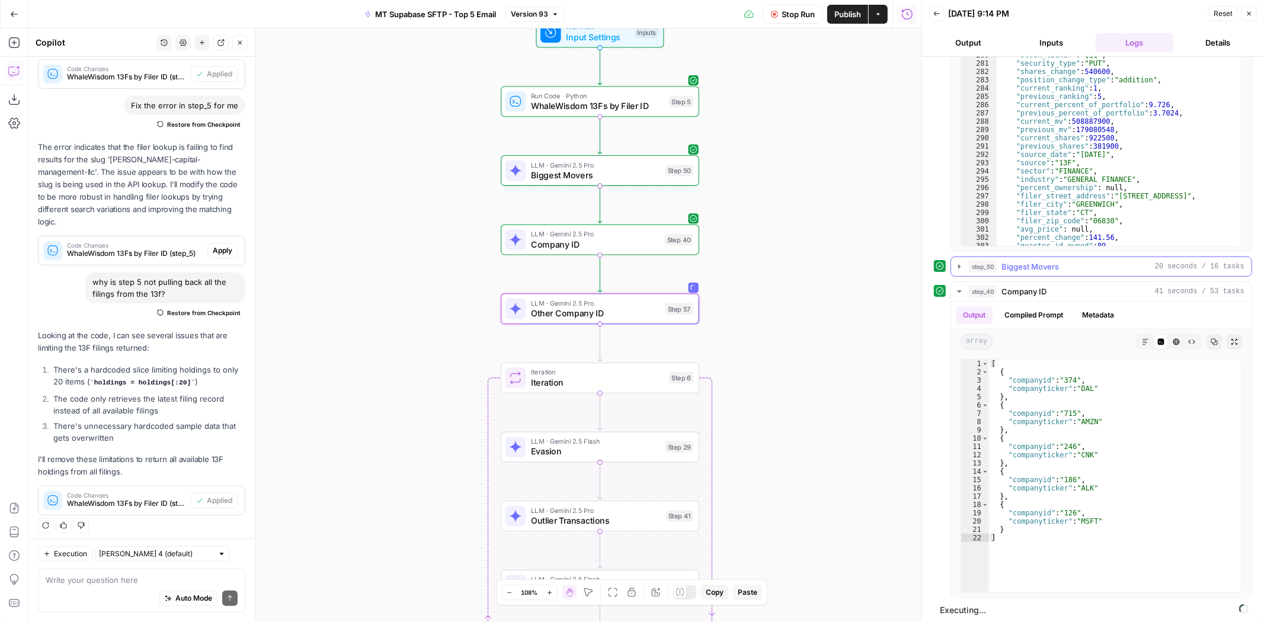
click at [1059, 265] on div "step_50 Biggest Movers 20 seconds / 16 tasks" at bounding box center [1107, 267] width 276 height 12
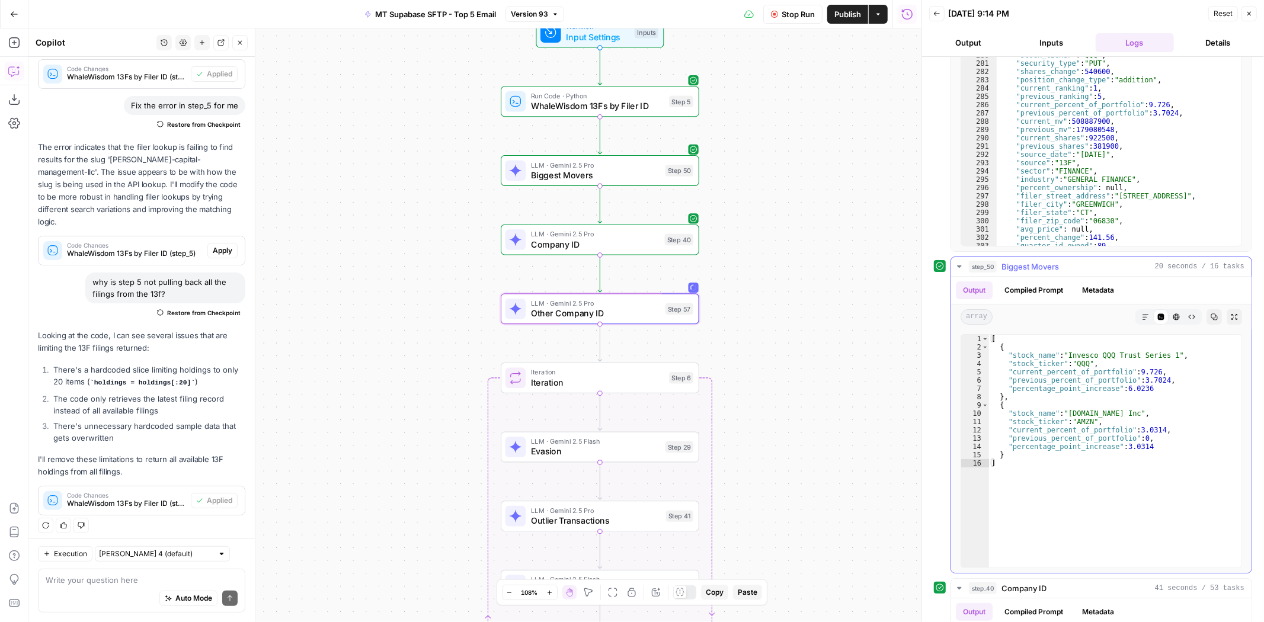
click at [1059, 265] on div "step_50 Biggest Movers 20 seconds / 16 tasks" at bounding box center [1107, 267] width 276 height 12
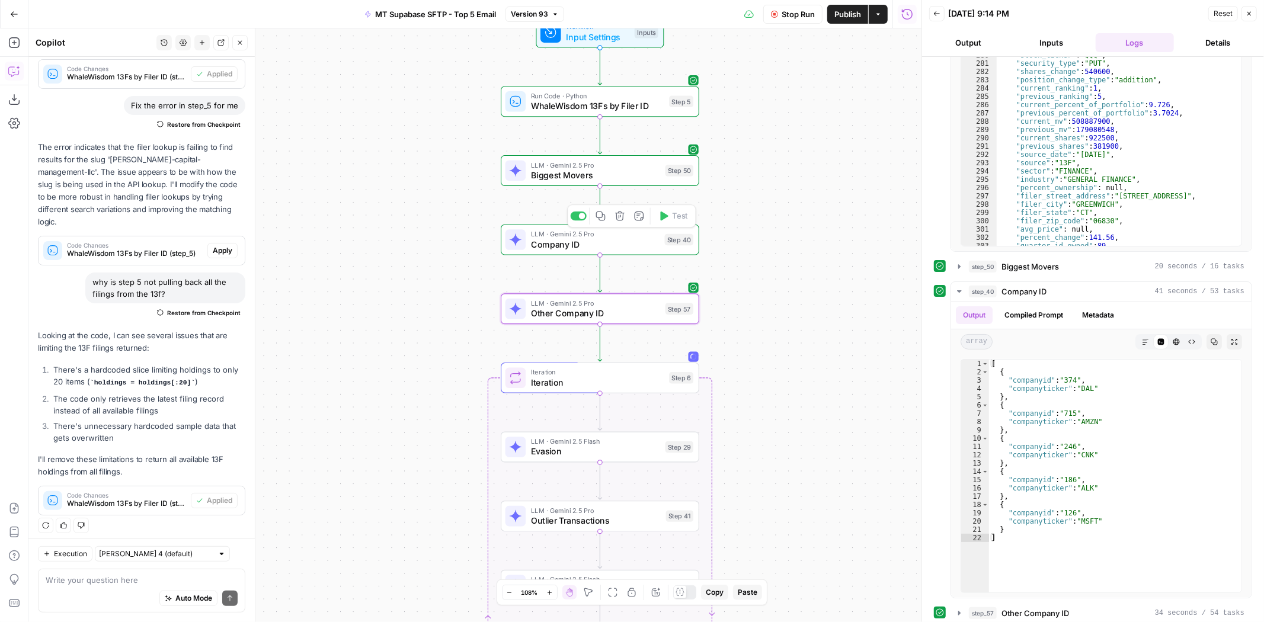
click at [667, 241] on div "Step 40" at bounding box center [679, 239] width 29 height 11
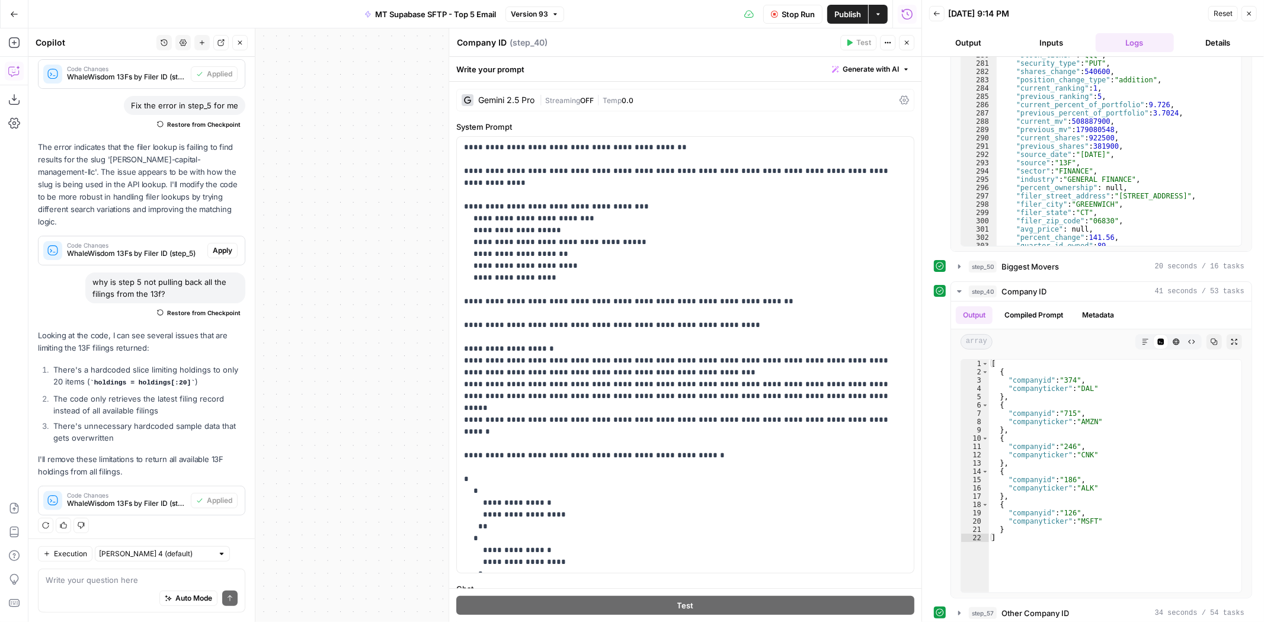
click at [812, 10] on span "Stop Run" at bounding box center [798, 14] width 33 height 12
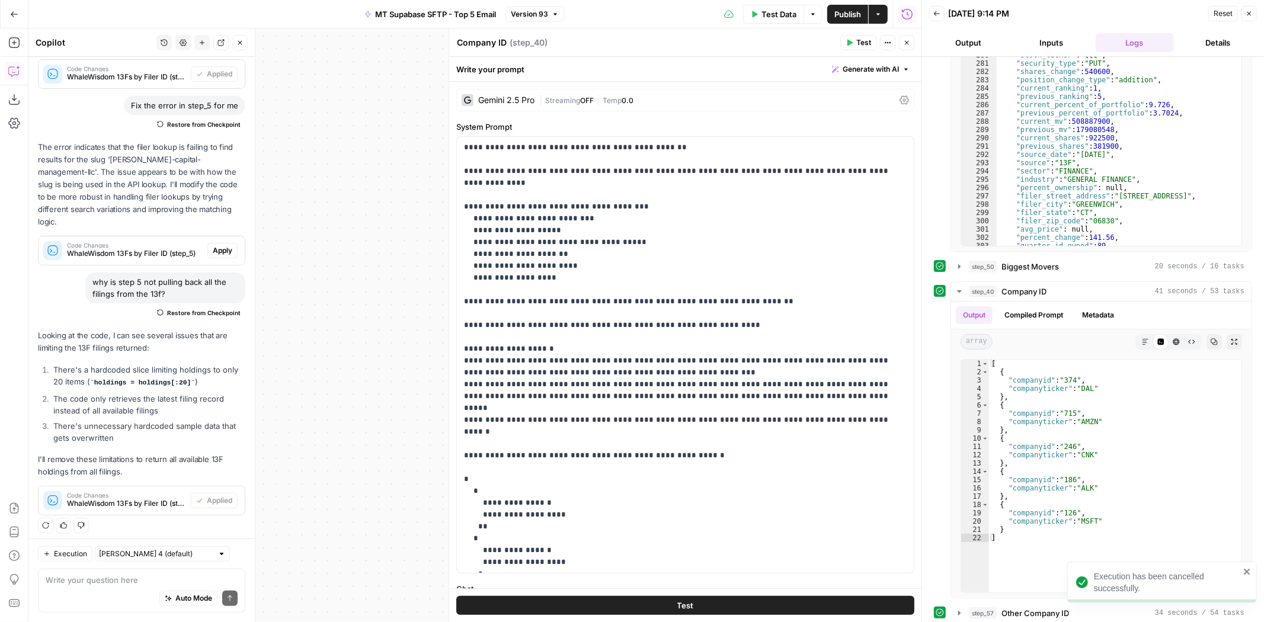
click at [901, 34] on header "Company ID Company ID ( step_40 ) Test Actions Close" at bounding box center [685, 42] width 472 height 28
click at [905, 40] on icon "button" at bounding box center [906, 42] width 7 height 7
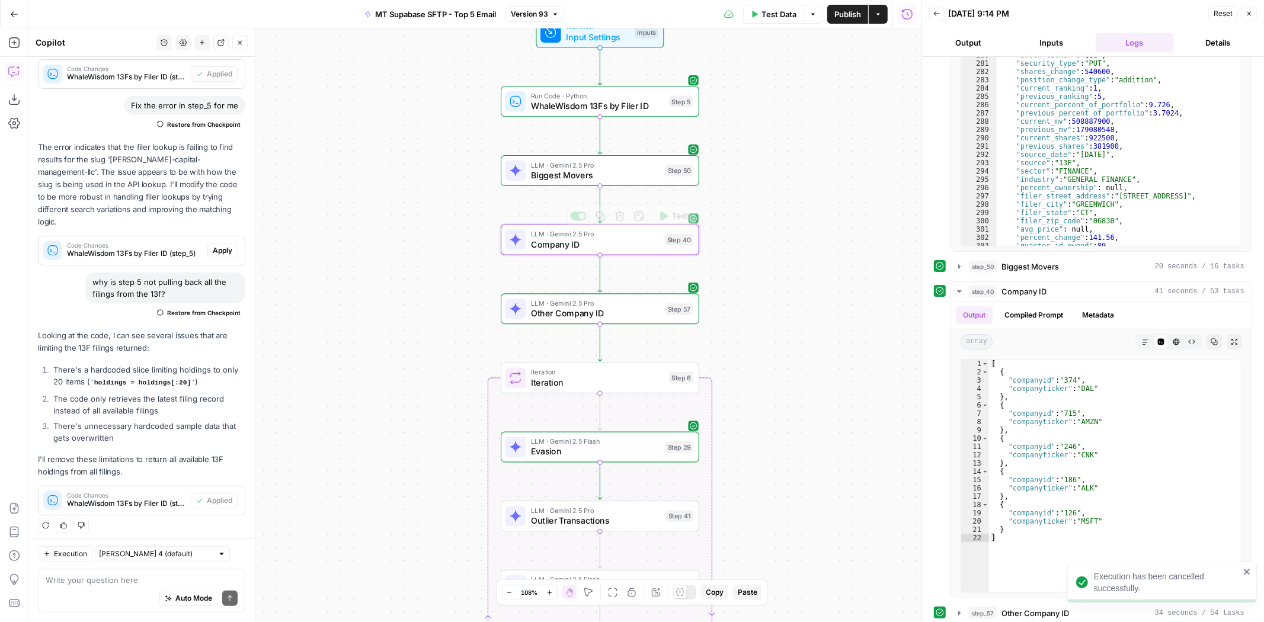
click at [661, 182] on div "LLM · Gemini 2.5 Pro Biggest Movers Step 50 Copy step Delete step Add Note Test" at bounding box center [600, 170] width 198 height 31
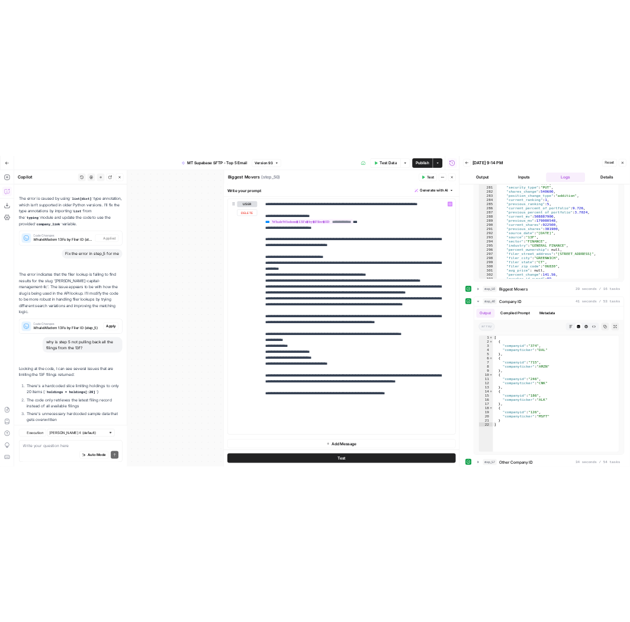
scroll to position [208, 0]
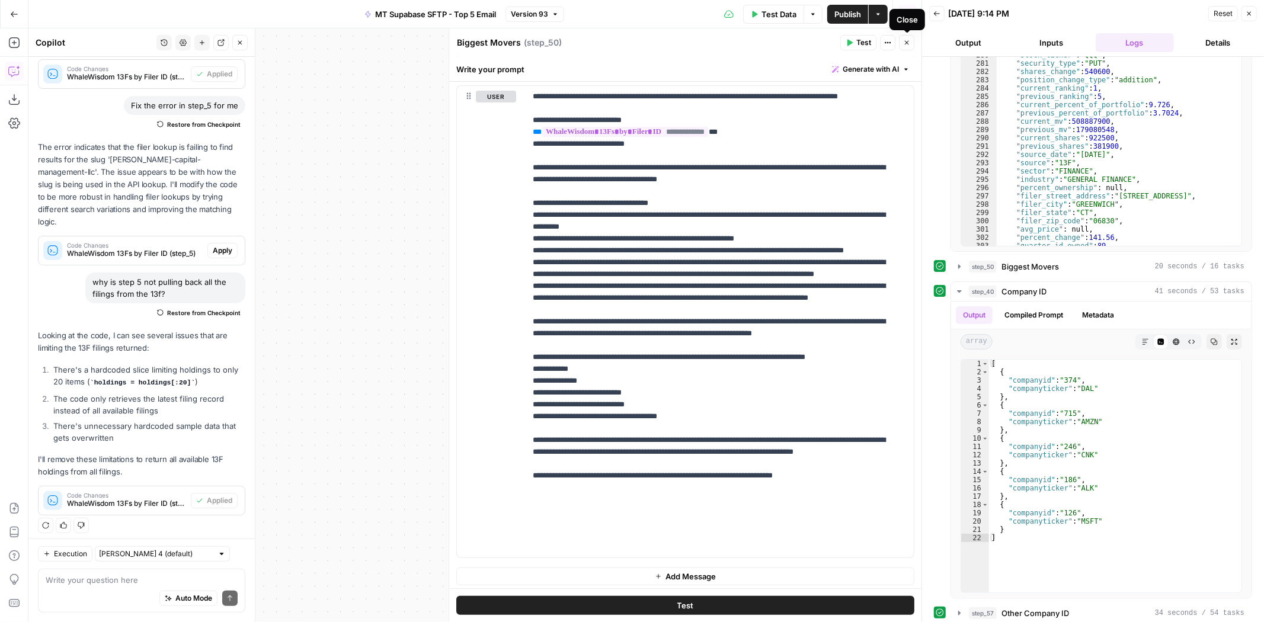
click at [906, 40] on icon "button" at bounding box center [906, 42] width 7 height 7
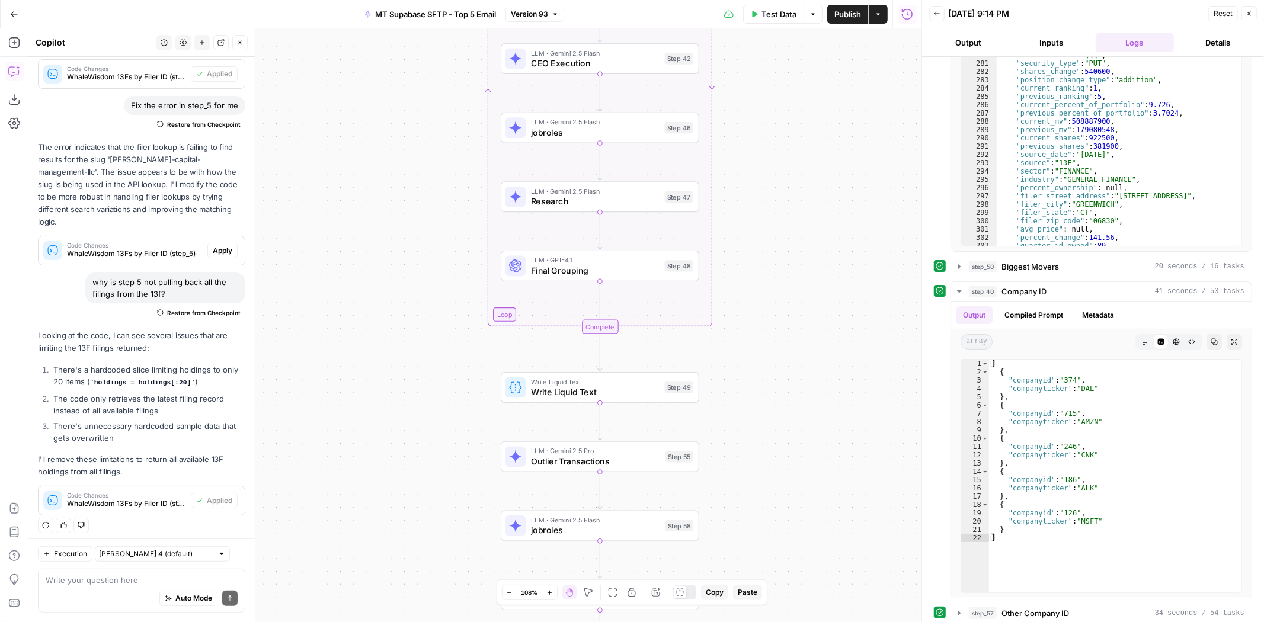
click at [1246, 17] on button "Close" at bounding box center [1248, 13] width 15 height 15
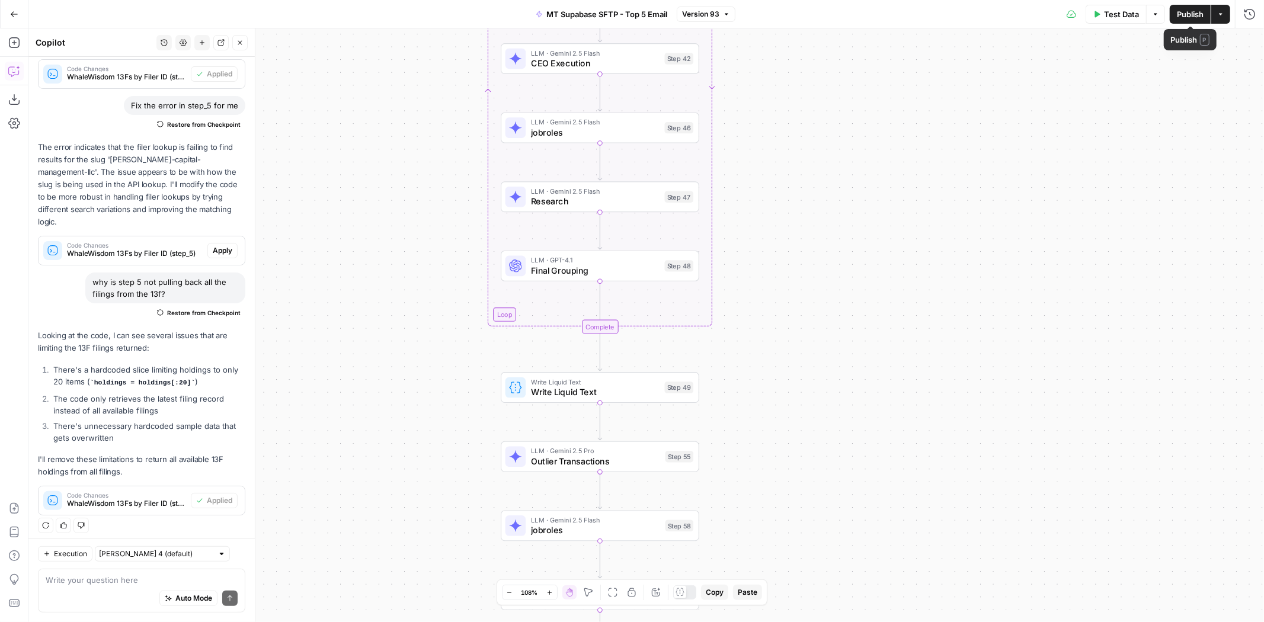
click at [1191, 13] on span "Publish" at bounding box center [1190, 14] width 27 height 12
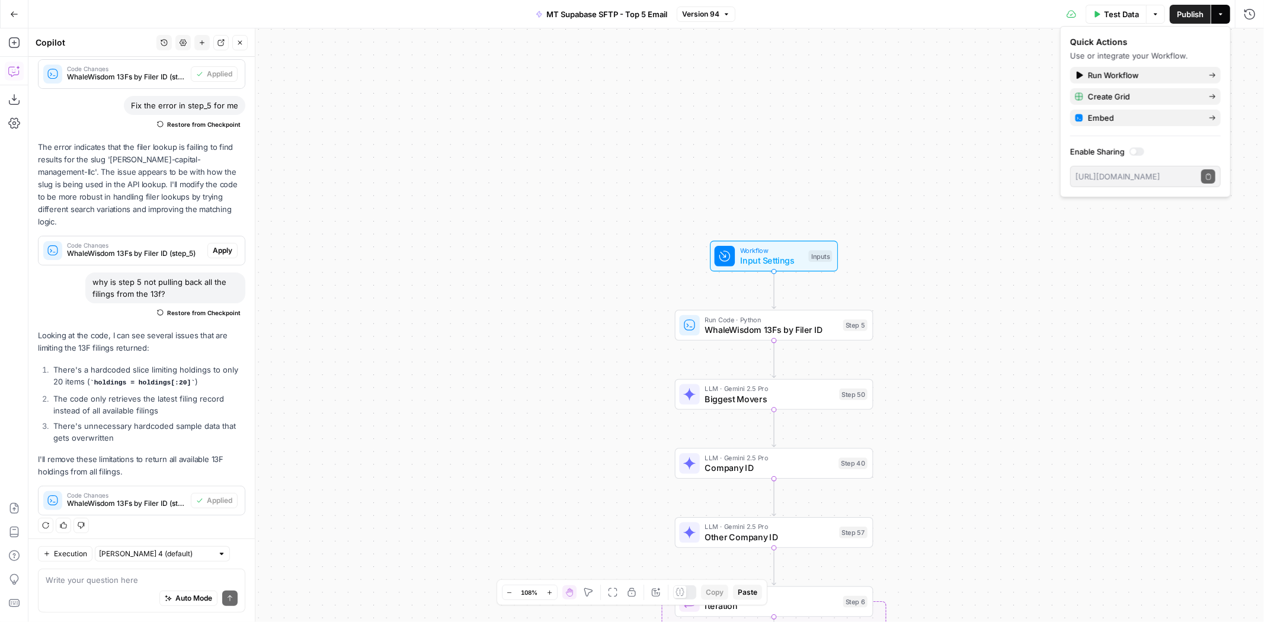
click at [1183, 9] on span "Publish" at bounding box center [1190, 14] width 27 height 12
click at [1130, 69] on span "Run Workflow" at bounding box center [1143, 75] width 111 height 12
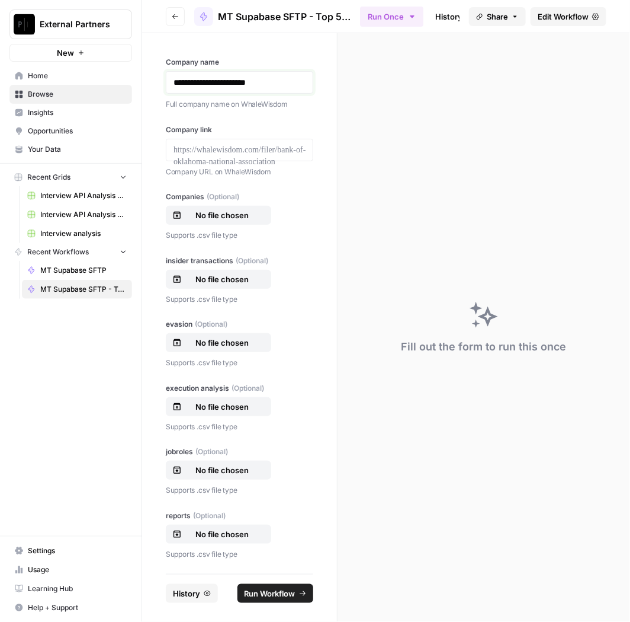
click at [248, 85] on p "**********" at bounding box center [240, 82] width 133 height 12
click at [249, 83] on p "**********" at bounding box center [240, 82] width 133 height 12
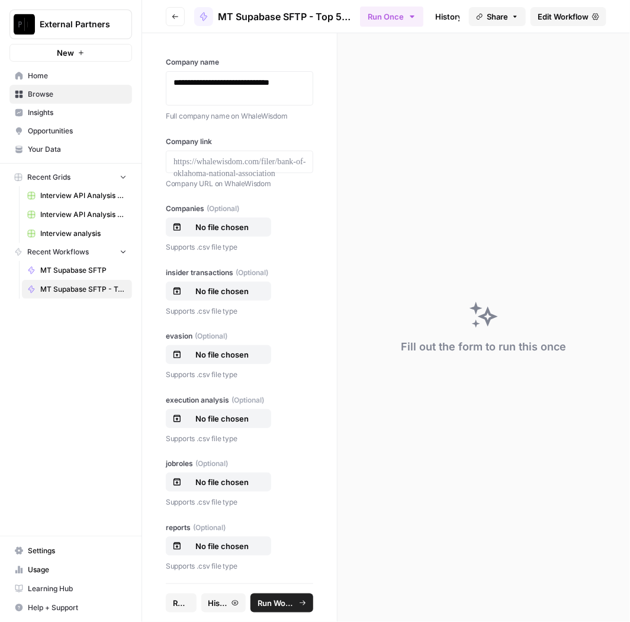
click at [228, 168] on div at bounding box center [240, 162] width 148 height 23
click at [272, 166] on p at bounding box center [240, 162] width 132 height 12
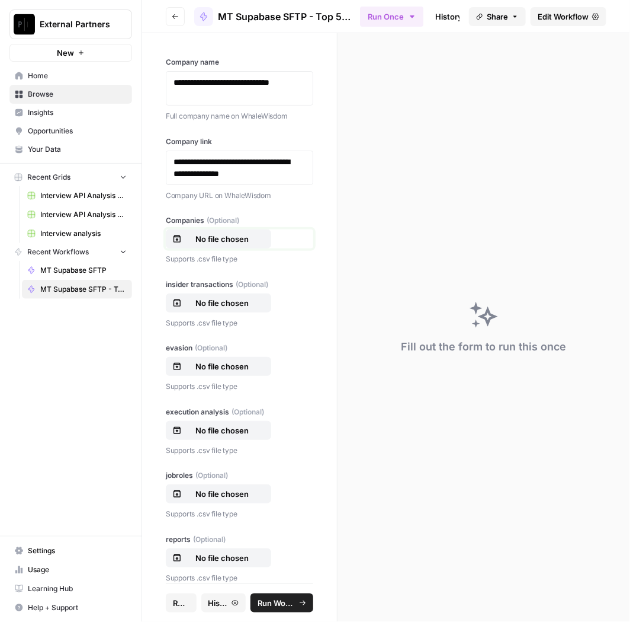
click at [219, 236] on p "No file chosen" at bounding box center [222, 239] width 76 height 12
click at [225, 302] on p "No file chosen" at bounding box center [222, 303] width 76 height 12
click at [222, 361] on p "No file chosen" at bounding box center [222, 366] width 76 height 12
click at [229, 427] on p "No file chosen" at bounding box center [222, 430] width 76 height 12
click at [206, 488] on p "No file chosen" at bounding box center [222, 494] width 76 height 12
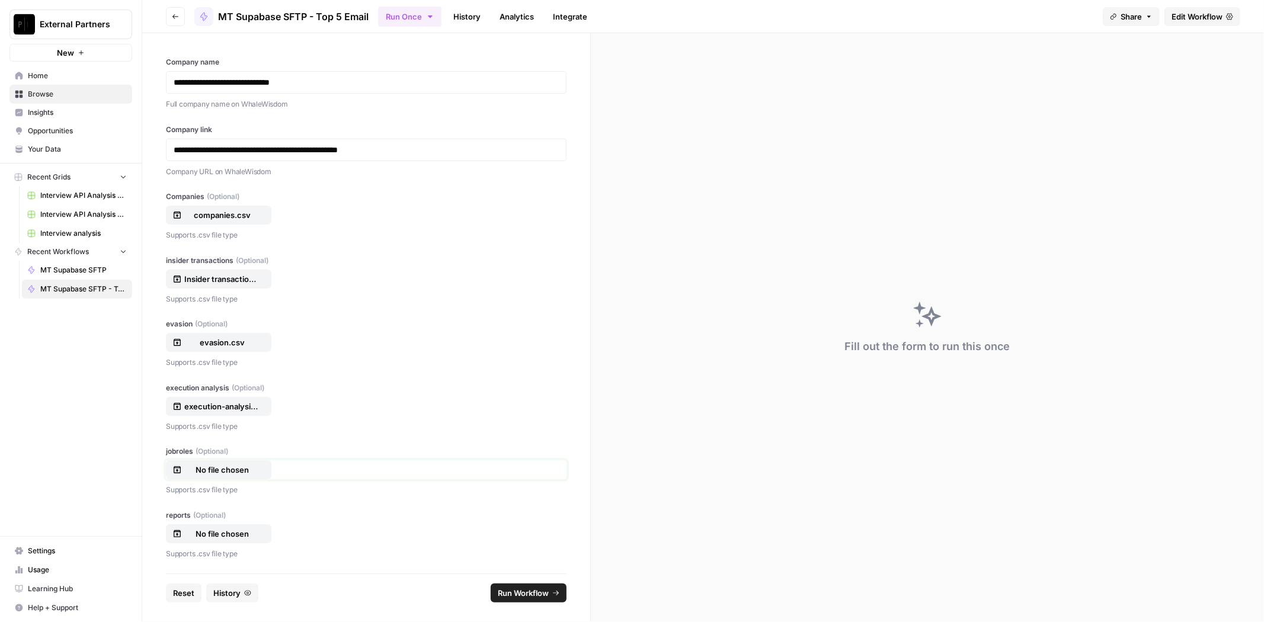
click at [232, 461] on button "No file chosen" at bounding box center [218, 469] width 105 height 19
click at [209, 539] on button "No file chosen" at bounding box center [218, 533] width 105 height 19
click at [530, 593] on span "Run Workflow" at bounding box center [523, 593] width 51 height 12
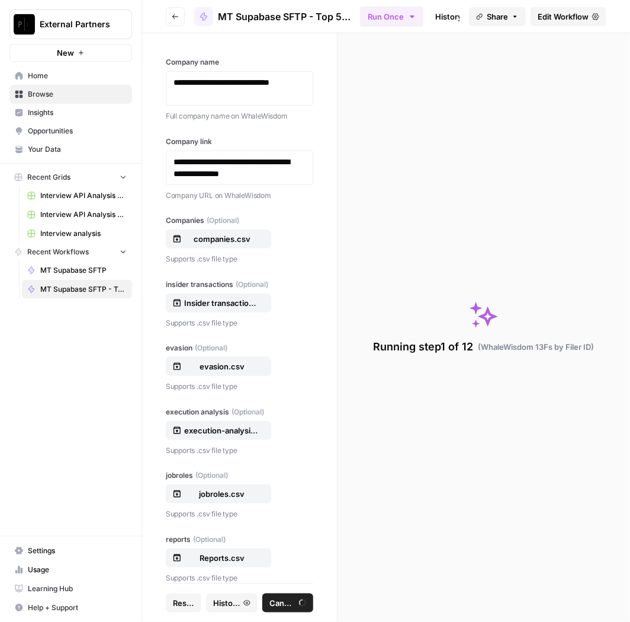
click at [194, 596] on button "Reset" at bounding box center [184, 602] width 36 height 19
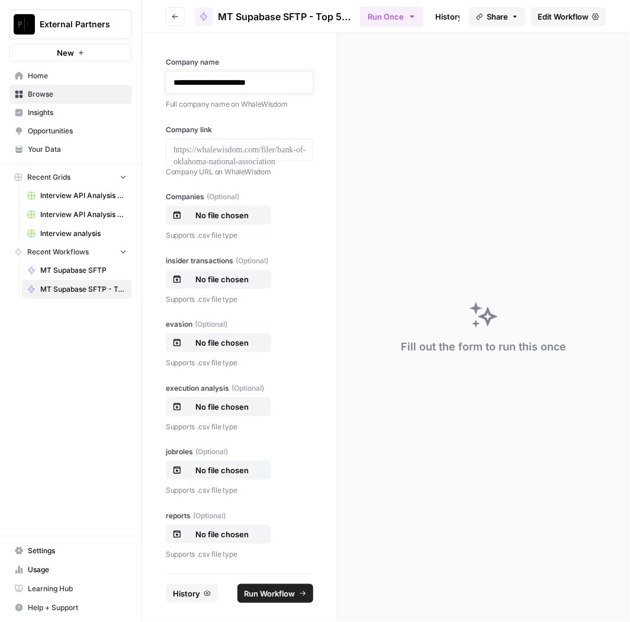
click at [226, 76] on p "**********" at bounding box center [240, 82] width 133 height 12
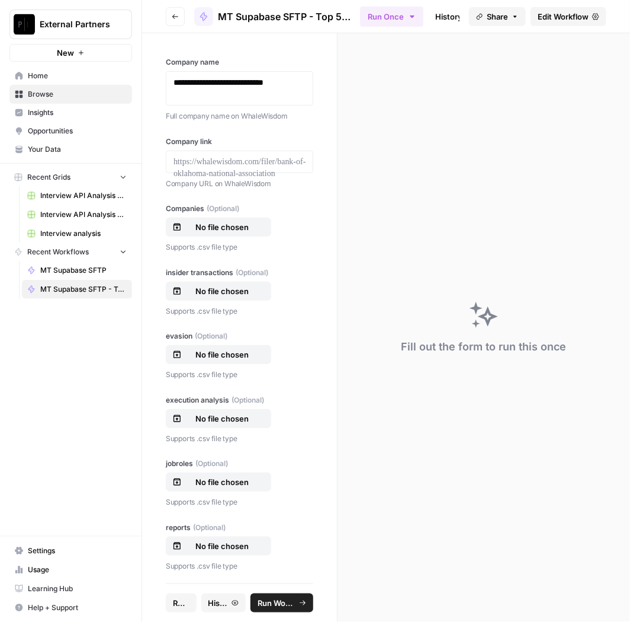
click at [215, 196] on div "**********" at bounding box center [239, 308] width 195 height 550
click at [225, 178] on p "Company URL on WhaleWisdom" at bounding box center [240, 184] width 148 height 12
click at [257, 164] on p at bounding box center [240, 162] width 132 height 12
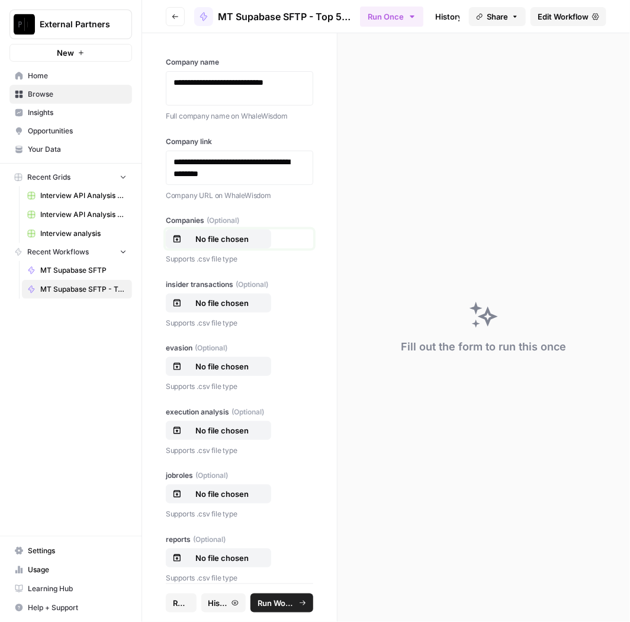
click at [224, 244] on button "No file chosen" at bounding box center [218, 238] width 105 height 19
click at [217, 303] on p "No file chosen" at bounding box center [222, 303] width 76 height 12
click at [236, 372] on button "No file chosen" at bounding box center [218, 366] width 105 height 19
click at [219, 421] on button "No file chosen" at bounding box center [218, 430] width 105 height 19
click at [231, 492] on p "No file chosen" at bounding box center [222, 494] width 76 height 12
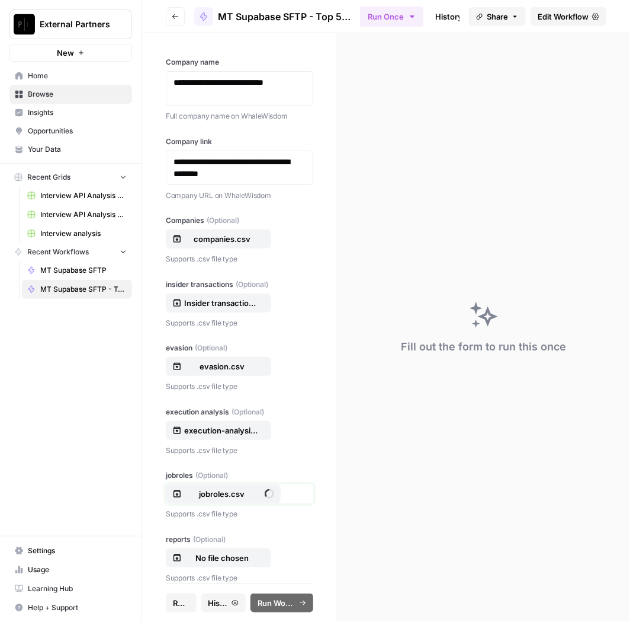
scroll to position [12, 0]
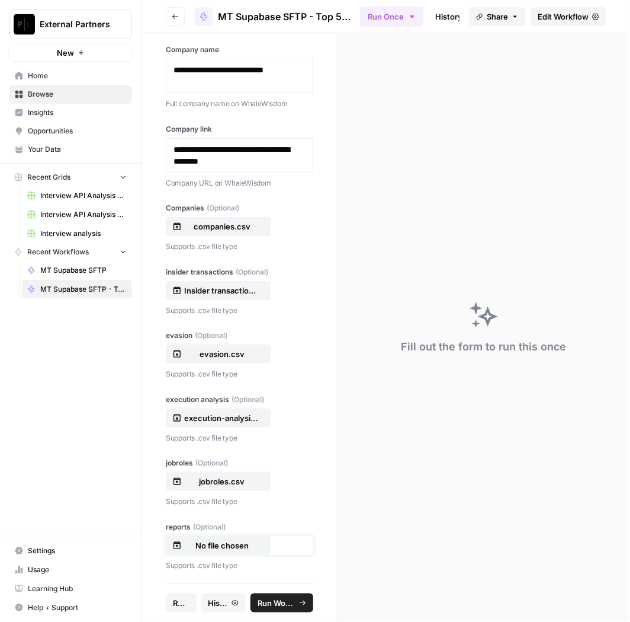
click at [214, 539] on p "No file chosen" at bounding box center [222, 545] width 76 height 12
click at [289, 604] on span "Run Workflow" at bounding box center [276, 603] width 37 height 12
click at [182, 600] on span "Reset" at bounding box center [183, 603] width 21 height 12
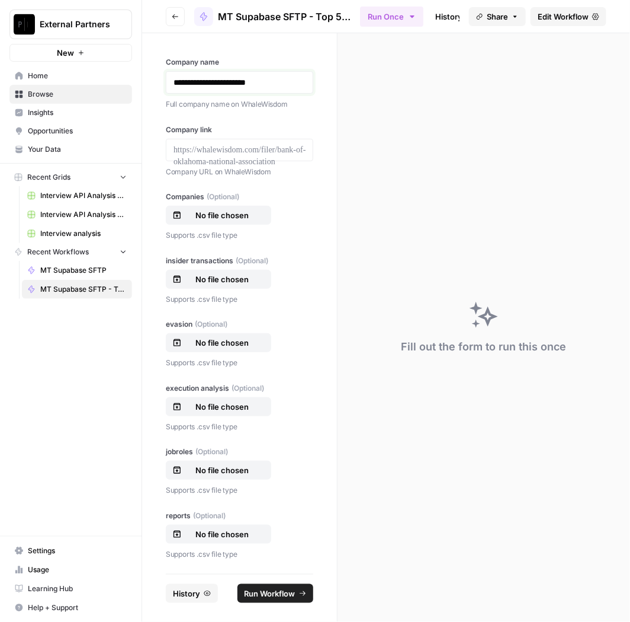
click at [238, 78] on p "**********" at bounding box center [240, 82] width 133 height 12
click at [216, 166] on p "Company URL on WhaleWisdom" at bounding box center [240, 172] width 148 height 12
drag, startPoint x: 216, startPoint y: 166, endPoint x: 220, endPoint y: 161, distance: 6.8
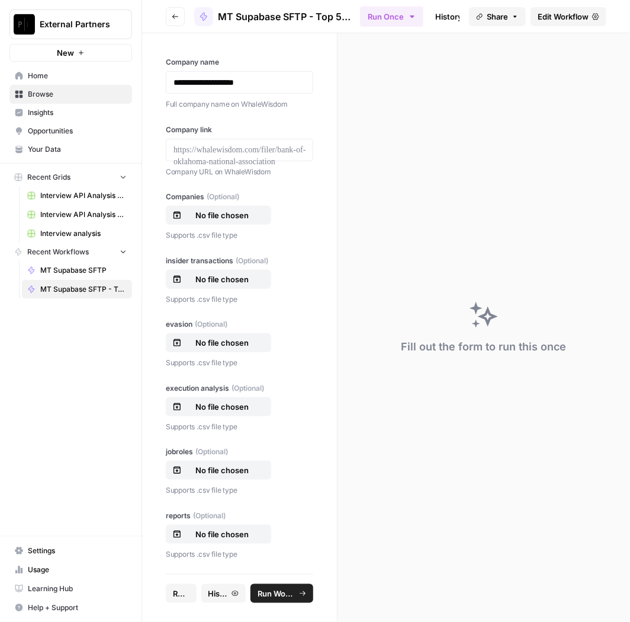
click at [220, 161] on div "Company link Company URL on WhaleWisdom" at bounding box center [240, 150] width 148 height 53
click at [229, 157] on div at bounding box center [240, 150] width 148 height 23
click at [235, 153] on p at bounding box center [240, 150] width 132 height 12
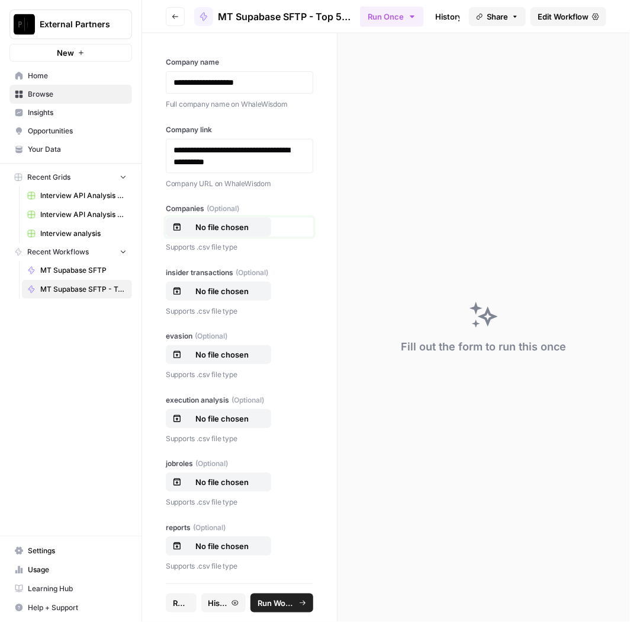
click at [229, 227] on p "No file chosen" at bounding box center [222, 227] width 76 height 12
click at [236, 285] on p "No file chosen" at bounding box center [222, 291] width 76 height 12
click at [241, 362] on button "No file chosen" at bounding box center [218, 354] width 105 height 19
click at [246, 401] on span "(Optional)" at bounding box center [248, 400] width 33 height 11
click at [0, 0] on input "execution analysis (Optional)" at bounding box center [0, 0] width 0 height 0
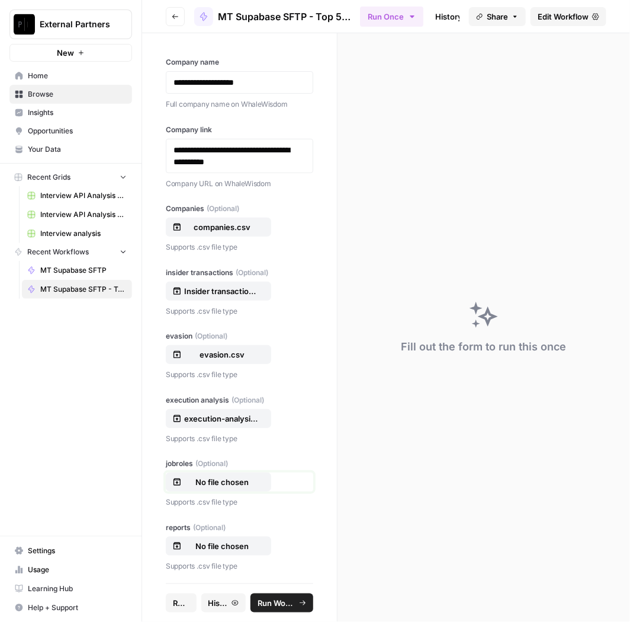
click at [222, 479] on p "No file chosen" at bounding box center [222, 482] width 76 height 12
click at [214, 551] on button "No file chosen" at bounding box center [218, 545] width 105 height 19
click at [283, 599] on span "Run Workflow" at bounding box center [276, 603] width 37 height 12
click at [176, 600] on span "Reset" at bounding box center [183, 603] width 21 height 12
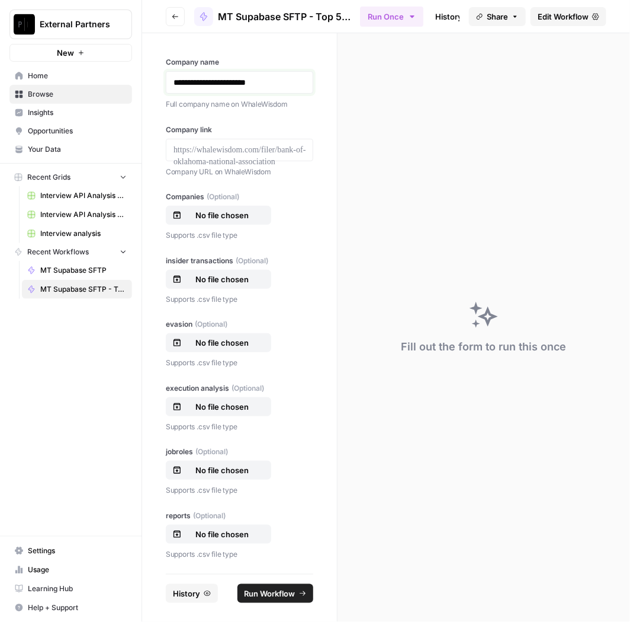
click at [260, 80] on p "**********" at bounding box center [240, 82] width 133 height 12
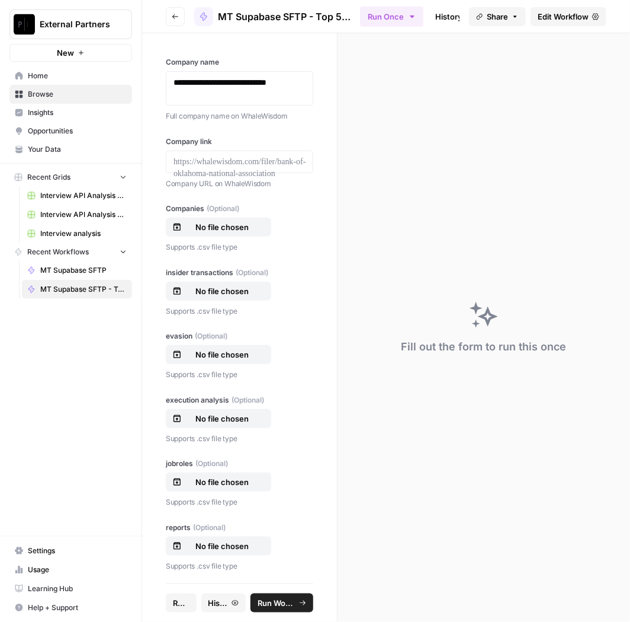
click at [270, 167] on div at bounding box center [240, 162] width 148 height 23
click at [252, 169] on div at bounding box center [240, 162] width 148 height 23
click at [262, 162] on p at bounding box center [240, 162] width 132 height 12
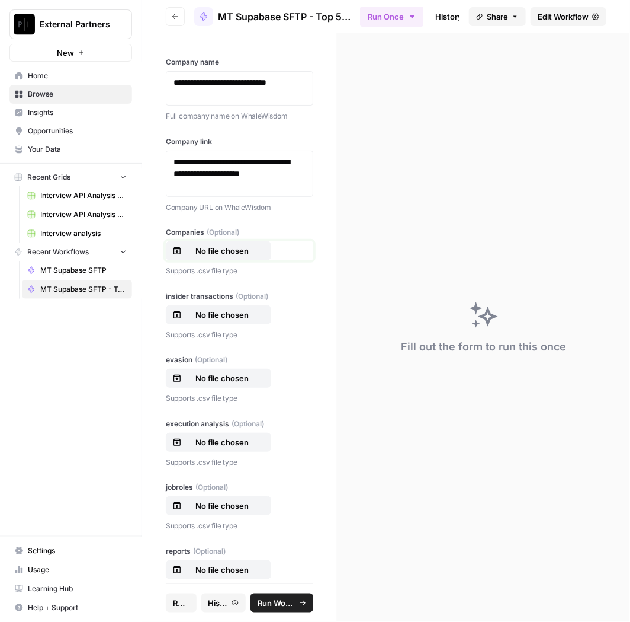
click at [245, 246] on p "No file chosen" at bounding box center [222, 251] width 76 height 12
click at [245, 322] on button "No file chosen" at bounding box center [218, 314] width 105 height 19
click at [236, 383] on button "No file chosen" at bounding box center [218, 378] width 105 height 19
click at [226, 439] on p "No file chosen" at bounding box center [222, 442] width 76 height 12
click at [229, 496] on button "No file chosen" at bounding box center [218, 505] width 105 height 19
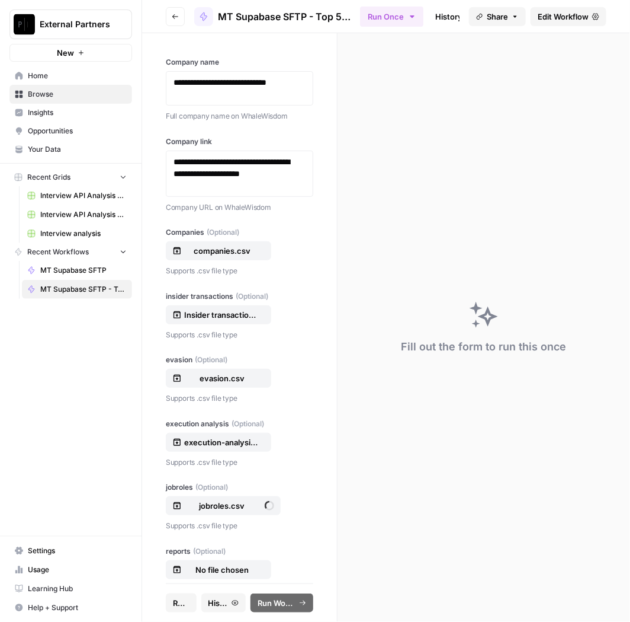
click at [217, 554] on span "(Optional)" at bounding box center [209, 551] width 33 height 11
click at [0, 0] on input "reports (Optional)" at bounding box center [0, 0] width 0 height 0
click at [289, 599] on span "Run Workflow" at bounding box center [276, 603] width 37 height 12
click at [194, 603] on button "Reset" at bounding box center [184, 602] width 36 height 19
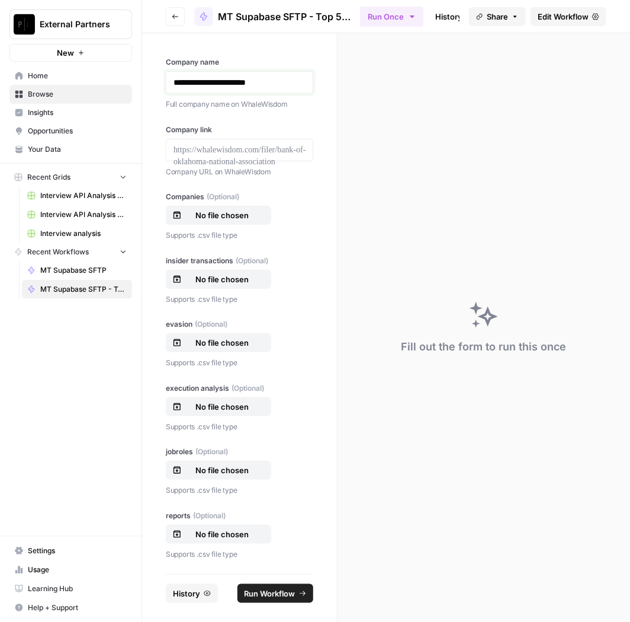
click at [252, 83] on p "**********" at bounding box center [240, 82] width 133 height 12
click at [264, 164] on div "Company URL on WhaleWisdom" at bounding box center [240, 171] width 148 height 14
click at [265, 130] on label "Company link" at bounding box center [240, 129] width 148 height 11
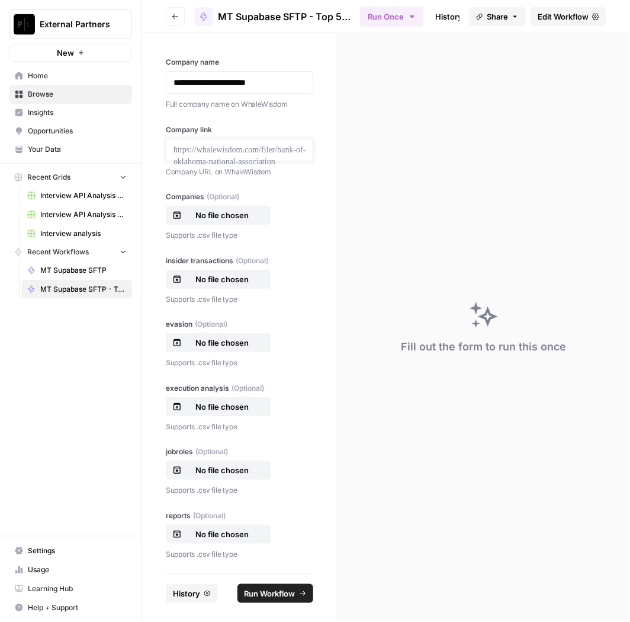
click at [265, 149] on p at bounding box center [240, 150] width 132 height 12
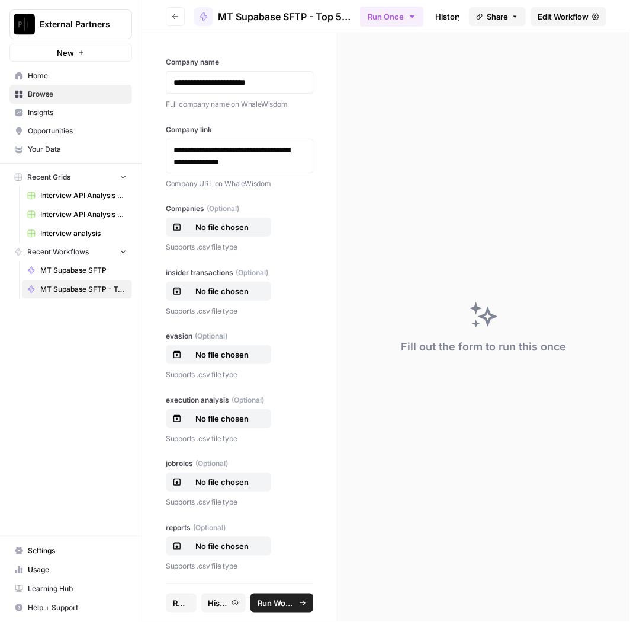
click at [256, 89] on div "**********" at bounding box center [240, 82] width 148 height 23
click at [261, 80] on p "**********" at bounding box center [235, 82] width 123 height 12
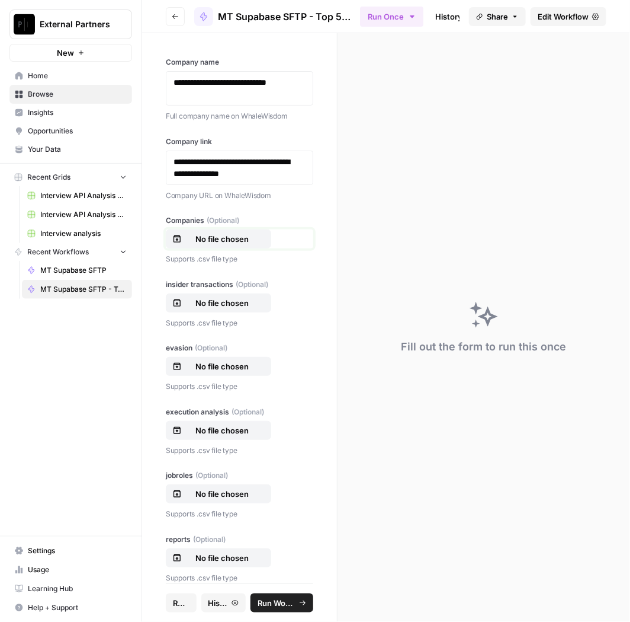
click at [244, 233] on p "No file chosen" at bounding box center [222, 239] width 76 height 12
click at [238, 312] on div "insider transactions (Optional) No file chosen Supports .csv file type" at bounding box center [240, 304] width 148 height 50
click at [238, 306] on p "No file chosen" at bounding box center [222, 303] width 76 height 12
click at [228, 364] on p "No file chosen" at bounding box center [222, 366] width 76 height 12
click at [235, 425] on p "No file chosen" at bounding box center [222, 430] width 76 height 12
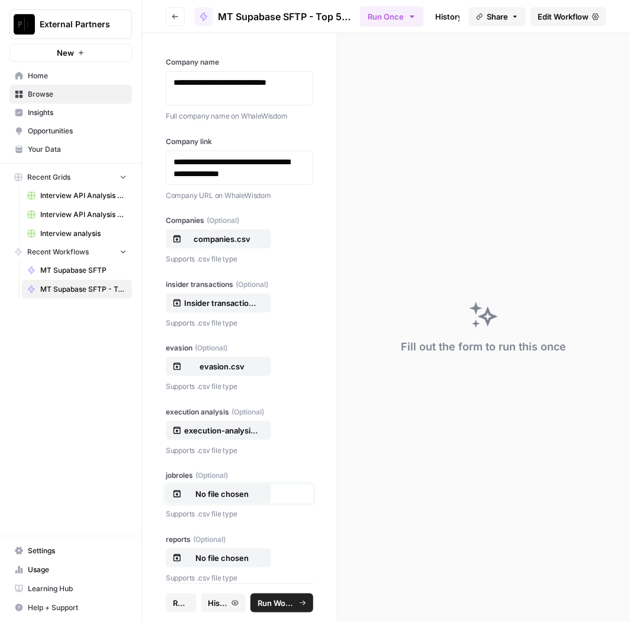
click at [218, 490] on p "No file chosen" at bounding box center [222, 494] width 76 height 12
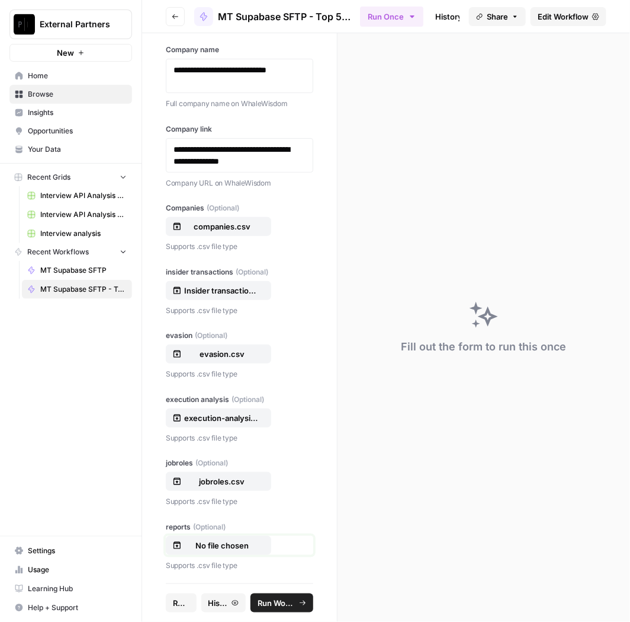
click at [238, 540] on p "No file chosen" at bounding box center [222, 545] width 76 height 12
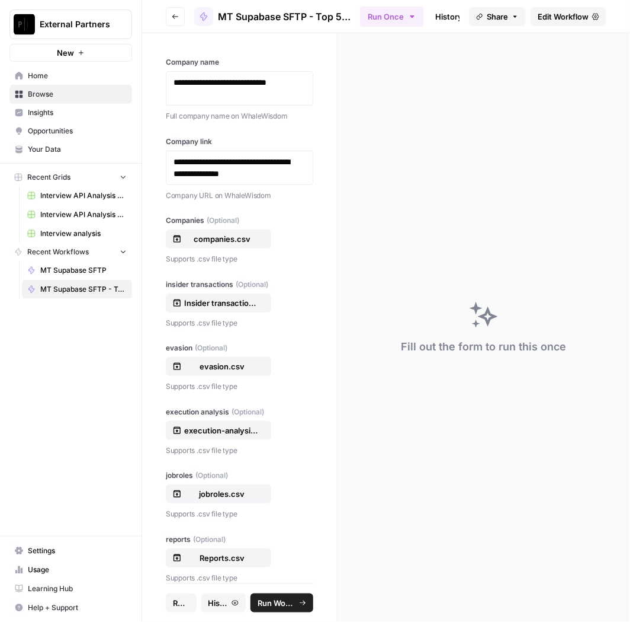
click at [286, 606] on span "Run Workflow" at bounding box center [276, 603] width 37 height 12
click at [188, 601] on span "Reset" at bounding box center [183, 603] width 21 height 12
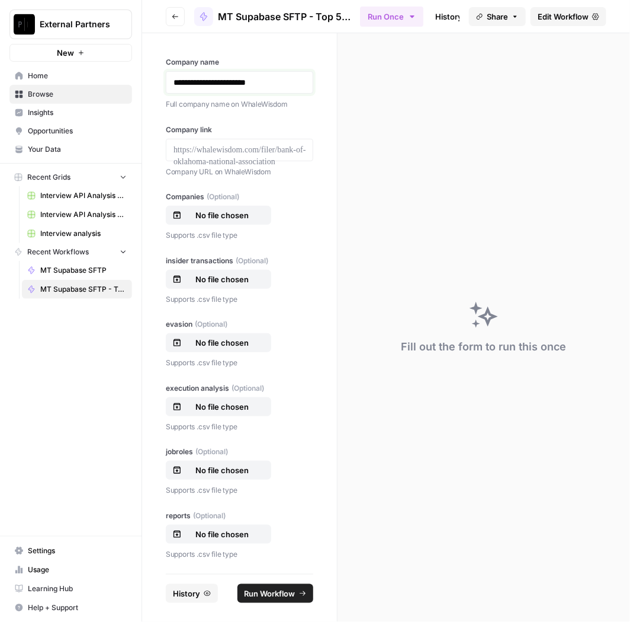
click at [246, 83] on p "**********" at bounding box center [240, 82] width 133 height 12
click at [247, 81] on p "**********" at bounding box center [240, 82] width 133 height 12
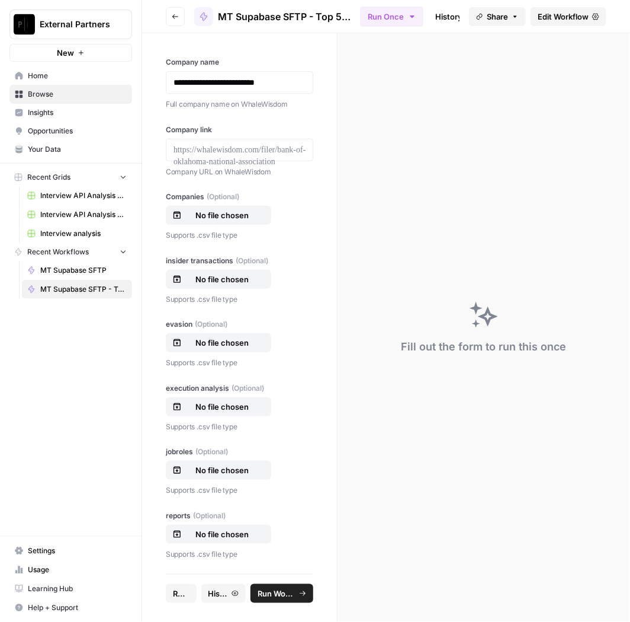
click at [269, 137] on div "Company link Company URL on WhaleWisdom" at bounding box center [240, 150] width 148 height 53
click at [268, 143] on div at bounding box center [240, 150] width 148 height 23
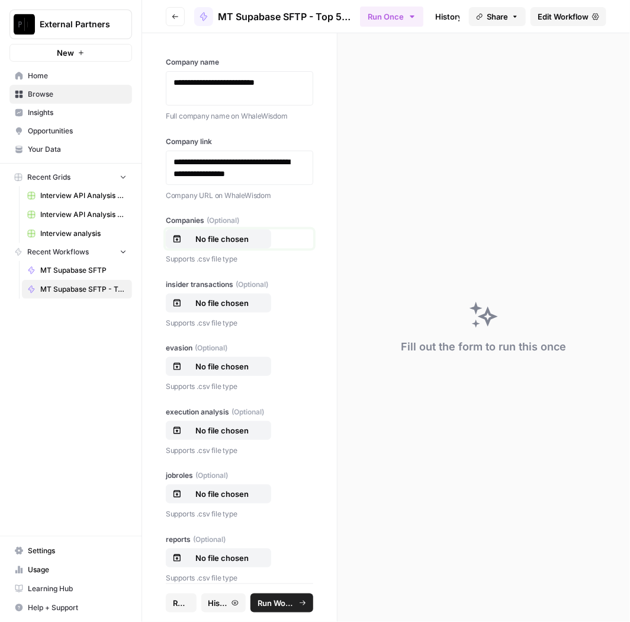
click at [204, 233] on p "No file chosen" at bounding box center [222, 239] width 76 height 12
click at [233, 290] on div "insider transactions (Optional) No file chosen Supports .csv file type" at bounding box center [240, 304] width 148 height 50
click at [230, 293] on button "No file chosen" at bounding box center [218, 302] width 105 height 19
click at [210, 364] on p "No file chosen" at bounding box center [222, 366] width 76 height 12
click at [214, 430] on p "No file chosen" at bounding box center [222, 430] width 76 height 12
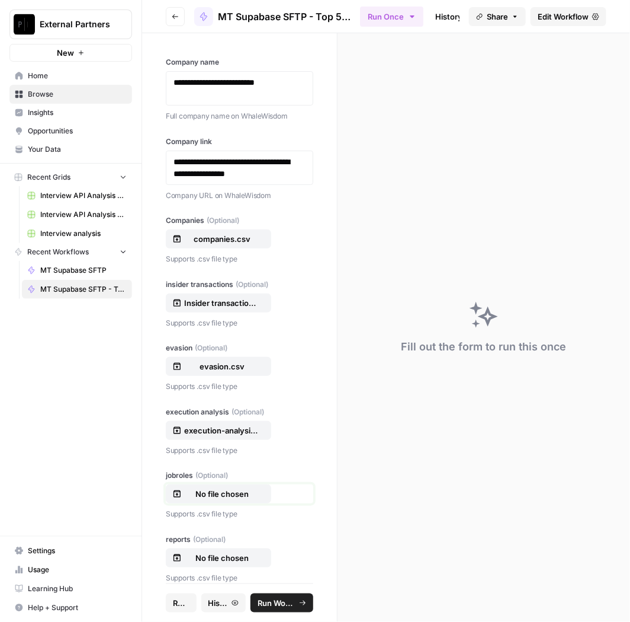
click at [211, 492] on p "No file chosen" at bounding box center [222, 494] width 76 height 12
click at [195, 561] on p "No file chosen" at bounding box center [222, 558] width 76 height 12
click at [287, 601] on span "Run Workflow" at bounding box center [276, 603] width 37 height 12
click at [192, 600] on span "Reset" at bounding box center [183, 603] width 21 height 12
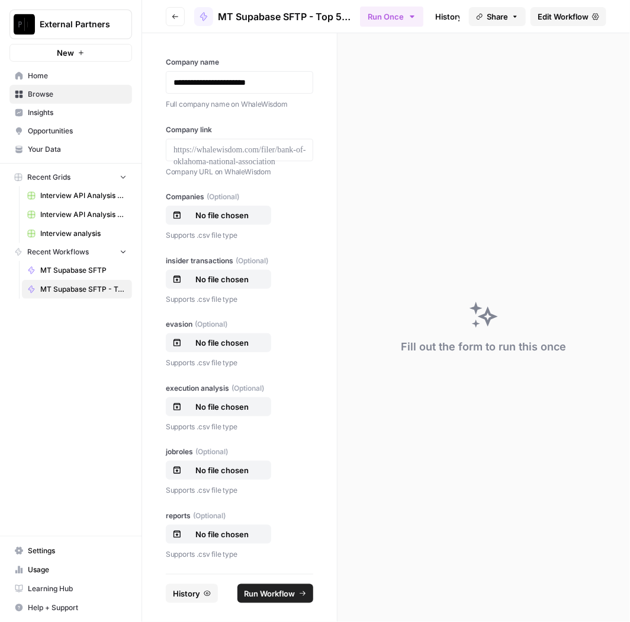
click at [231, 69] on div "**********" at bounding box center [240, 83] width 148 height 53
click at [235, 77] on p "**********" at bounding box center [240, 82] width 133 height 12
click at [233, 168] on p "Company URL on WhaleWisdom" at bounding box center [240, 172] width 148 height 12
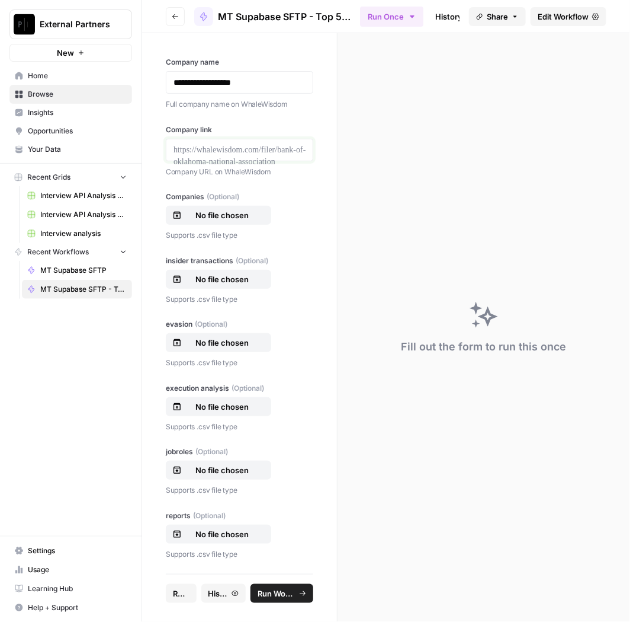
click at [243, 148] on p at bounding box center [240, 150] width 132 height 12
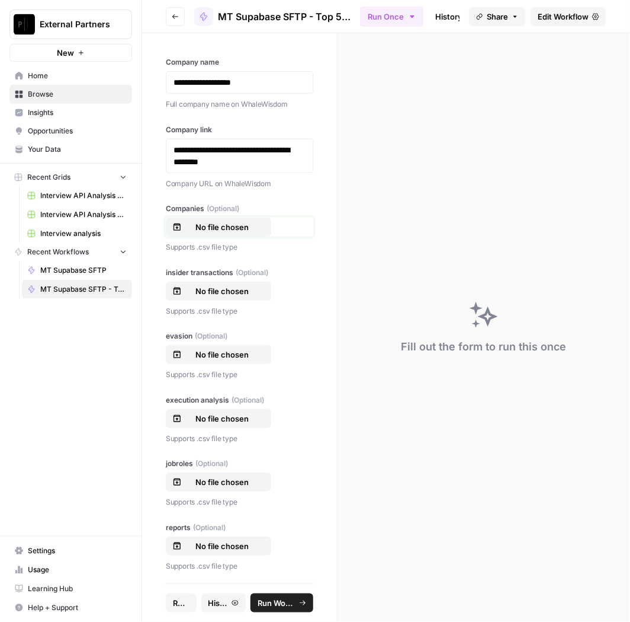
click at [203, 228] on p "No file chosen" at bounding box center [222, 227] width 76 height 12
click at [225, 281] on button "No file chosen" at bounding box center [218, 290] width 105 height 19
click at [230, 354] on p "No file chosen" at bounding box center [222, 354] width 76 height 12
click at [238, 412] on p "No file chosen" at bounding box center [222, 418] width 76 height 12
click at [220, 484] on p "No file chosen" at bounding box center [222, 482] width 76 height 12
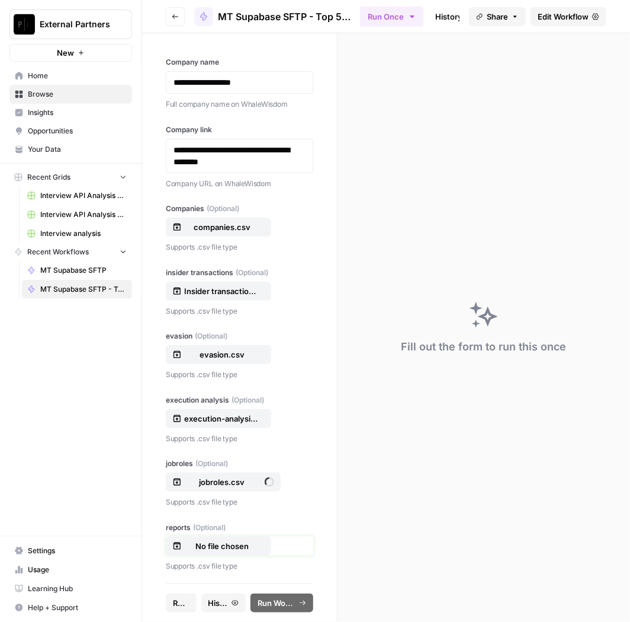
click at [218, 537] on button "No file chosen" at bounding box center [218, 545] width 105 height 19
click at [282, 604] on span "Run Workflow" at bounding box center [276, 603] width 37 height 12
drag, startPoint x: 188, startPoint y: 603, endPoint x: 190, endPoint y: 591, distance: 12.1
click at [188, 603] on span "Reset" at bounding box center [183, 603] width 21 height 12
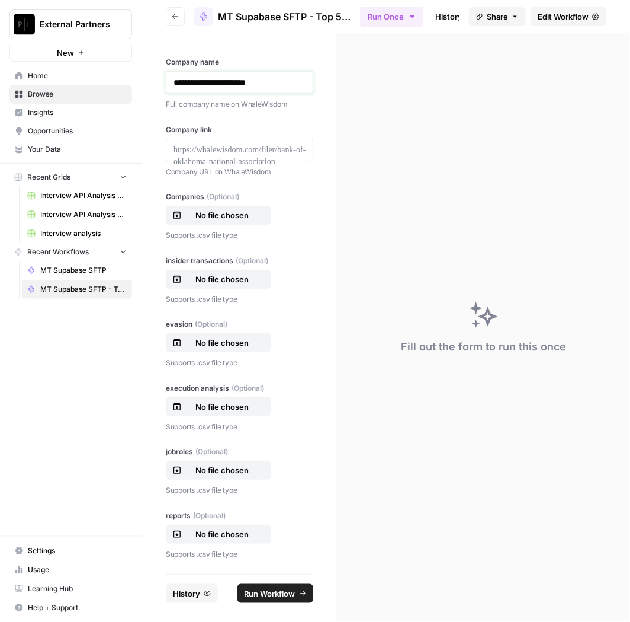
click at [282, 79] on p "**********" at bounding box center [240, 82] width 133 height 12
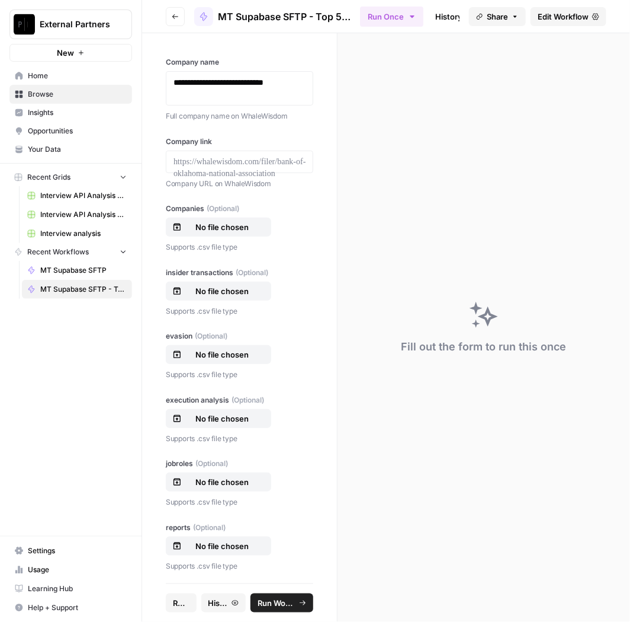
drag, startPoint x: 229, startPoint y: 171, endPoint x: 235, endPoint y: 163, distance: 10.2
click at [229, 171] on div "Company link Company URL on WhaleWisdom" at bounding box center [240, 162] width 148 height 53
click at [239, 158] on p at bounding box center [240, 162] width 132 height 12
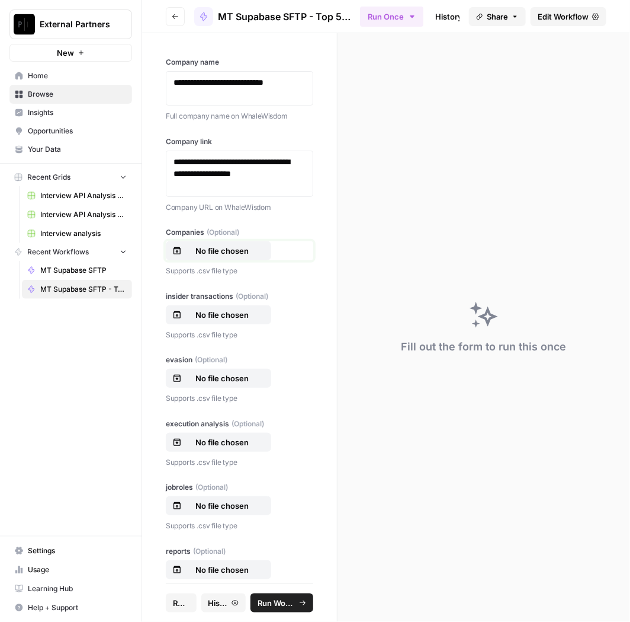
click at [232, 252] on p "No file chosen" at bounding box center [222, 251] width 76 height 12
click at [219, 312] on p "No file chosen" at bounding box center [222, 315] width 76 height 12
click at [236, 379] on p "No file chosen" at bounding box center [222, 378] width 76 height 12
click at [232, 433] on button "No file chosen" at bounding box center [218, 442] width 105 height 19
click at [217, 492] on div "jobroles (Optional) No file chosen Supports .csv file type" at bounding box center [240, 507] width 148 height 50
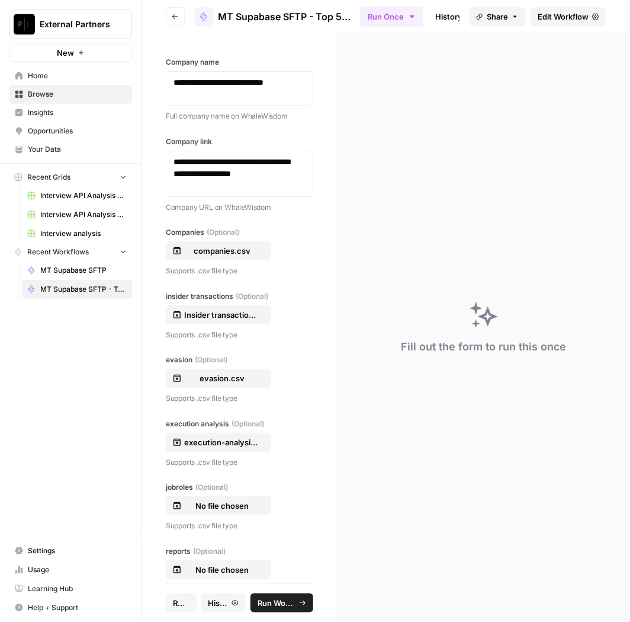
click at [214, 494] on div "jobroles (Optional) No file chosen Supports .csv file type" at bounding box center [240, 507] width 148 height 50
click at [215, 501] on p "No file chosen" at bounding box center [222, 505] width 76 height 12
click at [193, 566] on p "No file chosen" at bounding box center [222, 569] width 76 height 12
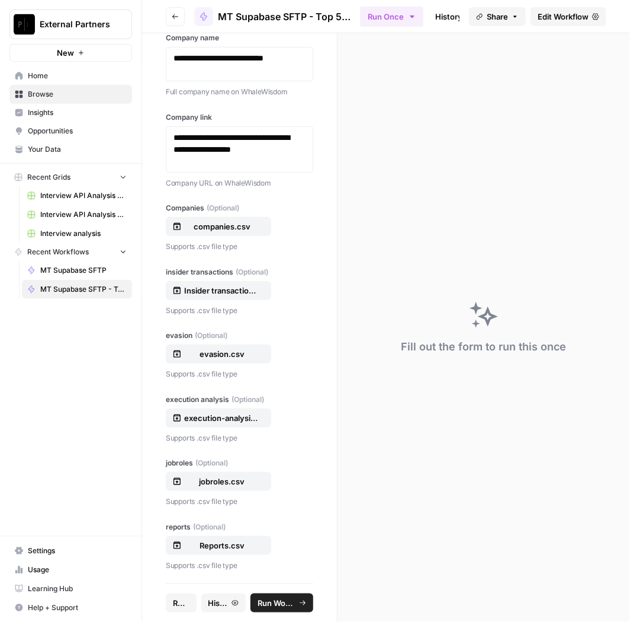
click at [279, 599] on span "Run Workflow" at bounding box center [276, 603] width 37 height 12
drag, startPoint x: 189, startPoint y: 598, endPoint x: 205, endPoint y: 595, distance: 16.4
click at [188, 598] on span "Reset" at bounding box center [183, 603] width 21 height 12
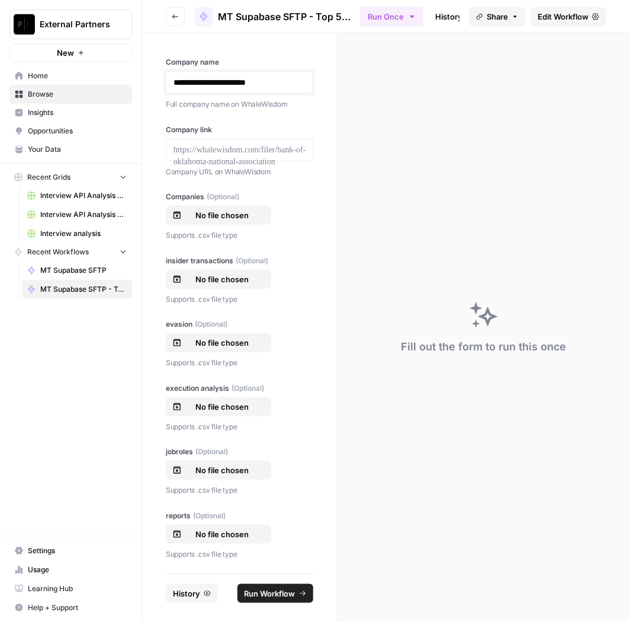
click at [252, 76] on p "**********" at bounding box center [240, 82] width 133 height 12
drag, startPoint x: 225, startPoint y: 172, endPoint x: 249, endPoint y: 158, distance: 27.6
click at [226, 171] on p "Company URL on WhaleWisdom" at bounding box center [240, 172] width 148 height 12
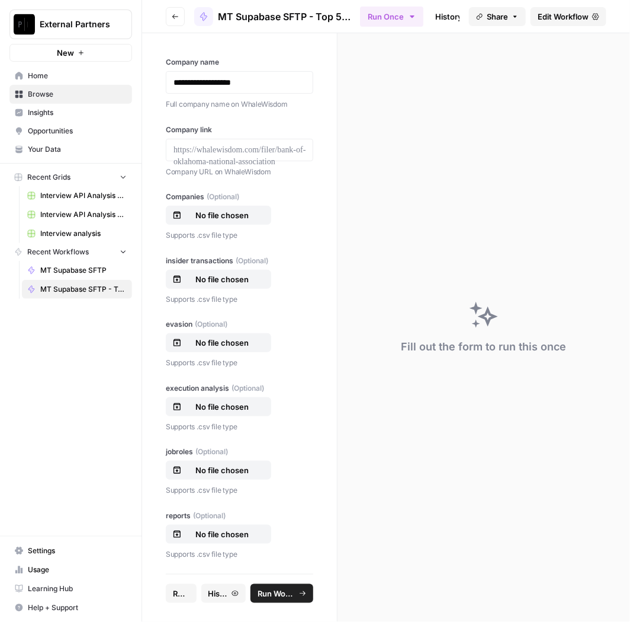
click at [250, 155] on div at bounding box center [240, 150] width 148 height 23
click at [265, 139] on div at bounding box center [240, 150] width 148 height 23
click at [265, 151] on p at bounding box center [240, 150] width 132 height 12
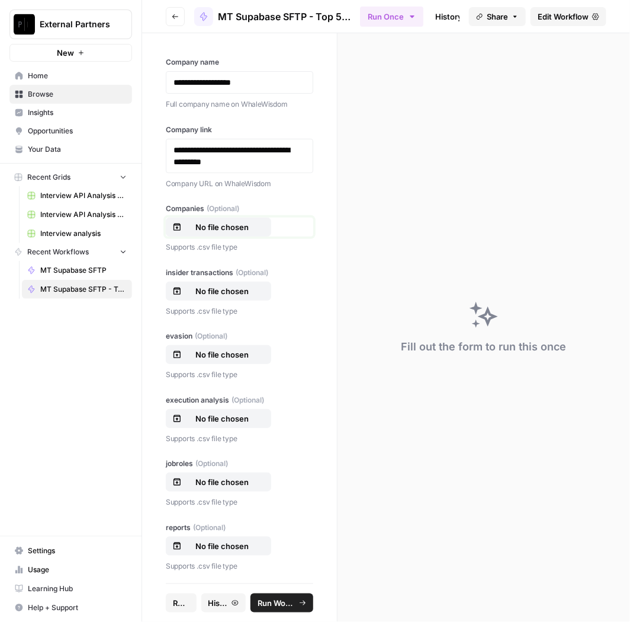
click at [203, 226] on p "No file chosen" at bounding box center [222, 227] width 76 height 12
click at [228, 290] on p "No file chosen" at bounding box center [222, 291] width 76 height 12
click at [220, 360] on button "No file chosen" at bounding box center [218, 354] width 105 height 19
click at [240, 415] on p "No file chosen" at bounding box center [222, 418] width 76 height 12
click at [220, 486] on p "No file chosen" at bounding box center [222, 482] width 76 height 12
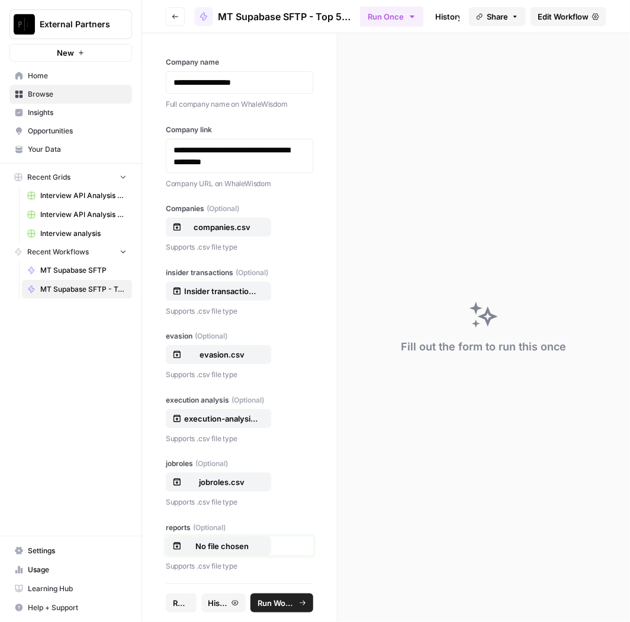
click at [211, 540] on p "No file chosen" at bounding box center [222, 546] width 76 height 12
click at [270, 604] on span "Run Workflow" at bounding box center [276, 603] width 37 height 12
click at [181, 605] on span "Reset" at bounding box center [183, 603] width 21 height 12
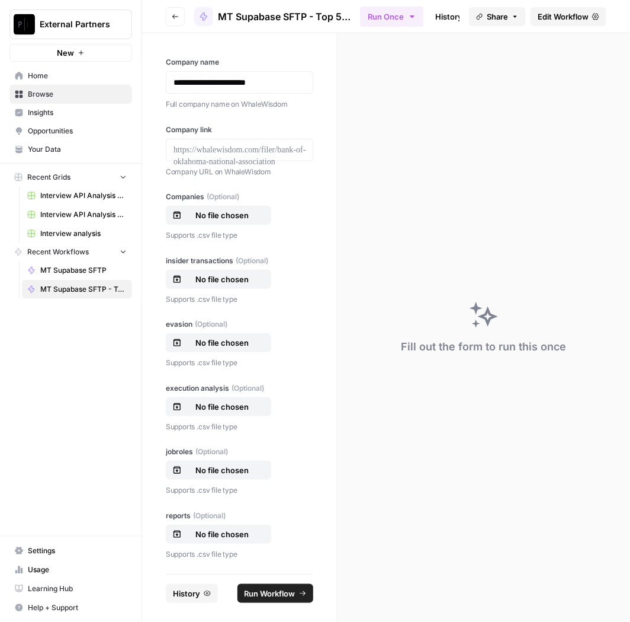
click at [267, 75] on div "**********" at bounding box center [240, 82] width 148 height 23
drag, startPoint x: 269, startPoint y: 78, endPoint x: 276, endPoint y: 69, distance: 11.5
click at [273, 78] on p "**********" at bounding box center [240, 82] width 133 height 12
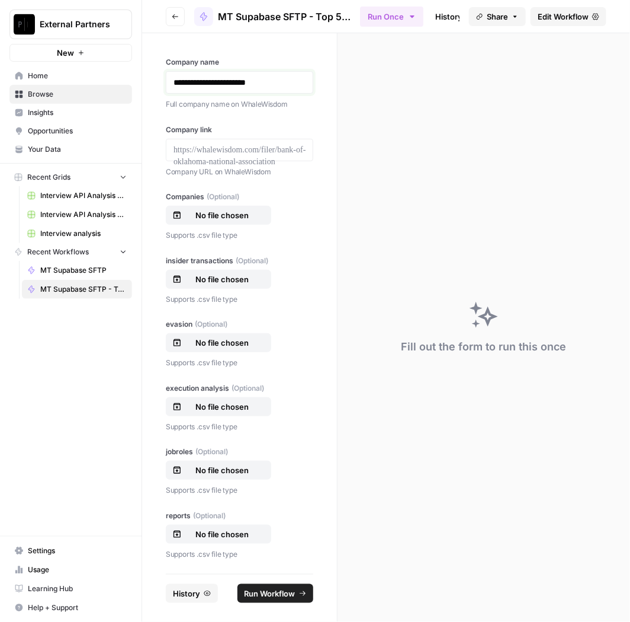
click at [273, 80] on p "**********" at bounding box center [240, 82] width 133 height 12
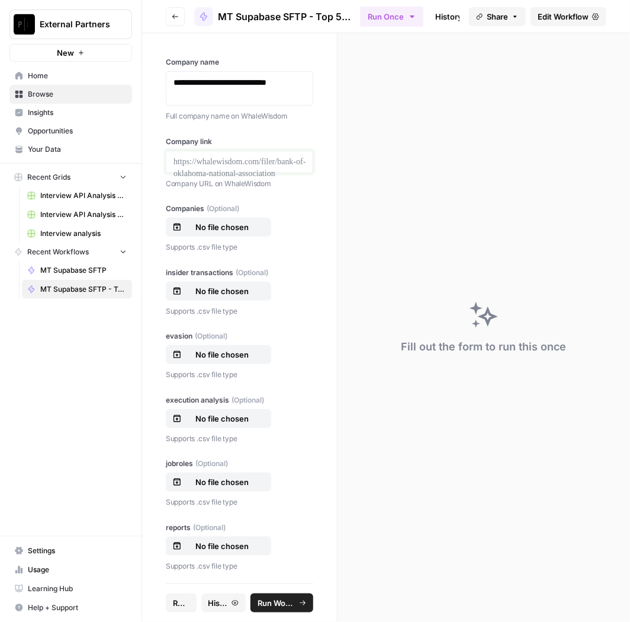
click at [241, 159] on p at bounding box center [240, 162] width 132 height 12
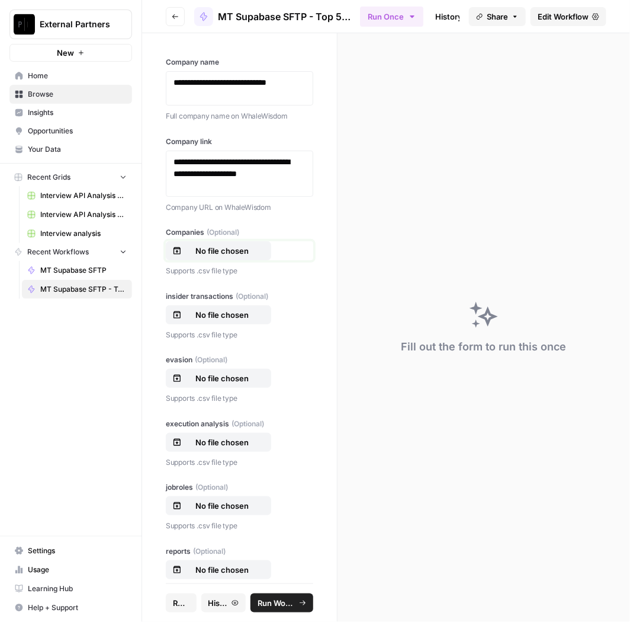
click at [228, 241] on button "No file chosen" at bounding box center [218, 250] width 105 height 19
click at [230, 295] on label "insider transactions (Optional)" at bounding box center [240, 296] width 148 height 11
click at [0, 0] on input "insider transactions (Optional)" at bounding box center [0, 0] width 0 height 0
click at [234, 379] on p "No file chosen" at bounding box center [222, 378] width 76 height 12
click at [212, 436] on p "No file chosen" at bounding box center [222, 442] width 76 height 12
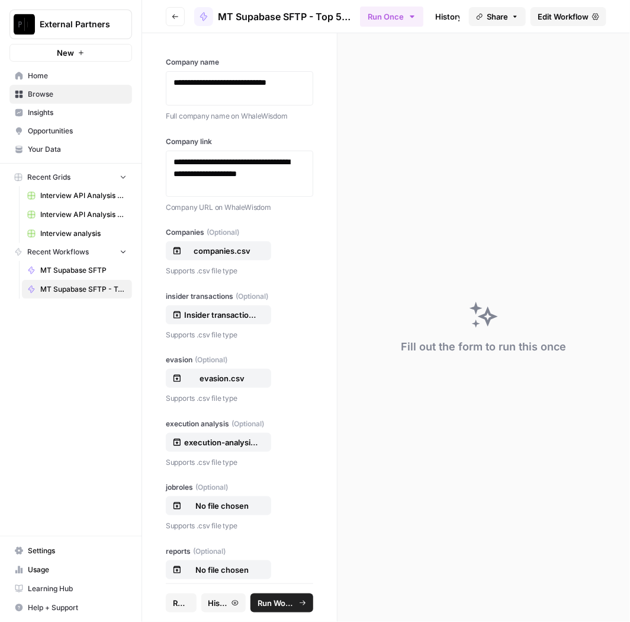
click at [216, 492] on div "jobroles (Optional) No file chosen Supports .csv file type" at bounding box center [240, 507] width 148 height 50
click at [217, 499] on p "No file chosen" at bounding box center [222, 505] width 76 height 12
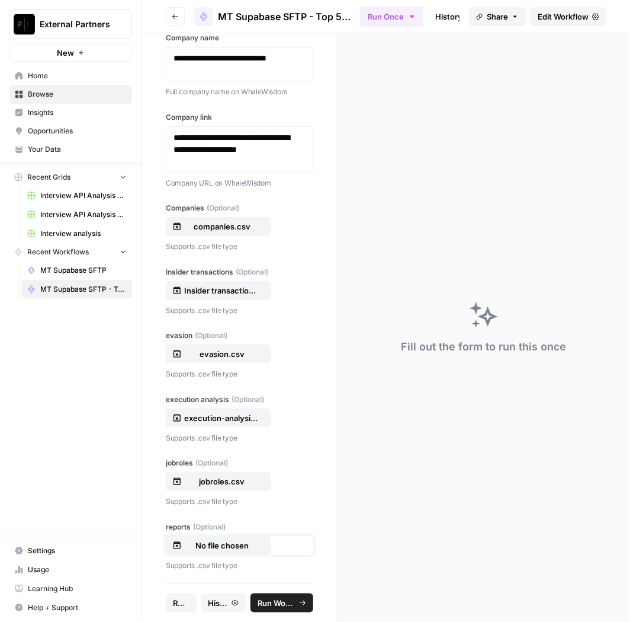
click at [220, 539] on p "No file chosen" at bounding box center [222, 545] width 76 height 12
click at [280, 604] on span "Run Workflow" at bounding box center [276, 603] width 37 height 12
click at [193, 594] on button "Reset" at bounding box center [184, 602] width 36 height 19
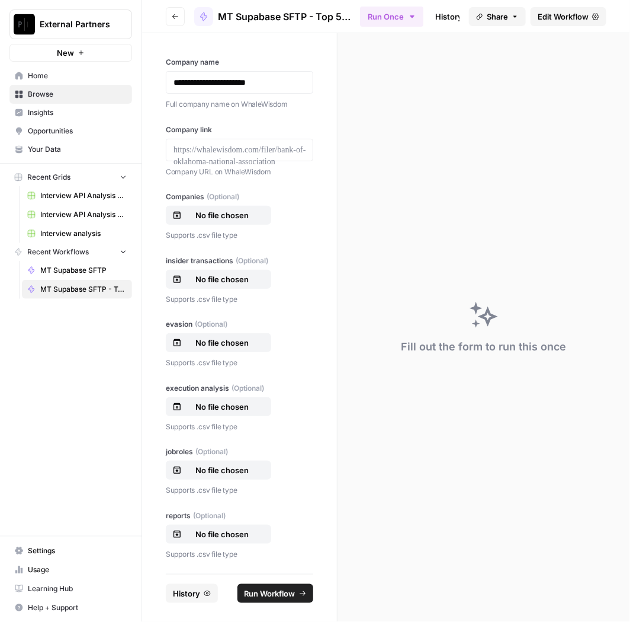
click at [274, 75] on div "**********" at bounding box center [240, 82] width 148 height 23
click at [310, 73] on div "**********" at bounding box center [240, 82] width 148 height 23
click at [324, 55] on div "**********" at bounding box center [239, 303] width 195 height 540
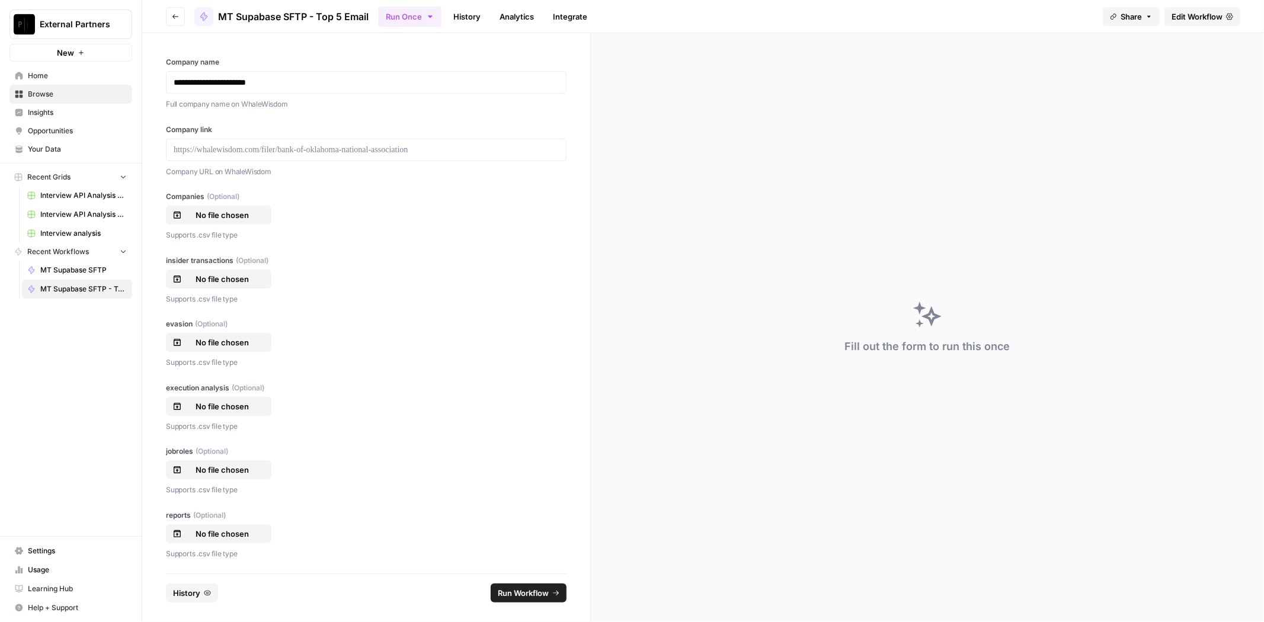
click at [454, 12] on link "History" at bounding box center [466, 16] width 41 height 19
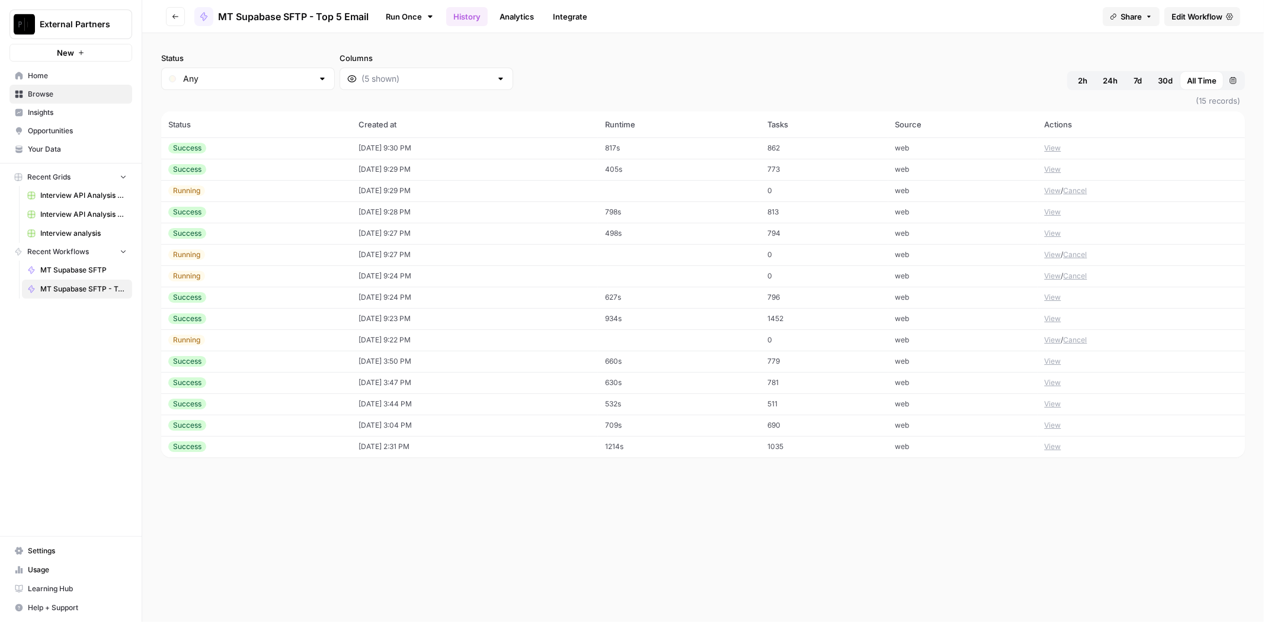
click at [382, 148] on td "[DATE] 9:30 PM" at bounding box center [474, 147] width 246 height 21
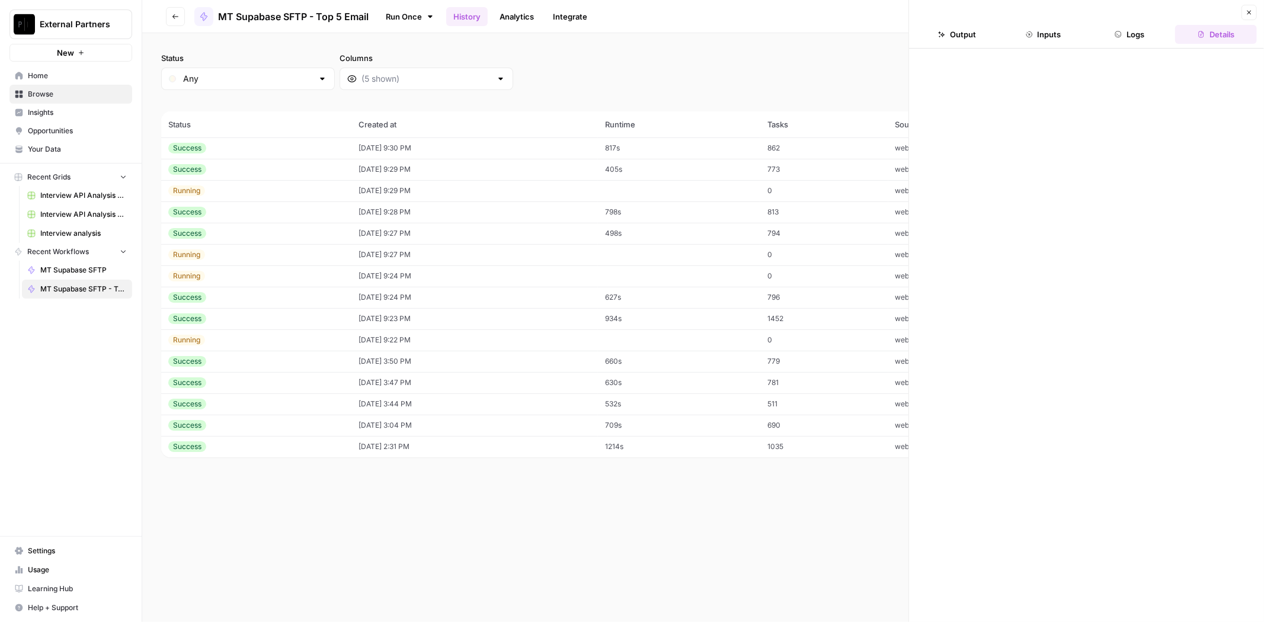
click at [1125, 30] on button "Logs" at bounding box center [1130, 34] width 82 height 19
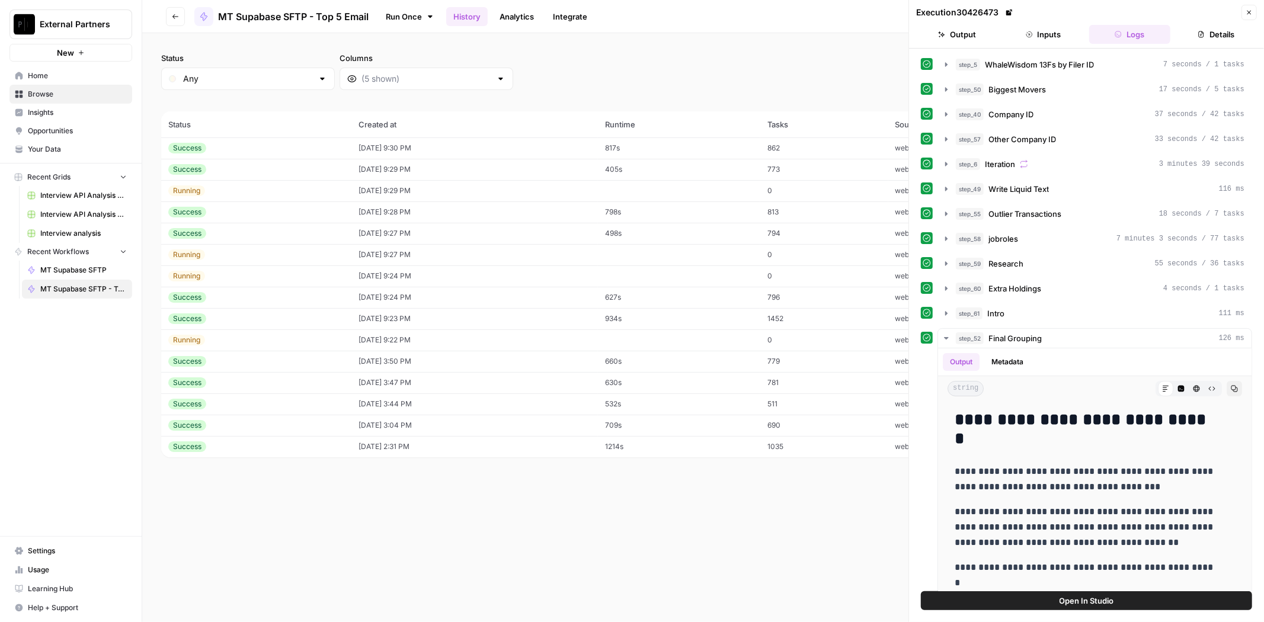
click at [987, 43] on button "Output" at bounding box center [957, 34] width 82 height 19
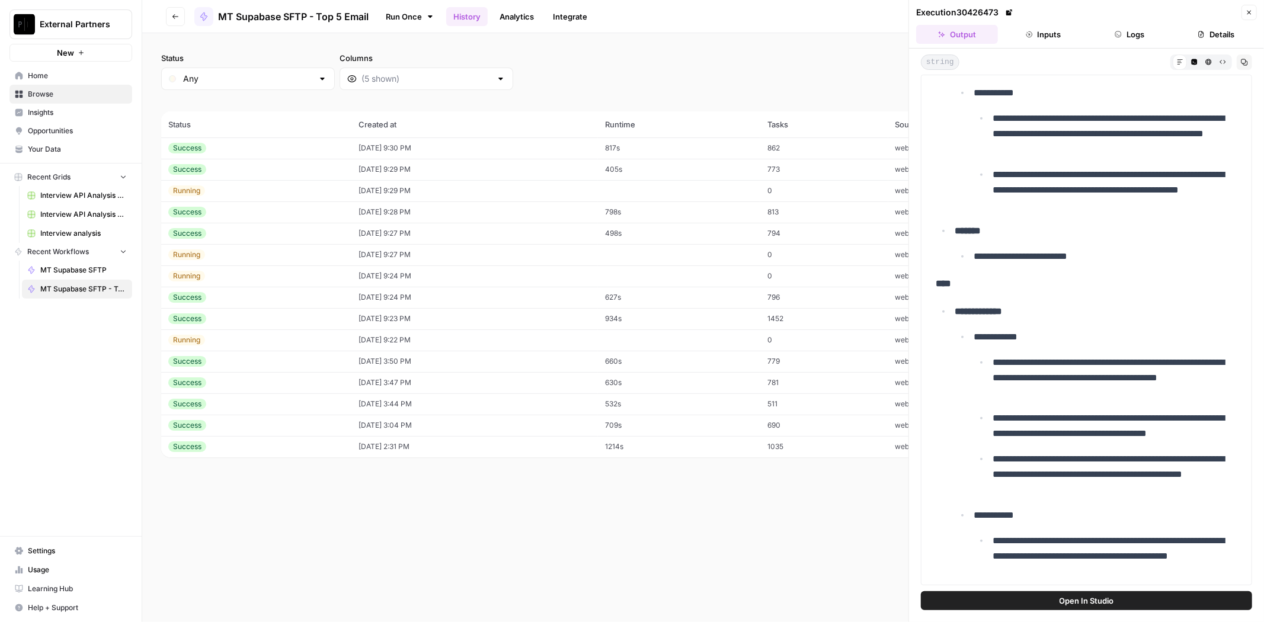
scroll to position [1053, 0]
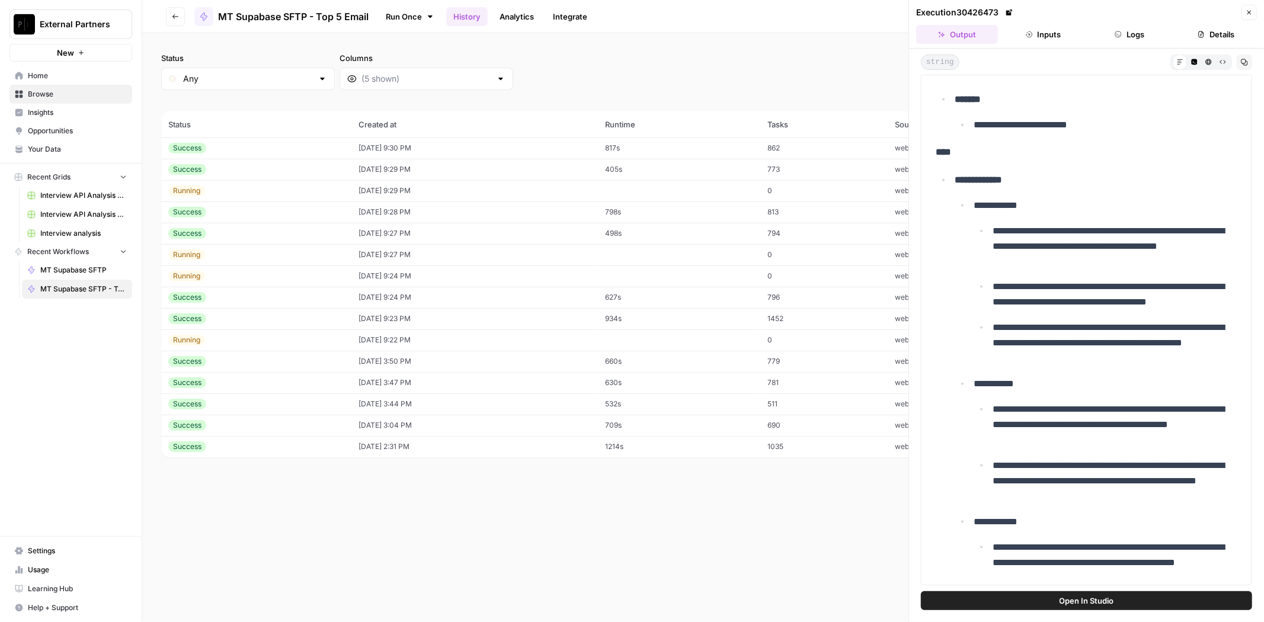
click at [1094, 381] on p "**********" at bounding box center [1101, 383] width 255 height 15
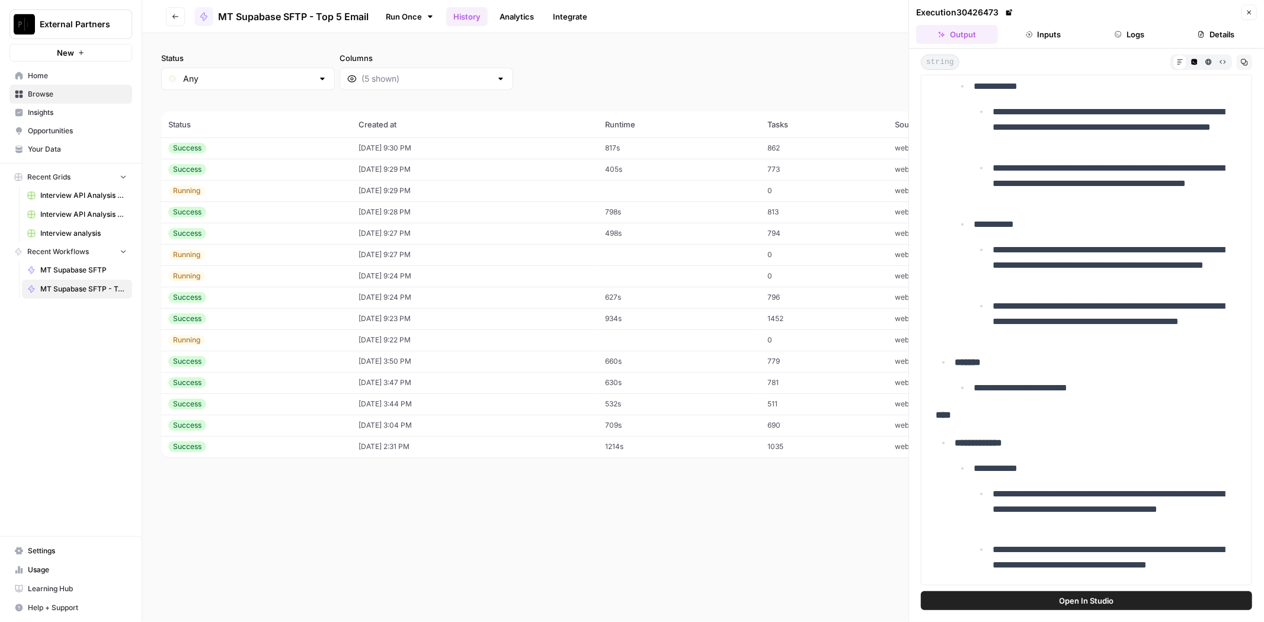
scroll to position [1185, 0]
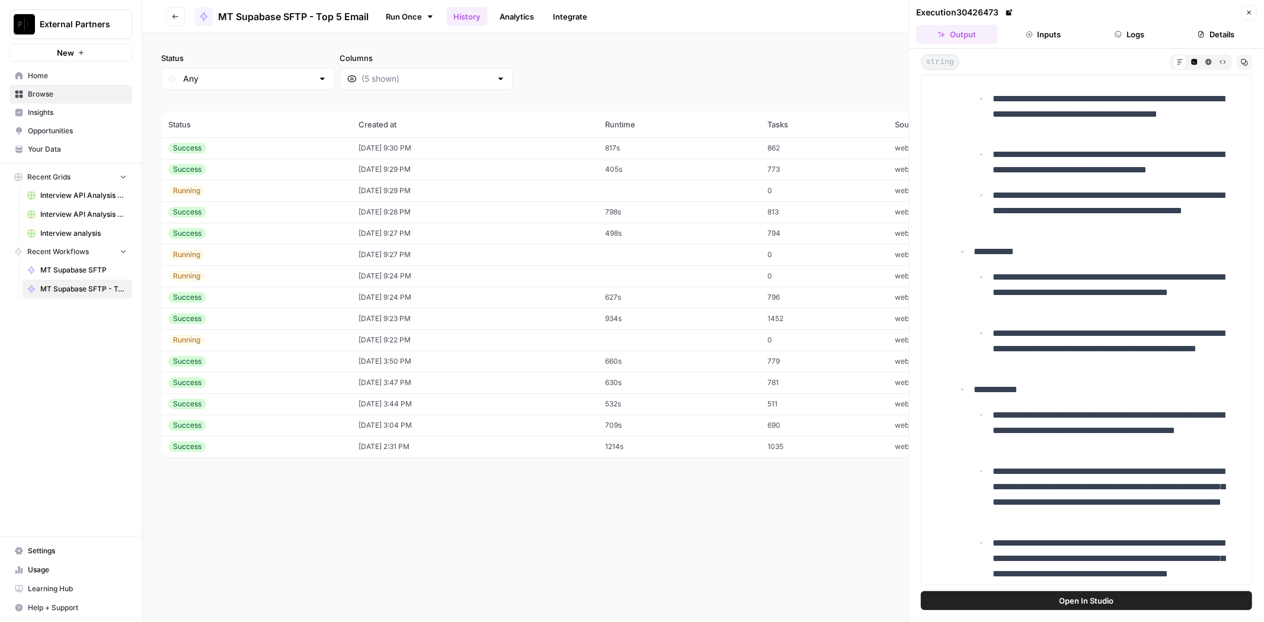
click at [370, 153] on td "[DATE] 9:30 PM" at bounding box center [474, 147] width 246 height 21
click at [369, 164] on td "[DATE] 9:29 PM" at bounding box center [474, 169] width 246 height 21
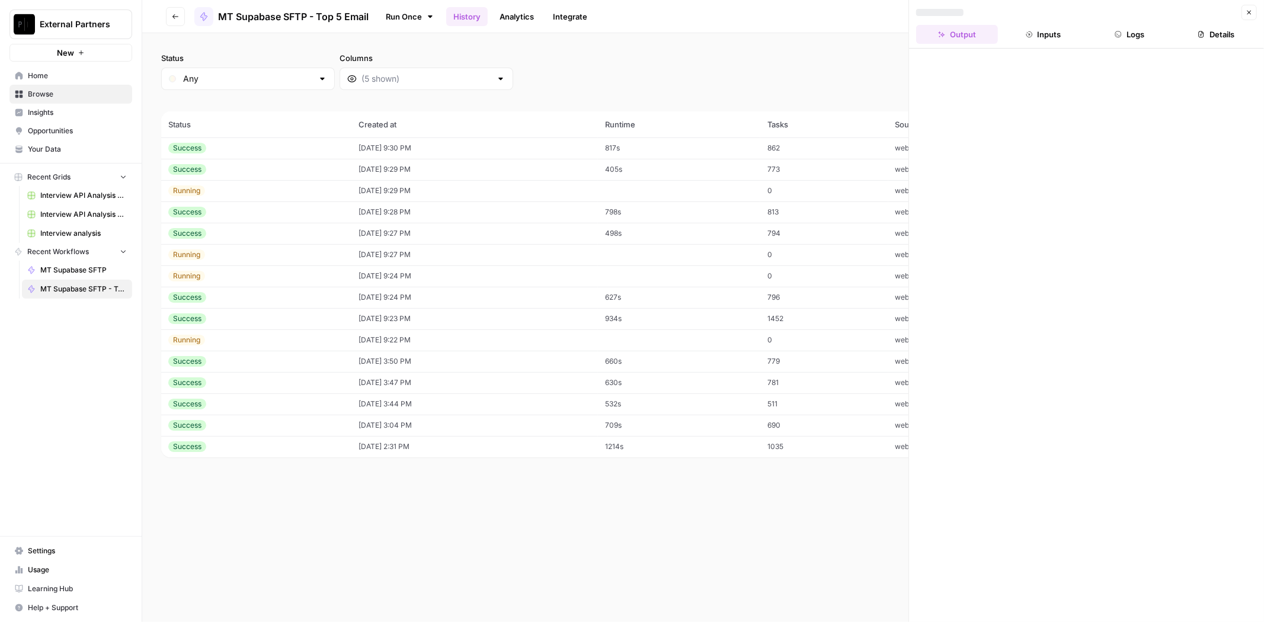
click at [997, 99] on div at bounding box center [1086, 336] width 355 height 574
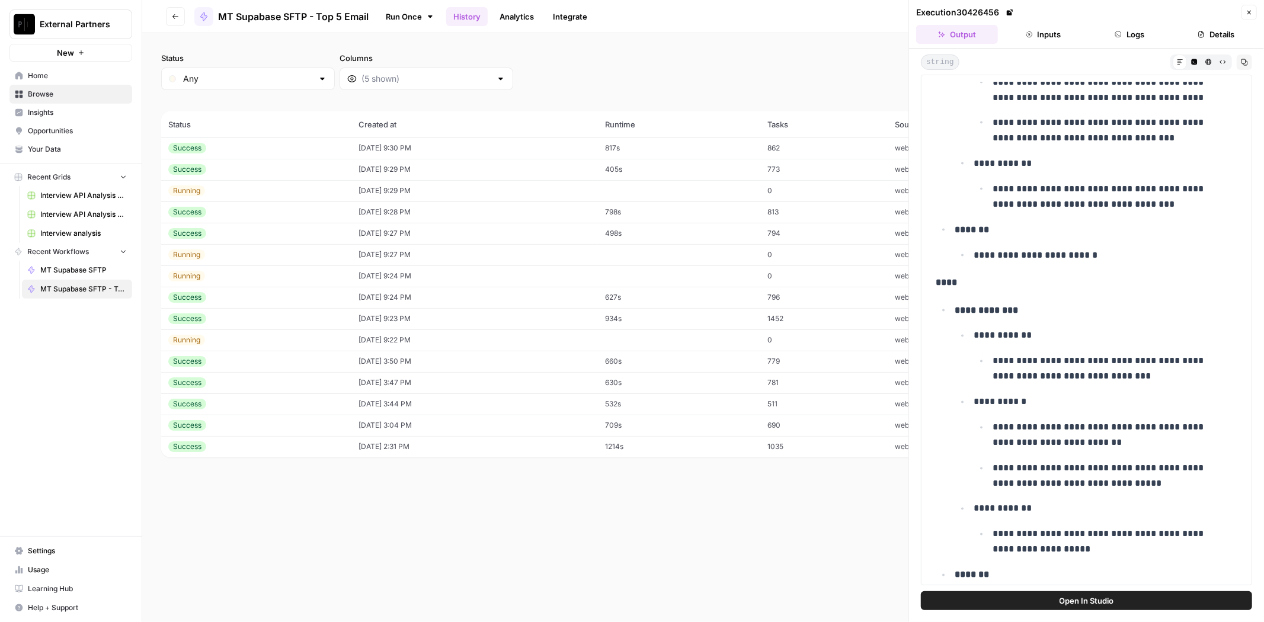
scroll to position [1770, 0]
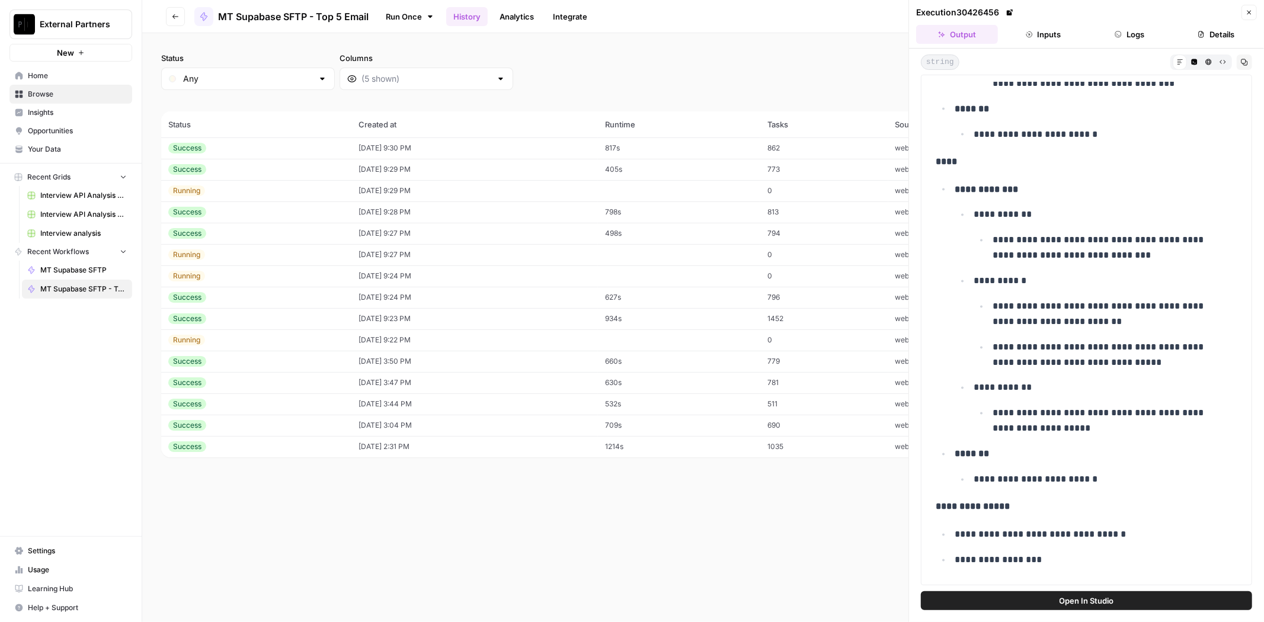
click at [1083, 280] on p "**********" at bounding box center [1101, 281] width 255 height 15
